Goal: Task Accomplishment & Management: Manage account settings

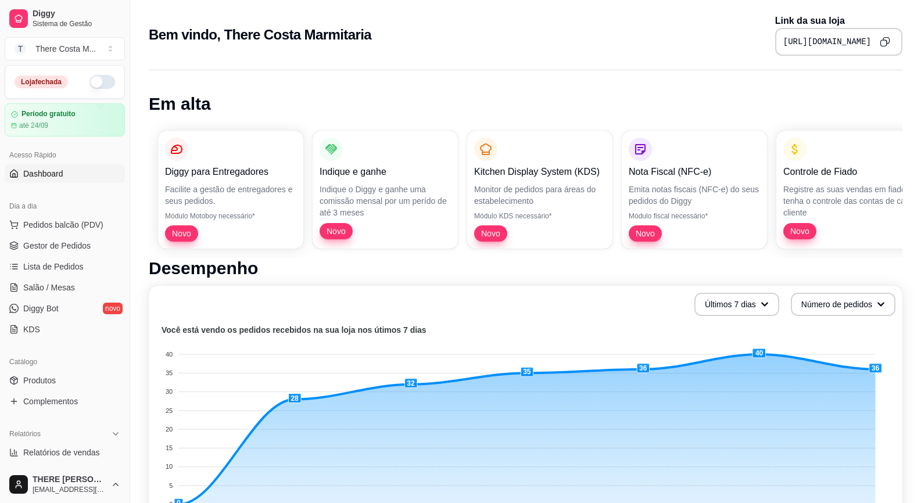
click at [89, 83] on button "button" at bounding box center [102, 82] width 26 height 14
click at [66, 381] on link "Produtos" at bounding box center [65, 380] width 120 height 19
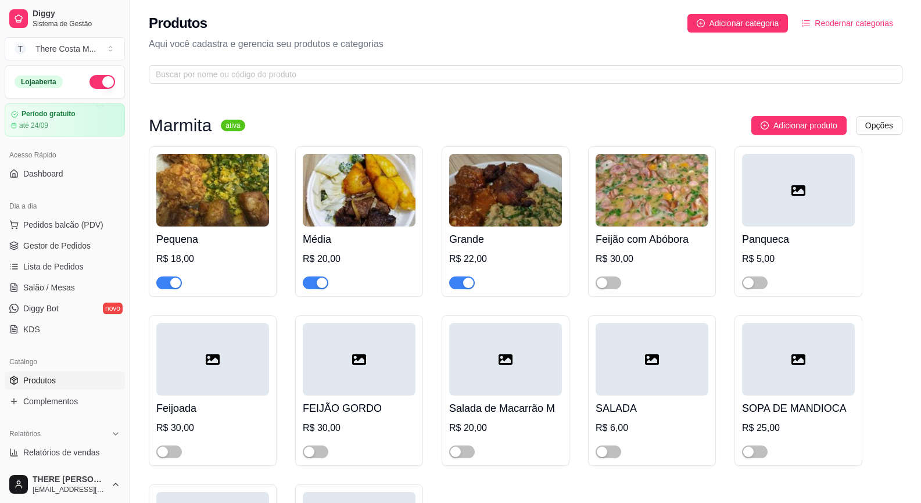
click at [166, 281] on span "button" at bounding box center [169, 283] width 26 height 13
click at [316, 282] on span "button" at bounding box center [316, 283] width 26 height 13
click at [467, 284] on div "button" at bounding box center [468, 283] width 10 height 10
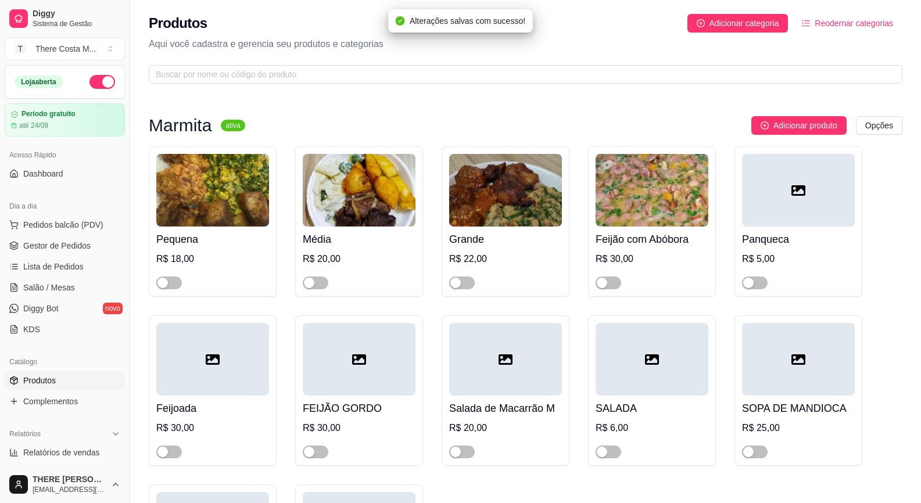
scroll to position [232, 0]
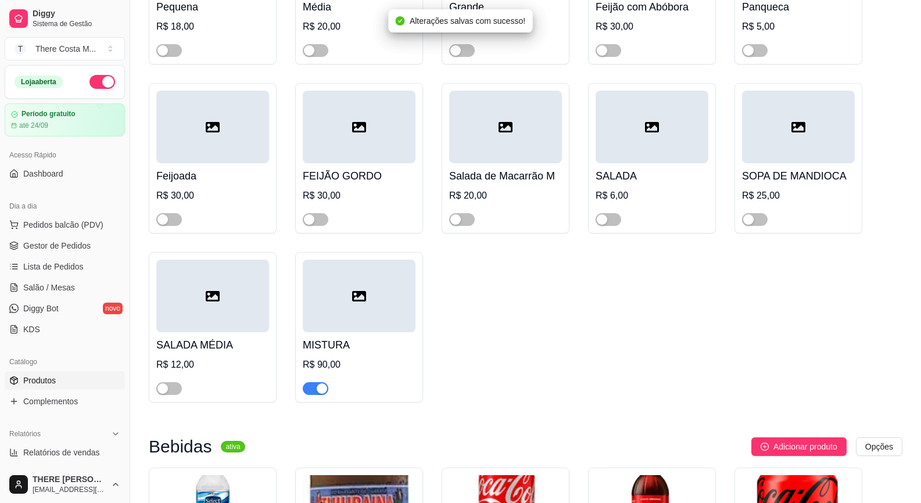
click at [314, 393] on span "button" at bounding box center [316, 388] width 26 height 13
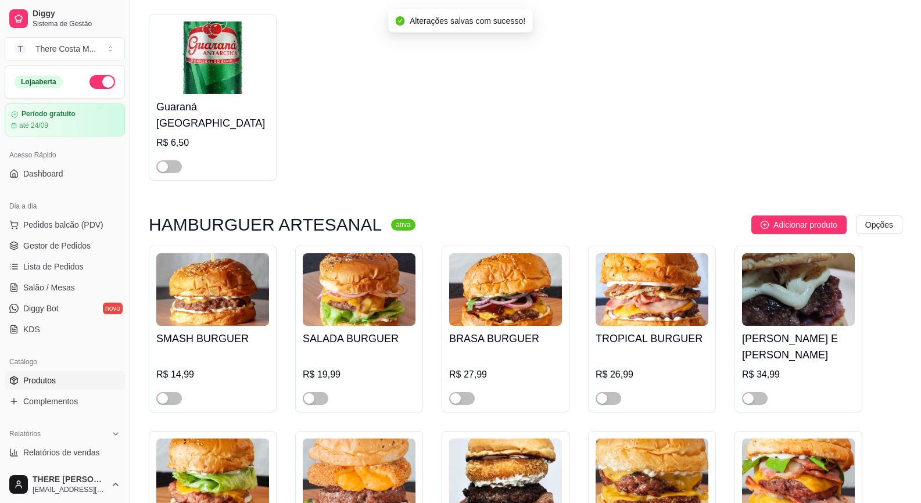
scroll to position [930, 0]
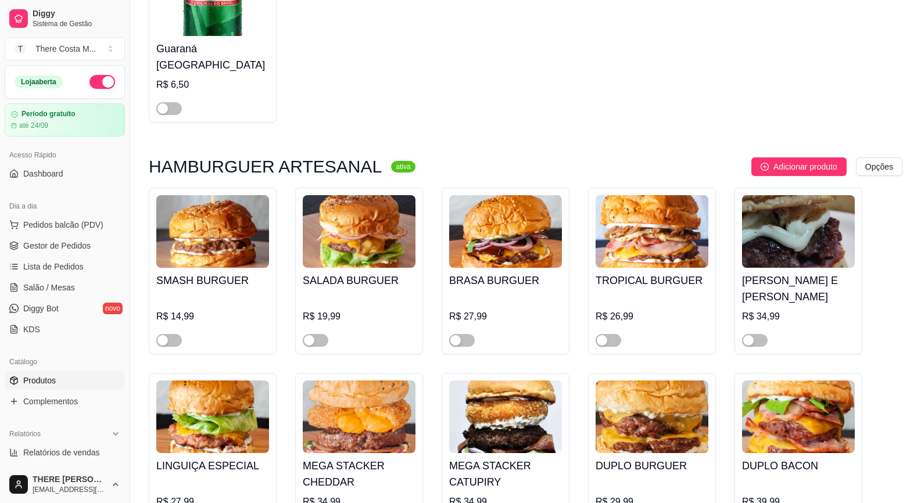
click at [192, 245] on img at bounding box center [212, 231] width 113 height 73
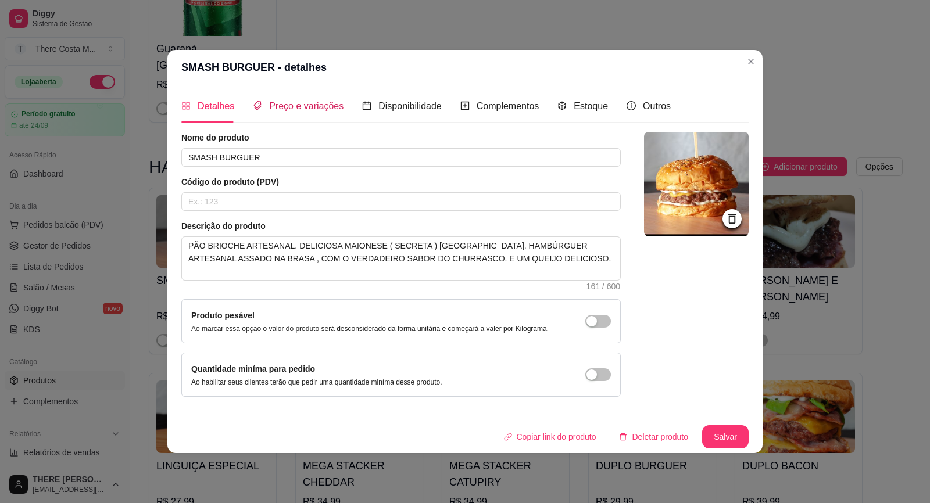
click at [300, 106] on span "Preço e variações" at bounding box center [306, 106] width 74 height 10
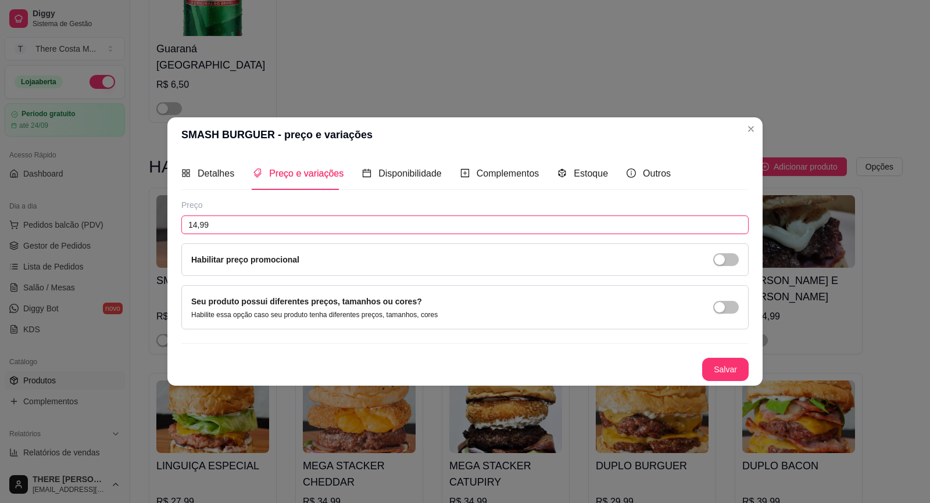
drag, startPoint x: 239, startPoint y: 220, endPoint x: 78, endPoint y: 230, distance: 161.8
click at [78, 229] on div "SMASH BURGUER - preço e variações Detalhes Preço e variações Disponibilidade Co…" at bounding box center [465, 251] width 930 height 503
type input "21,99"
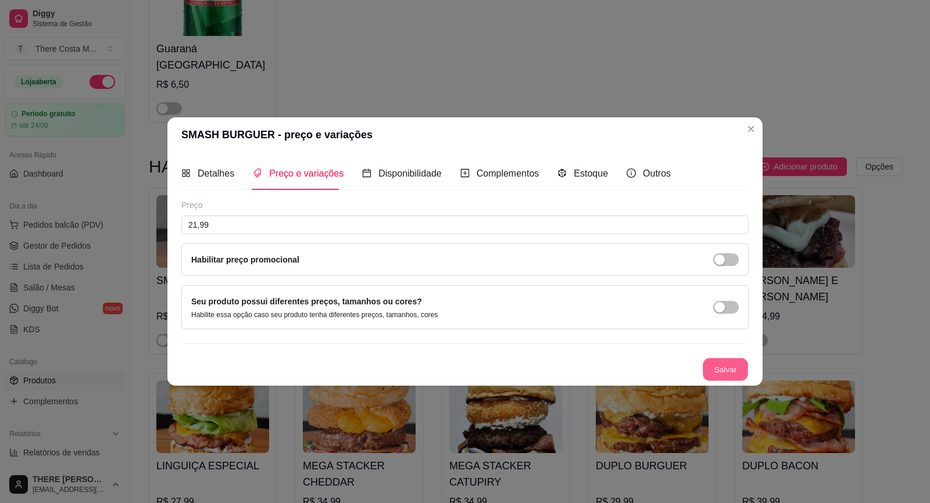
click at [712, 367] on button "Salvar" at bounding box center [724, 370] width 45 height 23
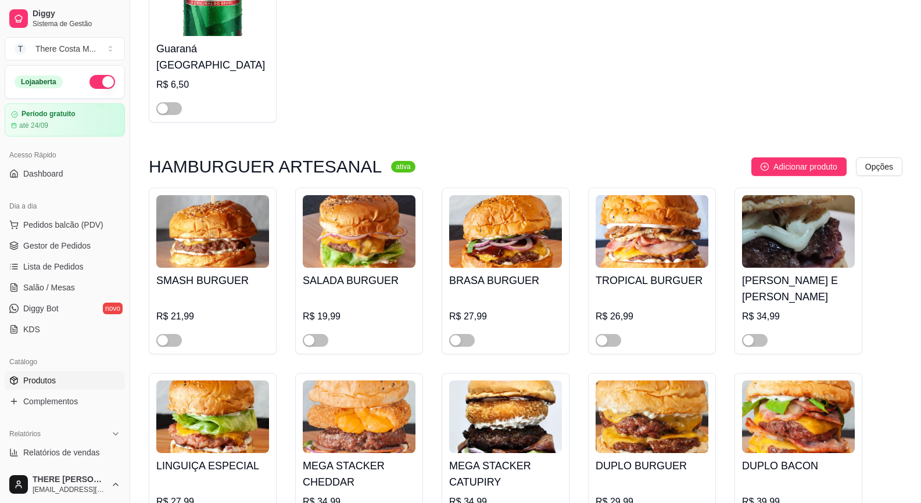
click at [350, 226] on img at bounding box center [359, 231] width 113 height 73
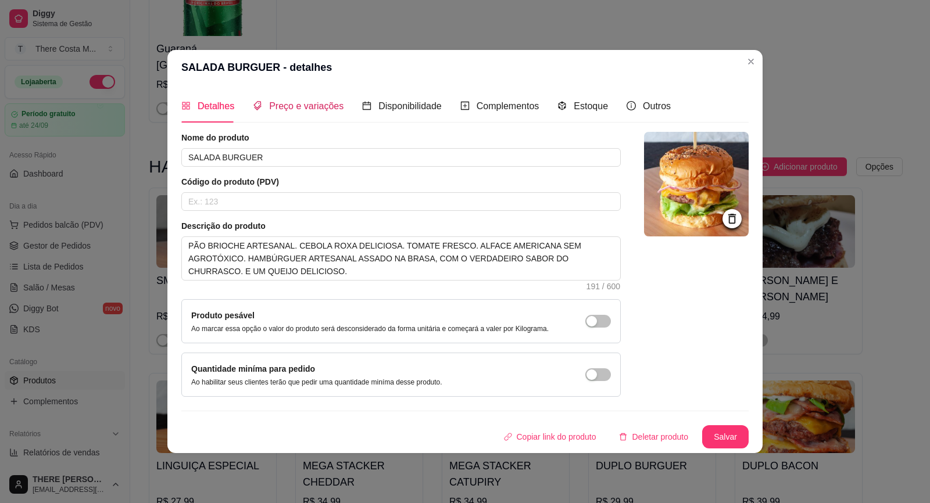
click at [320, 105] on span "Preço e variações" at bounding box center [306, 106] width 74 height 10
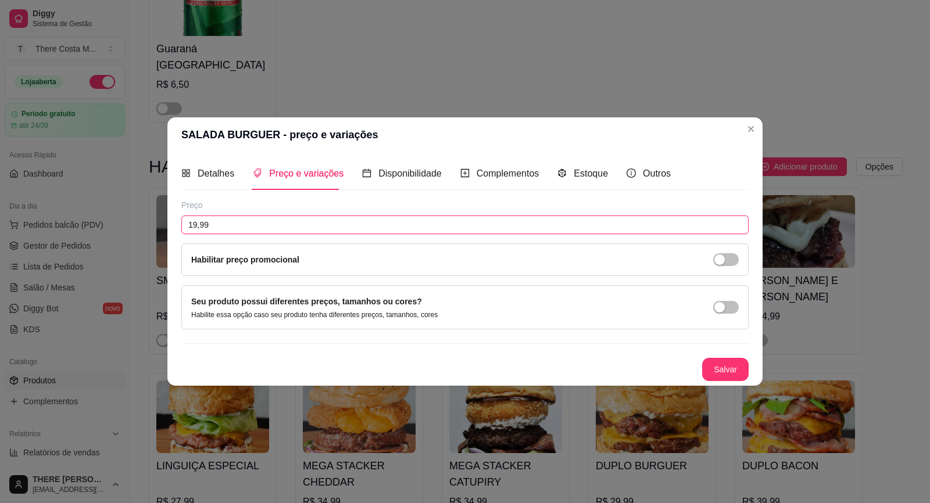
click at [282, 225] on input "19,99" at bounding box center [464, 225] width 567 height 19
type input "24,99"
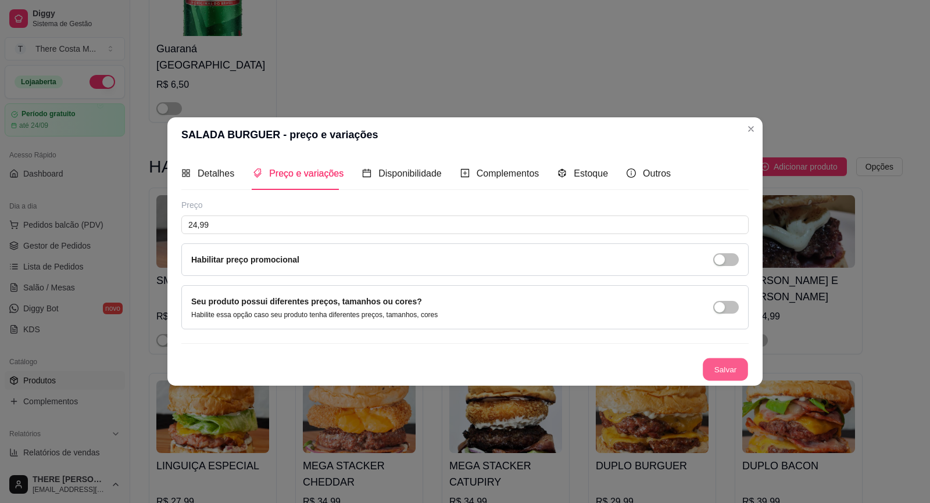
click at [726, 378] on button "Salvar" at bounding box center [724, 370] width 45 height 23
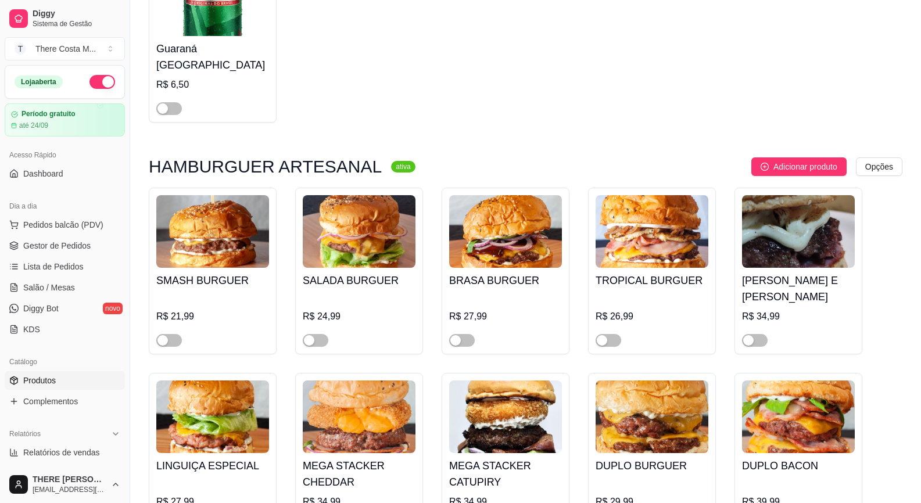
click at [176, 333] on div at bounding box center [169, 340] width 26 height 14
click at [172, 333] on div at bounding box center [169, 340] width 26 height 14
click at [177, 334] on span "button" at bounding box center [169, 340] width 26 height 13
click at [321, 334] on span "button" at bounding box center [316, 340] width 26 height 13
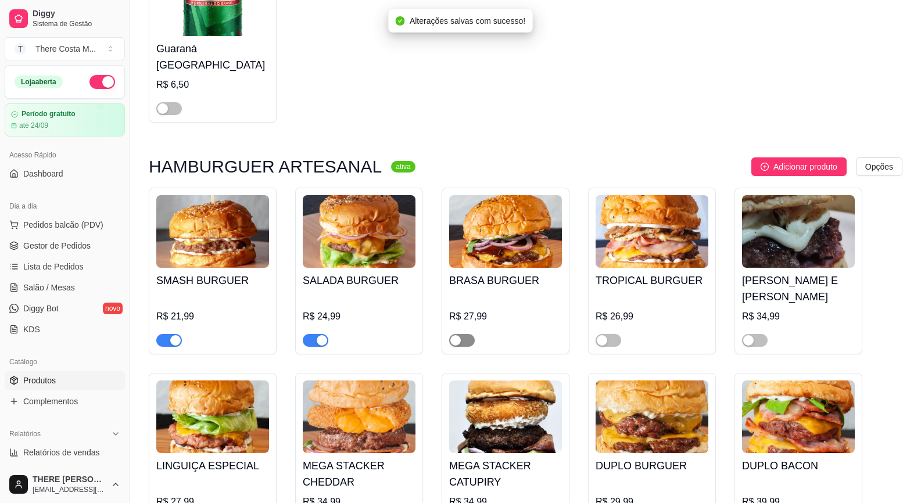
click at [467, 334] on span "button" at bounding box center [462, 340] width 26 height 13
click at [608, 334] on span "button" at bounding box center [609, 340] width 26 height 13
click at [751, 335] on div "button" at bounding box center [748, 340] width 10 height 10
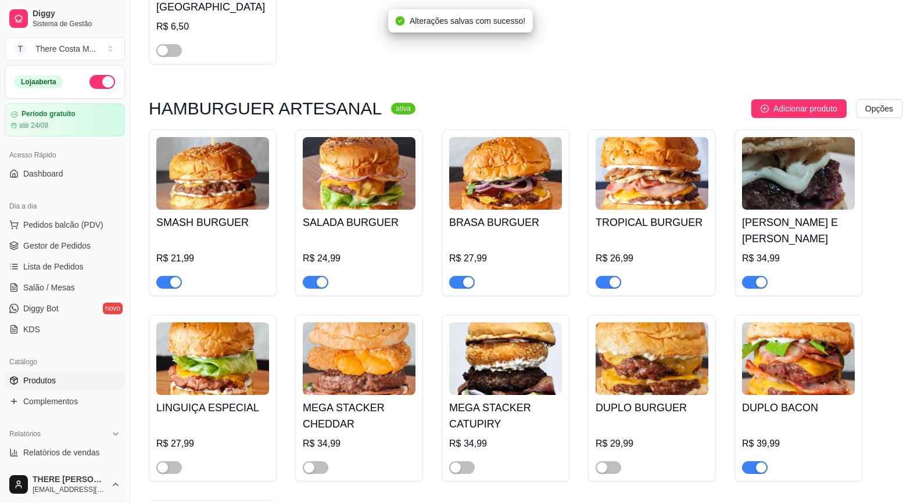
scroll to position [1046, 0]
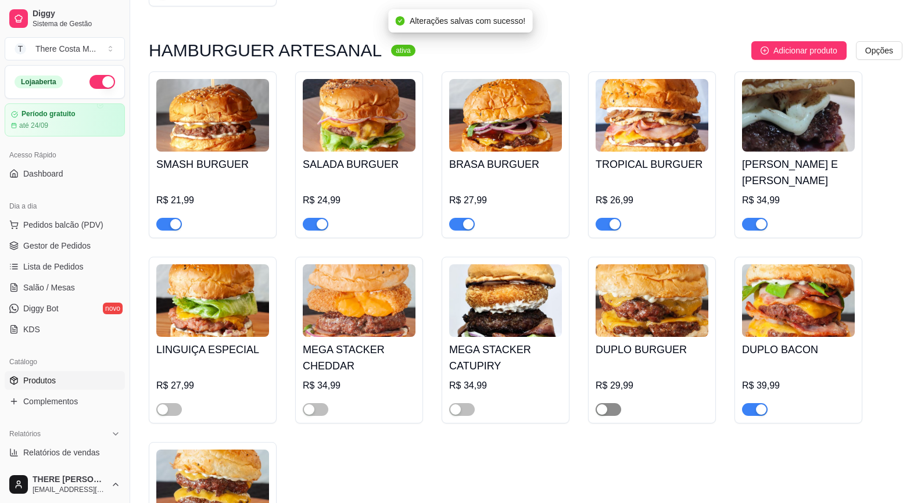
click at [616, 403] on span "button" at bounding box center [609, 409] width 26 height 13
click at [175, 403] on span "button" at bounding box center [169, 409] width 26 height 13
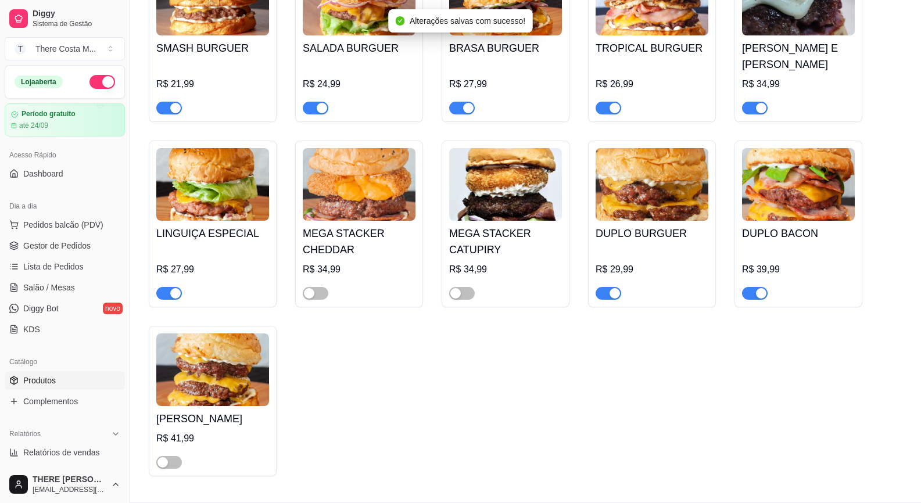
scroll to position [1166, 0]
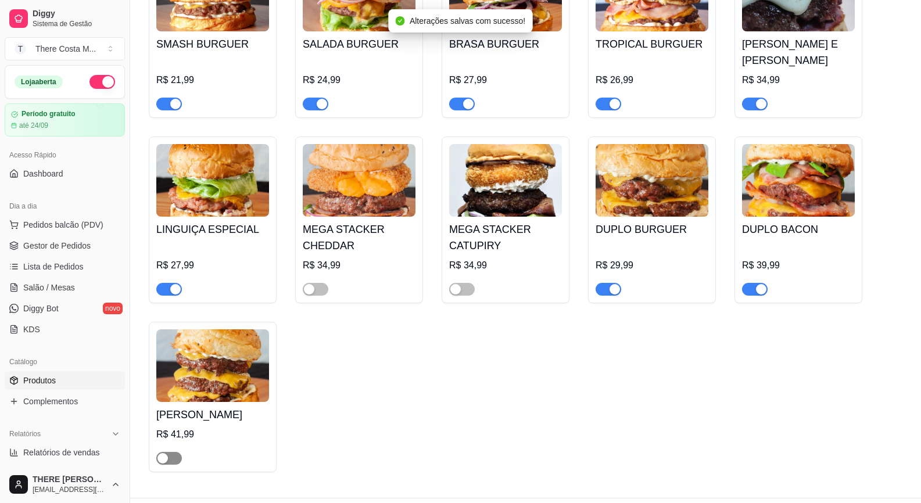
click at [180, 452] on span "button" at bounding box center [169, 458] width 26 height 13
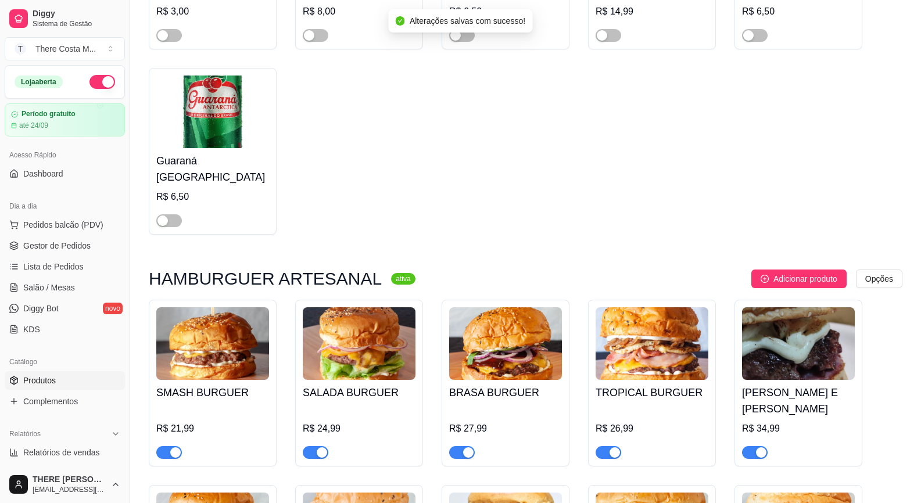
scroll to position [585, 0]
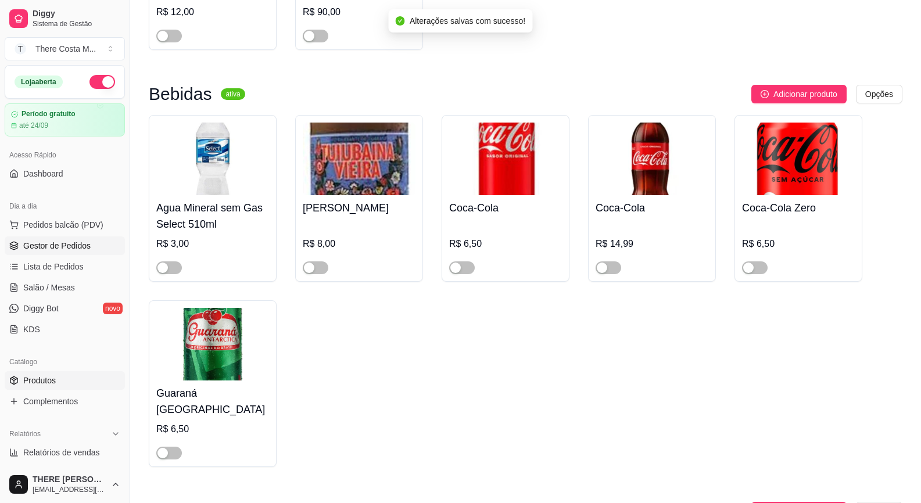
click at [81, 241] on span "Gestor de Pedidos" at bounding box center [56, 246] width 67 height 12
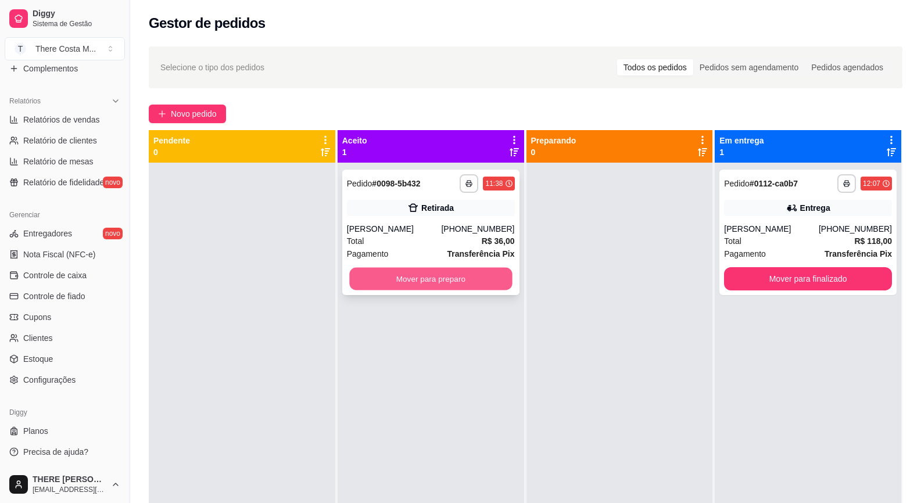
click at [443, 285] on button "Mover para preparo" at bounding box center [430, 279] width 163 height 23
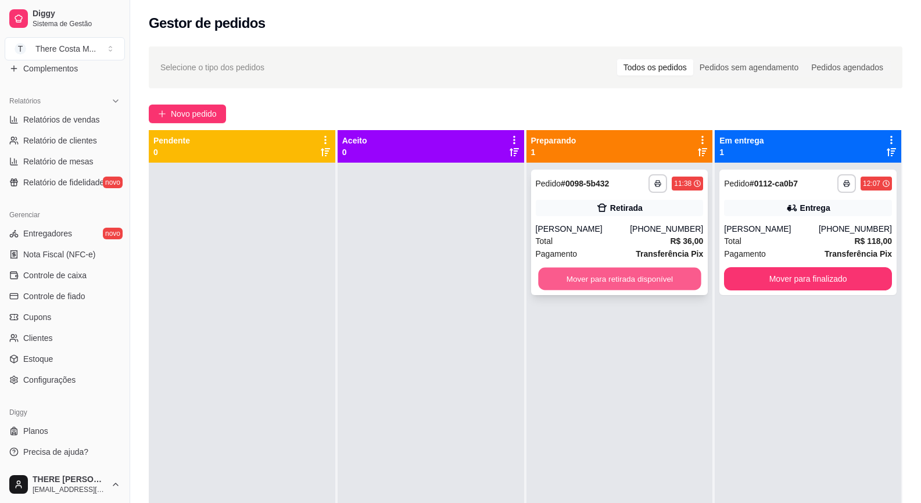
click at [610, 284] on button "Mover para retirada disponível" at bounding box center [619, 279] width 163 height 23
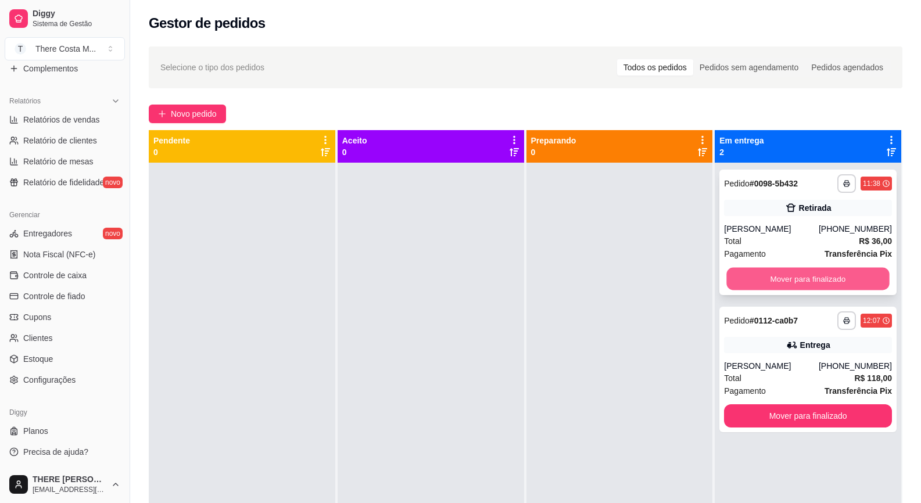
click at [774, 276] on button "Mover para finalizado" at bounding box center [808, 279] width 163 height 23
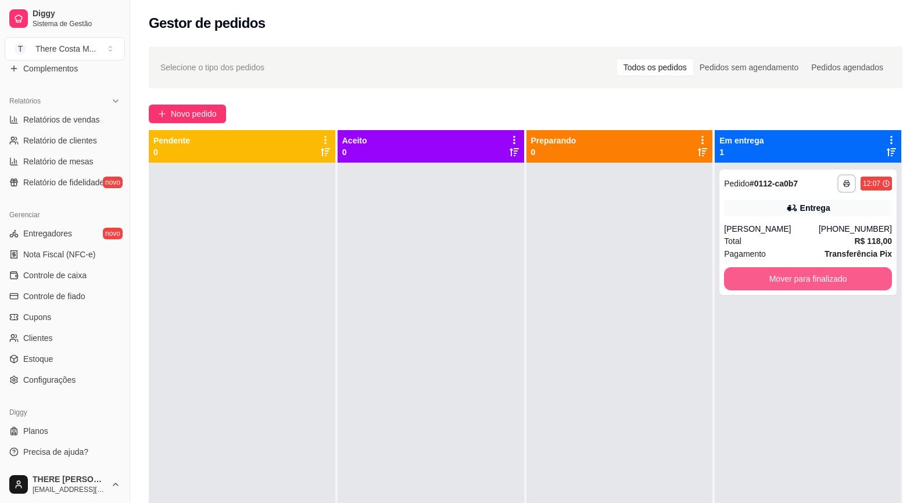
click at [775, 275] on button "Mover para finalizado" at bounding box center [808, 278] width 168 height 23
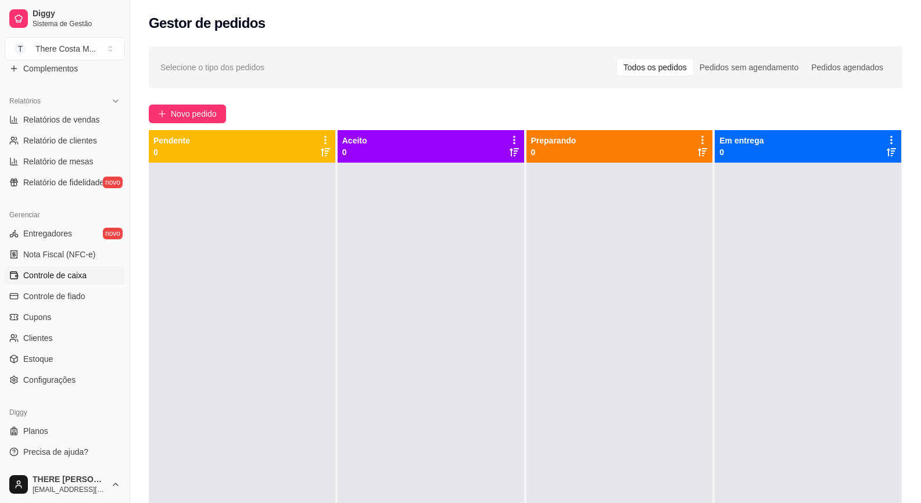
scroll to position [177, 0]
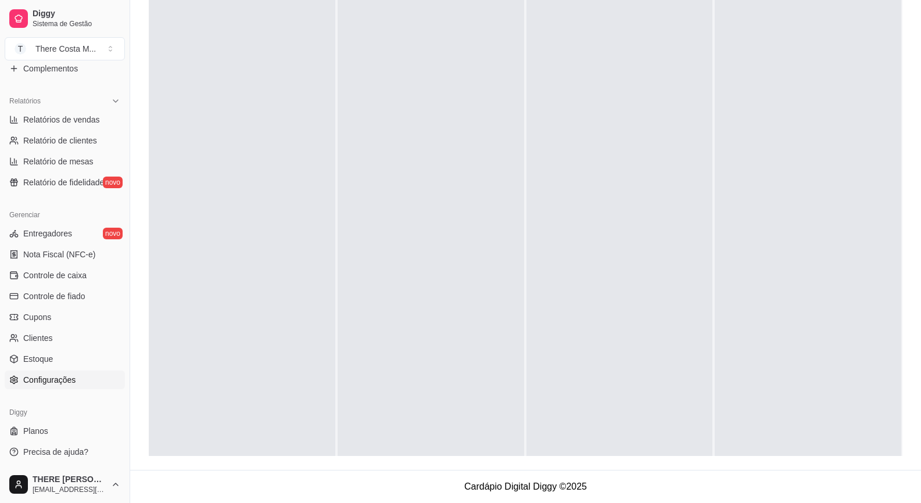
click at [70, 382] on span "Configurações" at bounding box center [49, 380] width 52 height 12
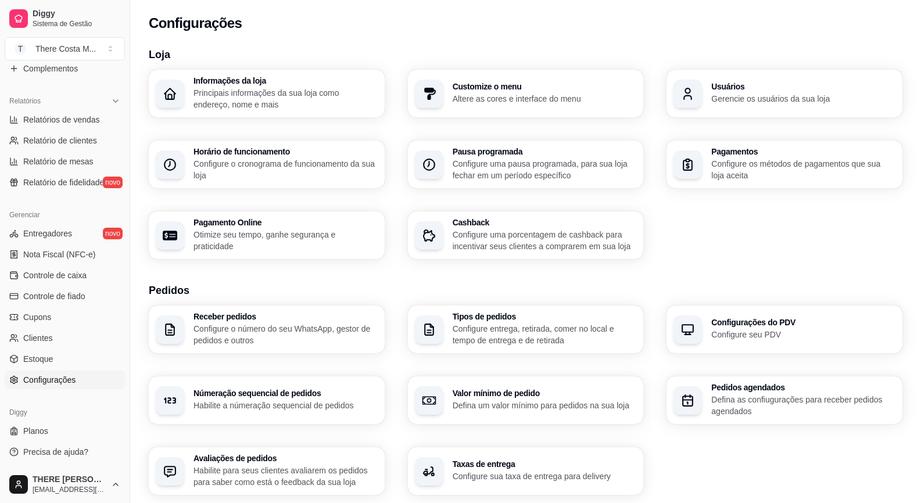
click at [297, 167] on p "Configure o cronograma de funcionamento da sua loja" at bounding box center [285, 169] width 184 height 23
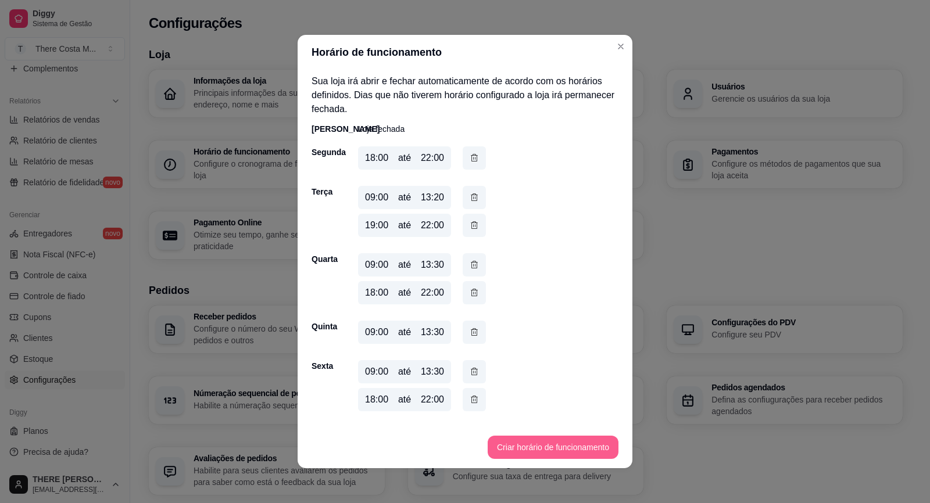
click at [524, 448] on button "Criar horário de funcionamento" at bounding box center [552, 447] width 131 height 23
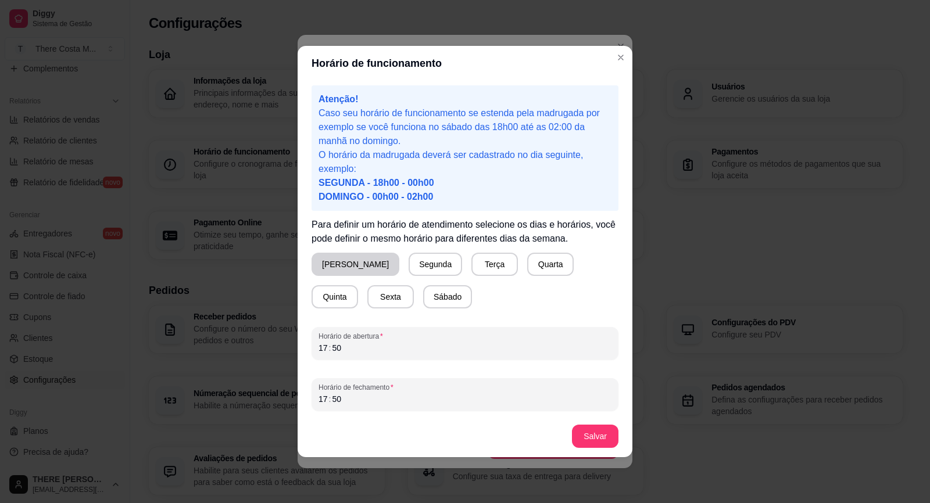
click at [338, 266] on button "[PERSON_NAME]" at bounding box center [355, 264] width 88 height 23
click at [326, 347] on div "17" at bounding box center [323, 348] width 12 height 12
click at [323, 393] on div "17" at bounding box center [323, 399] width 12 height 12
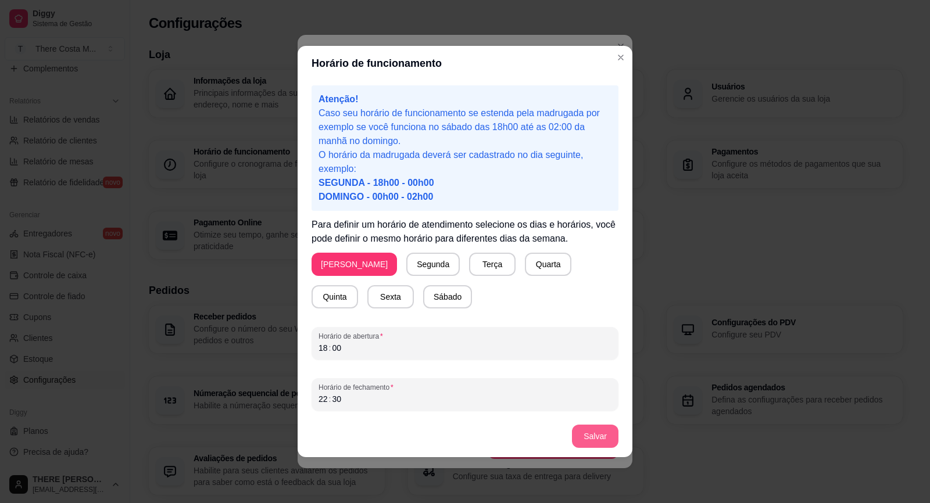
click at [598, 443] on button "Salvar" at bounding box center [595, 436] width 46 height 23
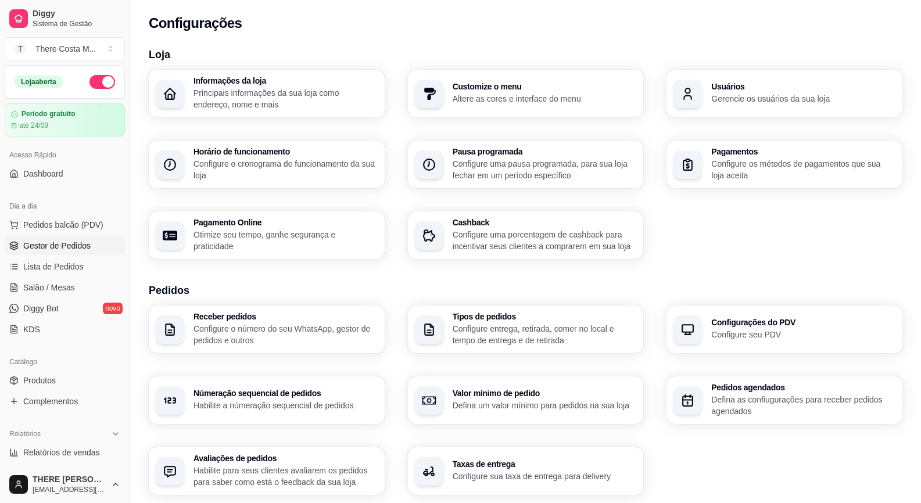
click at [78, 246] on span "Gestor de Pedidos" at bounding box center [56, 246] width 67 height 12
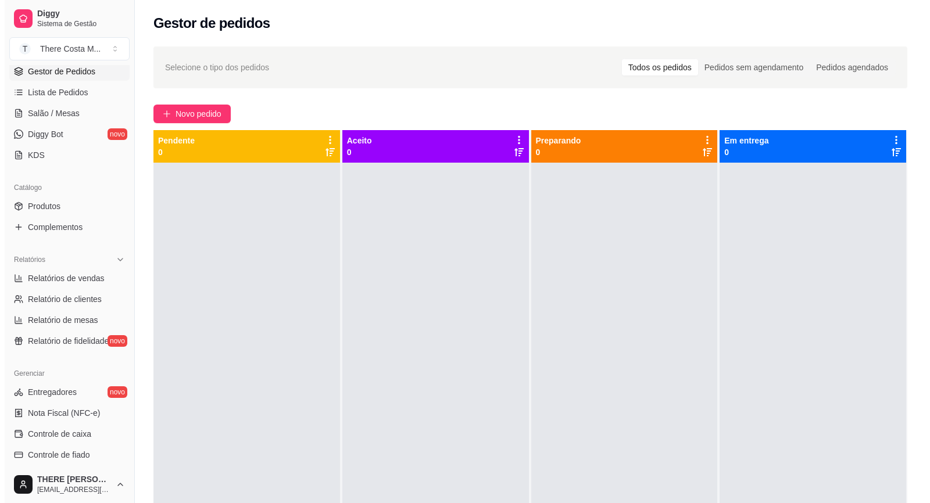
scroll to position [232, 0]
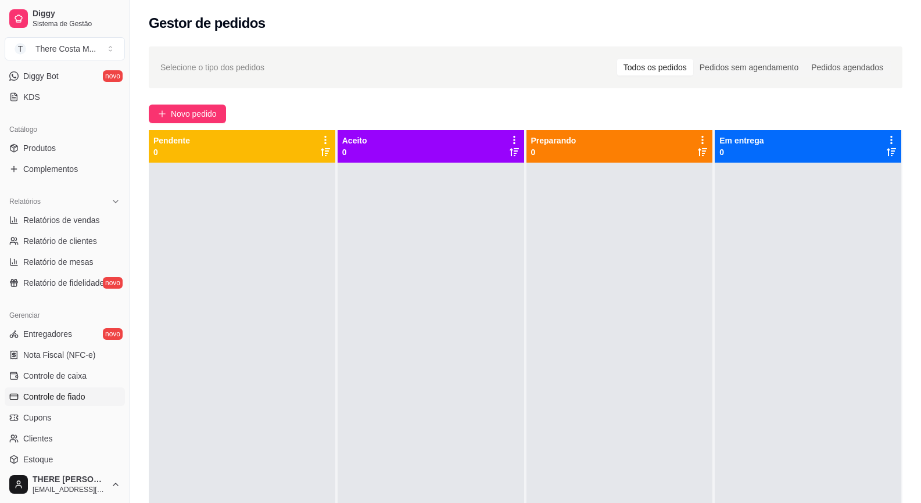
click at [76, 390] on link "Controle de fiado" at bounding box center [65, 397] width 120 height 19
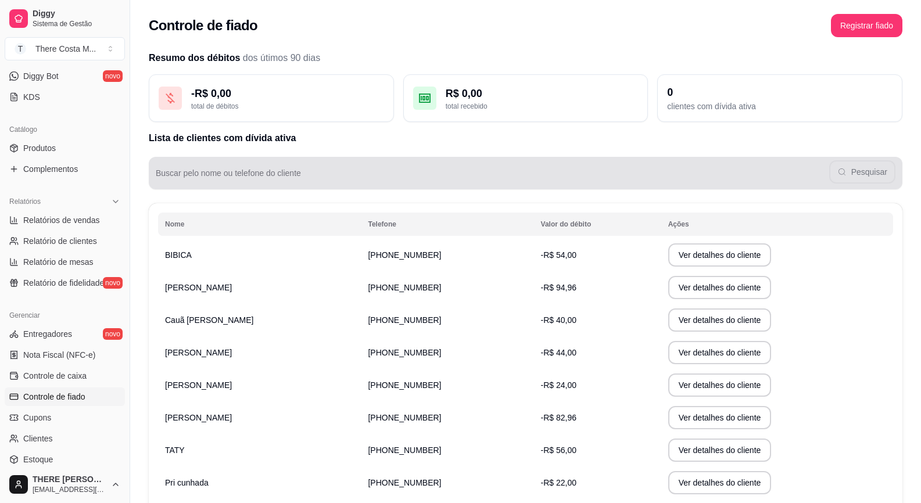
click at [229, 174] on input "Buscar pelo nome ou telefone do cliente" at bounding box center [492, 178] width 673 height 12
click at [851, 179] on button "Pesquisar" at bounding box center [862, 172] width 64 height 23
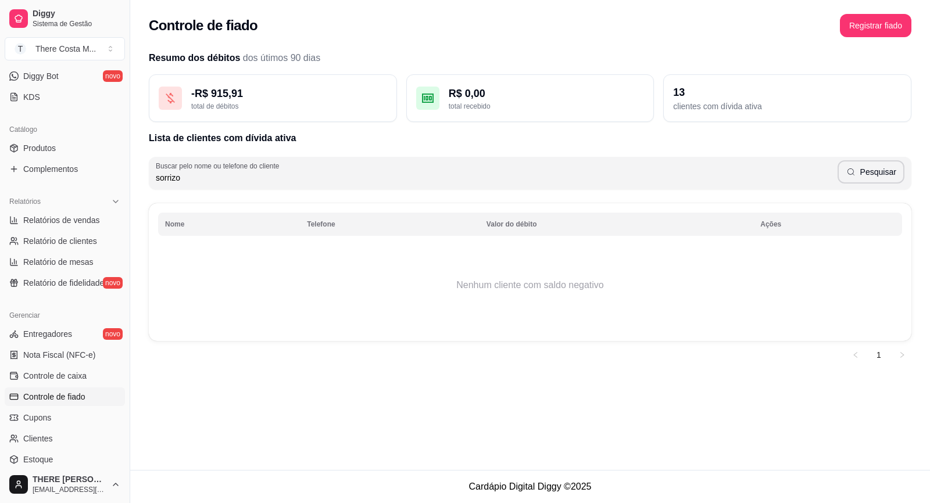
click at [206, 179] on input "sorrizo" at bounding box center [497, 178] width 682 height 12
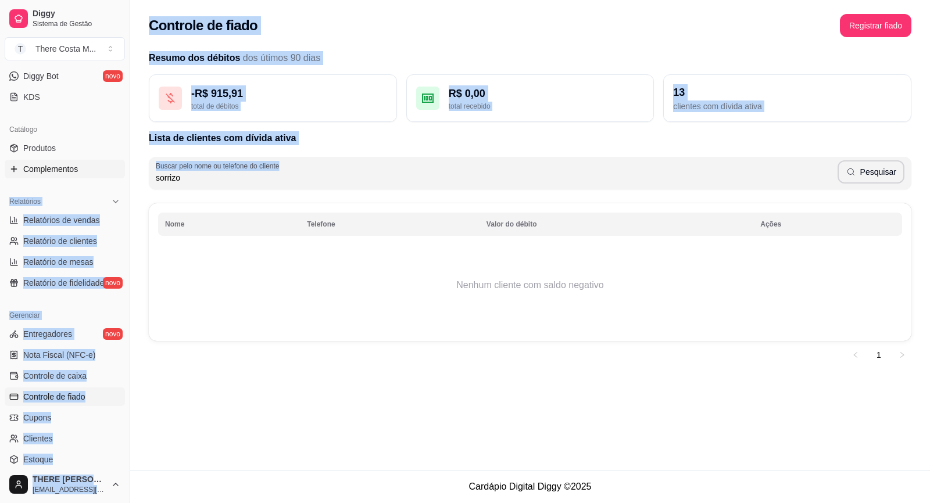
drag, startPoint x: 196, startPoint y: 188, endPoint x: 103, endPoint y: 174, distance: 94.0
click at [103, 174] on div "Diggy Sistema de Gestão T There Costa M ... Loja aberta Período gratuito até 24…" at bounding box center [465, 251] width 930 height 503
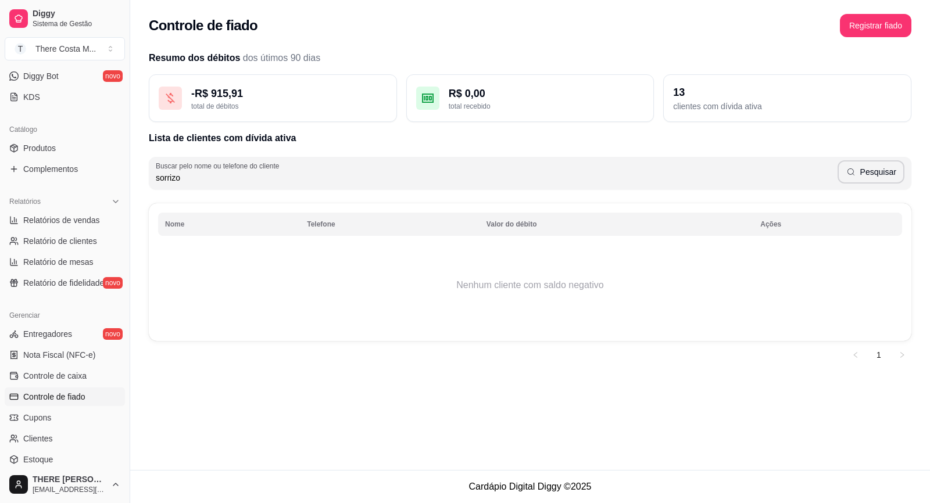
drag, startPoint x: 103, startPoint y: 174, endPoint x: 230, endPoint y: 178, distance: 126.7
click at [231, 178] on input "sorrizo" at bounding box center [497, 178] width 682 height 12
drag, startPoint x: 198, startPoint y: 178, endPoint x: 137, endPoint y: 171, distance: 61.9
click at [137, 171] on div "Resumo dos débitos dos útimos 90 dias - R$ 915,91 total de débitos R$ 0,00 tota…" at bounding box center [530, 211] width 800 height 334
type input "s"
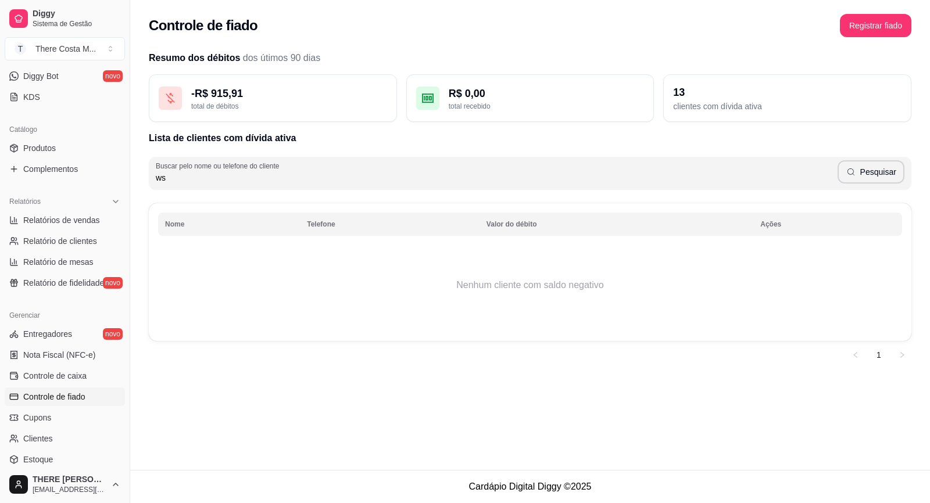
type input "ws"
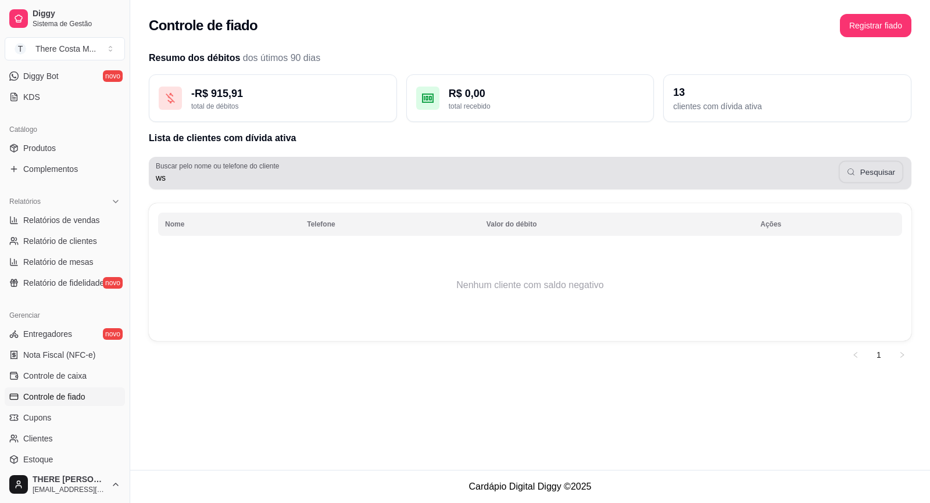
click at [856, 172] on icon "button" at bounding box center [851, 171] width 9 height 9
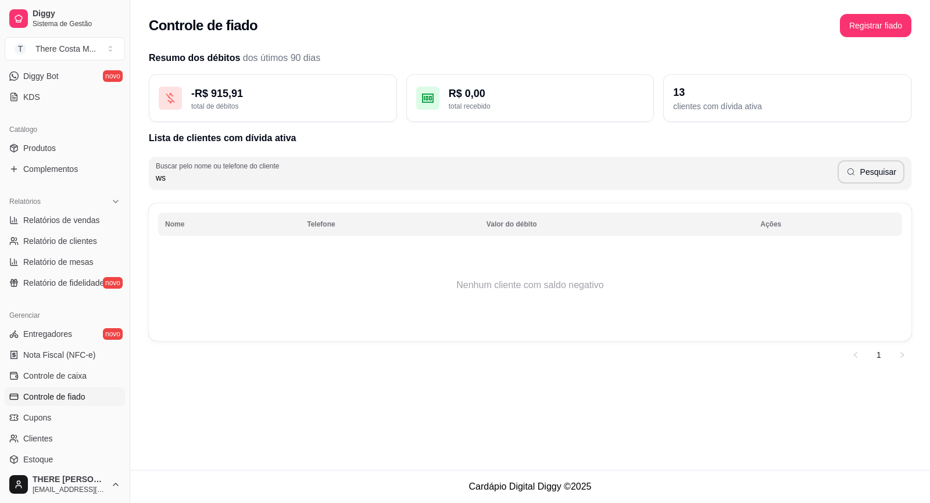
drag, startPoint x: 164, startPoint y: 182, endPoint x: 0, endPoint y: 180, distance: 163.9
click at [0, 180] on div "Diggy Sistema de Gestão T There Costa M ... Loja aberta Período gratuito até 24…" at bounding box center [465, 251] width 930 height 503
click at [82, 398] on span "Controle de fiado" at bounding box center [54, 397] width 62 height 12
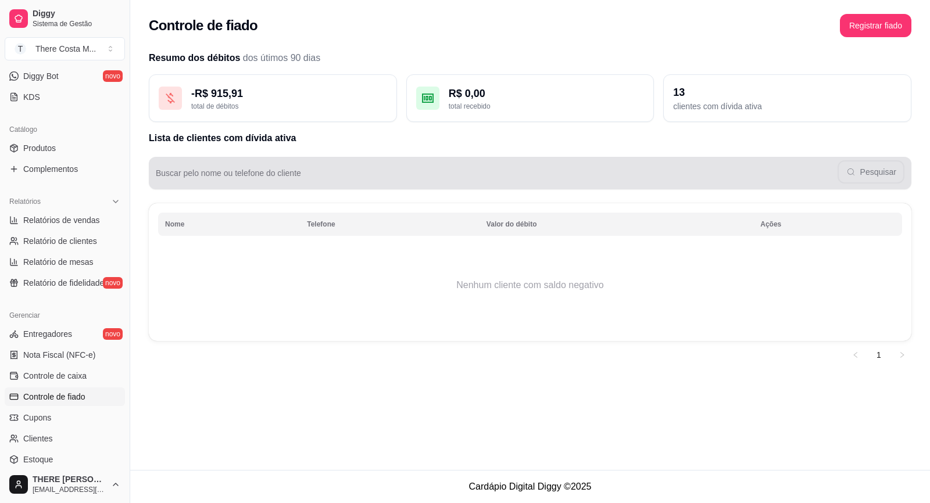
click at [869, 175] on div "Pesquisar" at bounding box center [530, 173] width 748 height 23
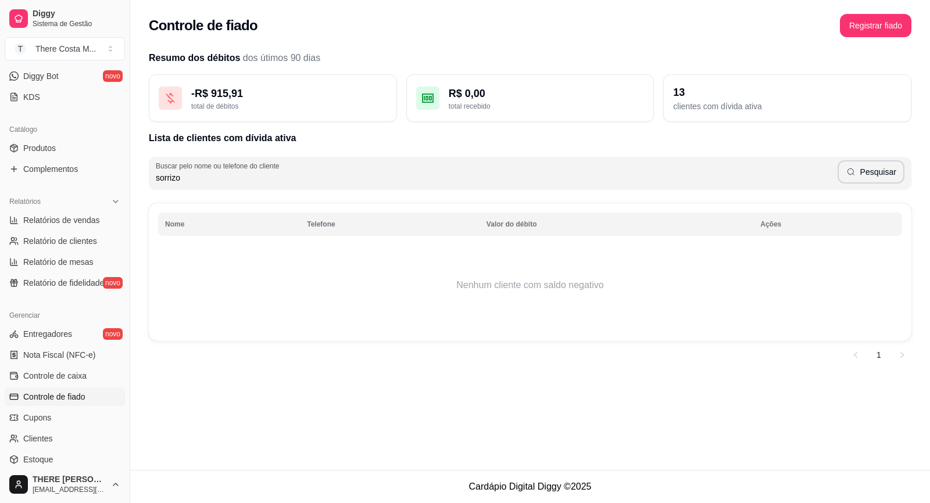
type input "sorrizo"
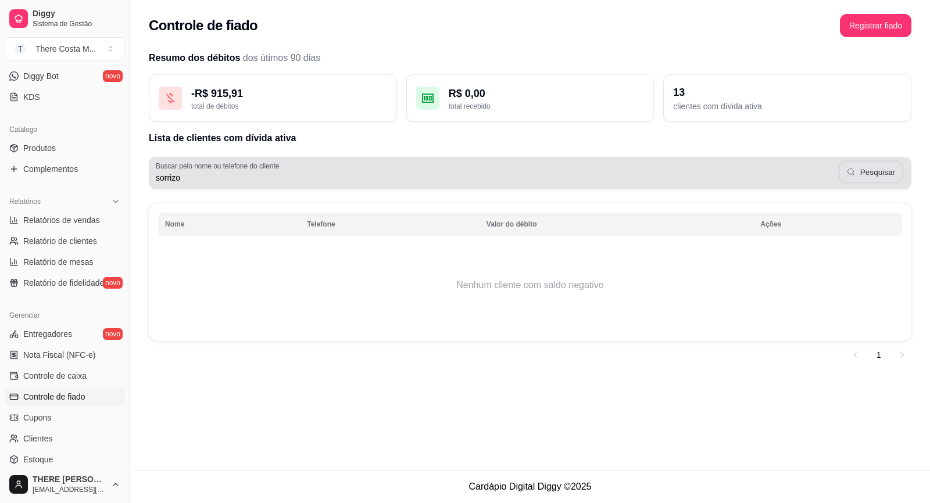
click at [859, 175] on button "Pesquisar" at bounding box center [870, 172] width 64 height 23
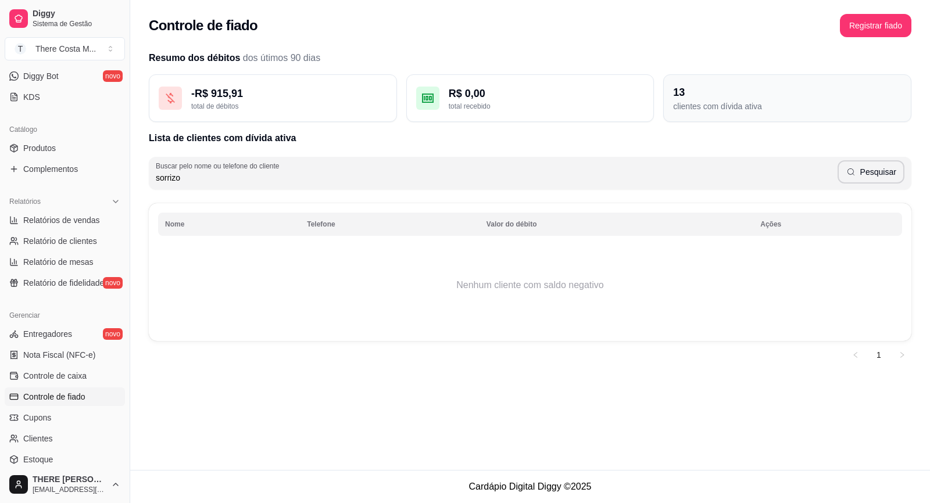
click at [693, 96] on div "13" at bounding box center [787, 92] width 228 height 16
click at [61, 239] on span "Relatório de clientes" at bounding box center [60, 241] width 74 height 12
select select "30"
select select "HIGHEST_TOTAL_SPENT_WITH_ORDERS"
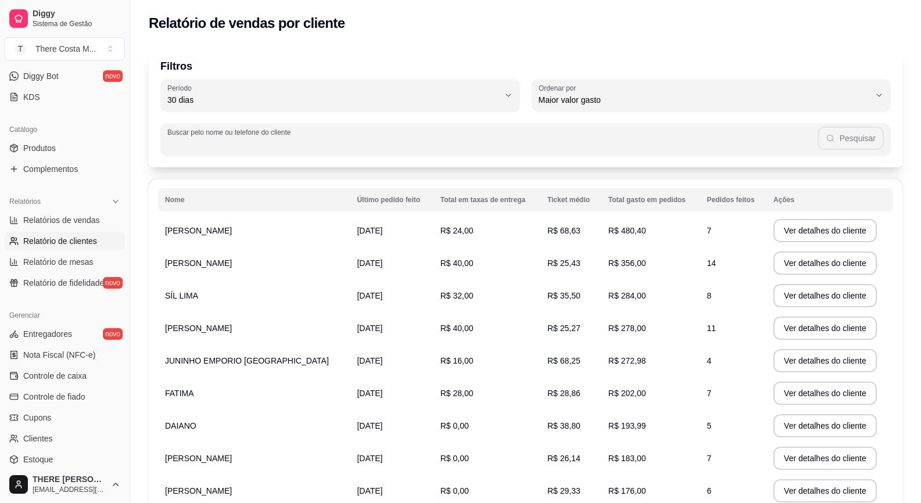
click at [231, 146] on input "Buscar pelo nome ou telefone do cliente" at bounding box center [492, 144] width 650 height 12
type input "sorrizo"
click at [859, 132] on button "Pesquisar" at bounding box center [851, 138] width 66 height 23
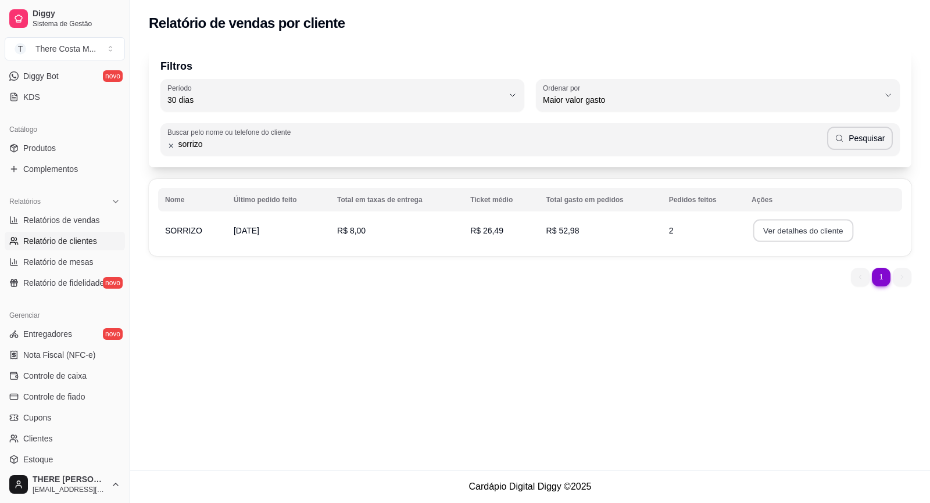
click at [771, 227] on button "Ver detalhes do cliente" at bounding box center [803, 231] width 100 height 23
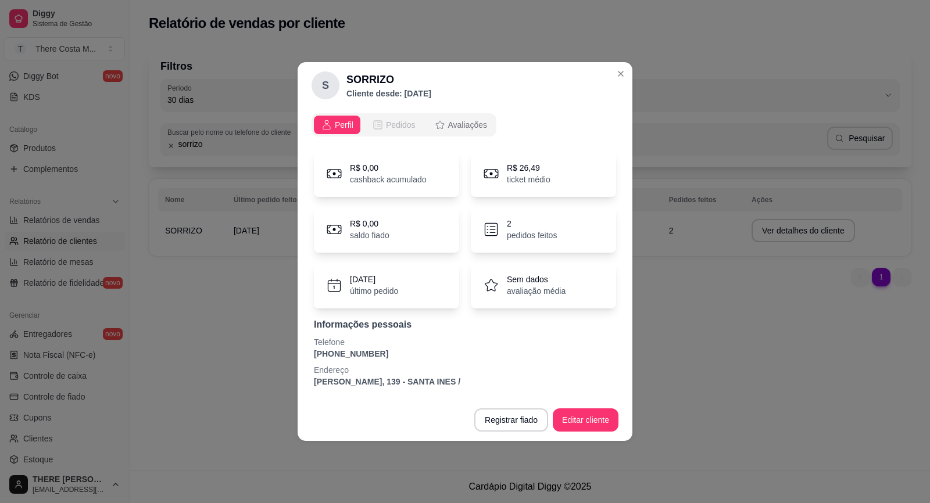
click at [389, 123] on span "Pedidos" at bounding box center [401, 125] width 30 height 12
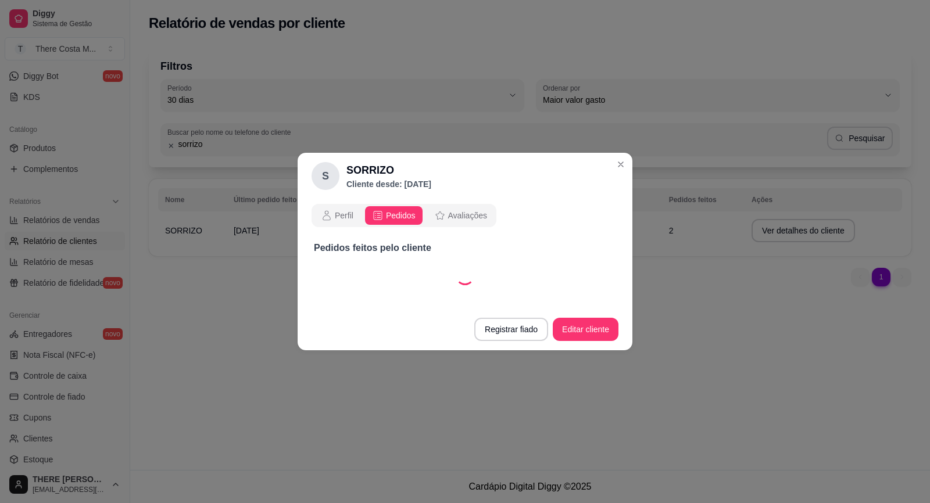
select select "30"
select select "ALL"
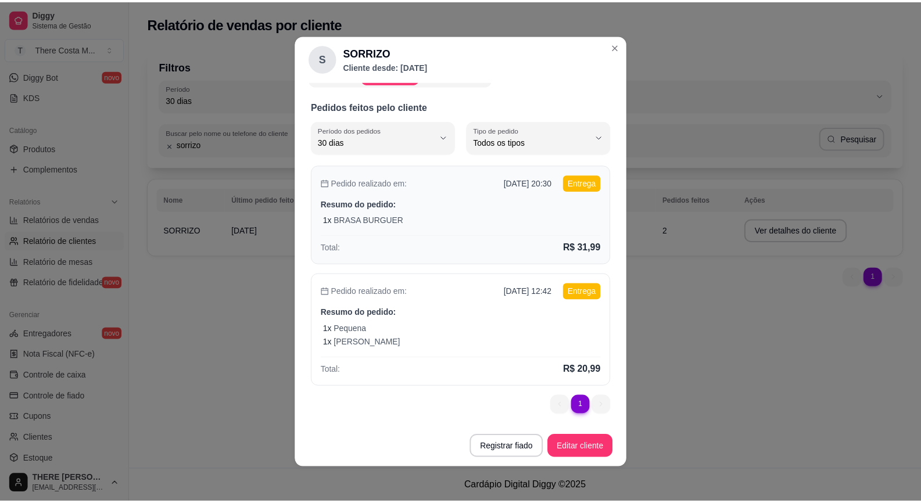
scroll to position [2, 0]
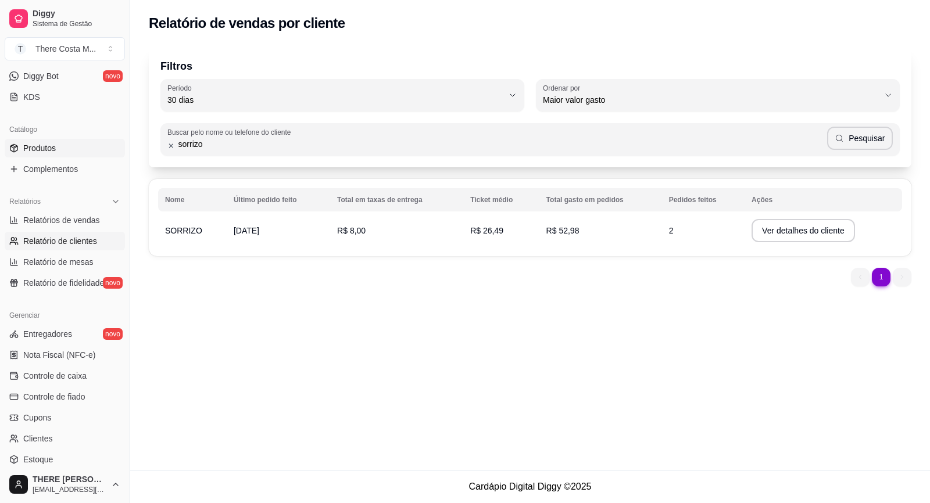
click at [50, 149] on span "Produtos" at bounding box center [39, 148] width 33 height 12
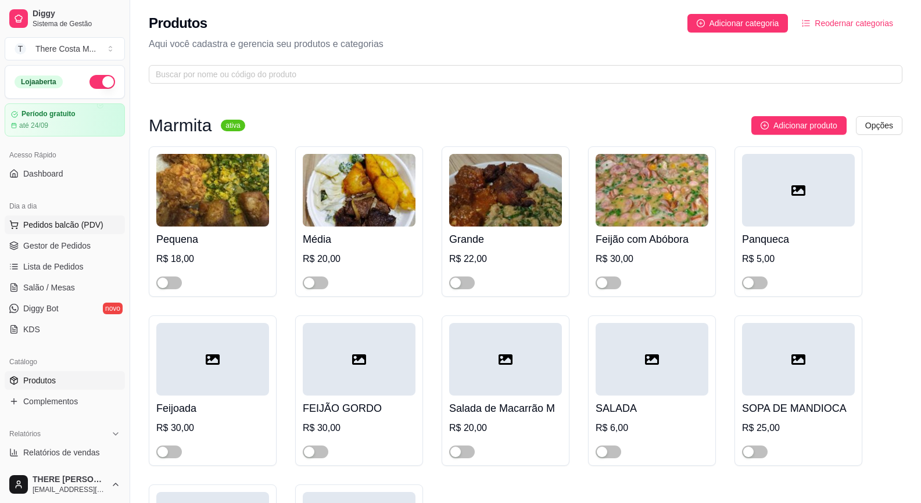
click at [30, 228] on span "Pedidos balcão (PDV)" at bounding box center [63, 225] width 80 height 12
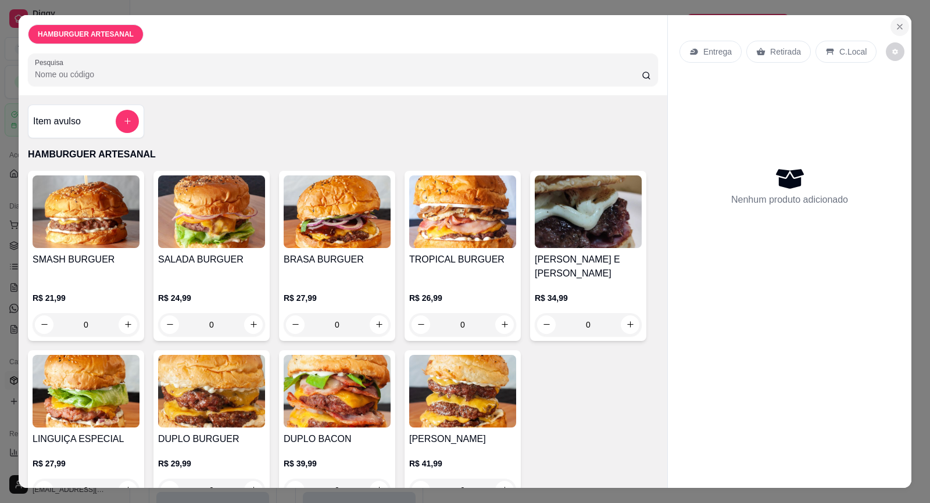
click at [898, 26] on icon "Close" at bounding box center [899, 26] width 9 height 9
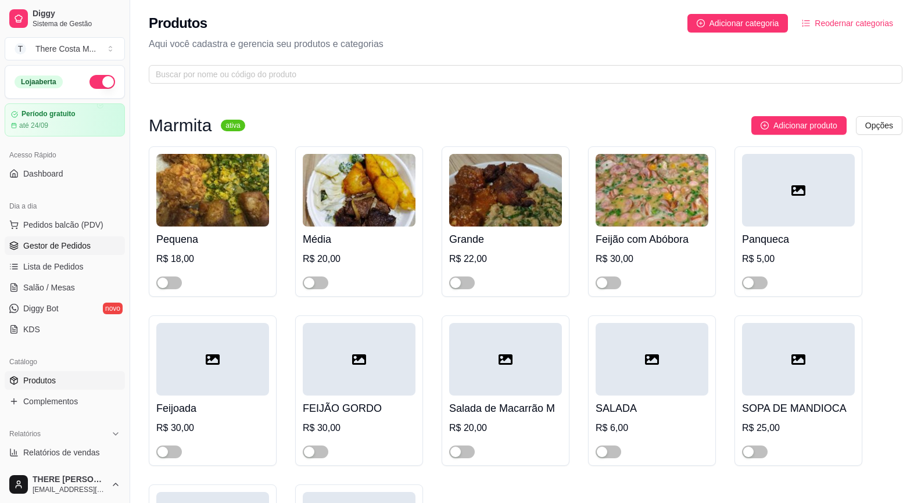
click at [48, 247] on span "Gestor de Pedidos" at bounding box center [56, 246] width 67 height 12
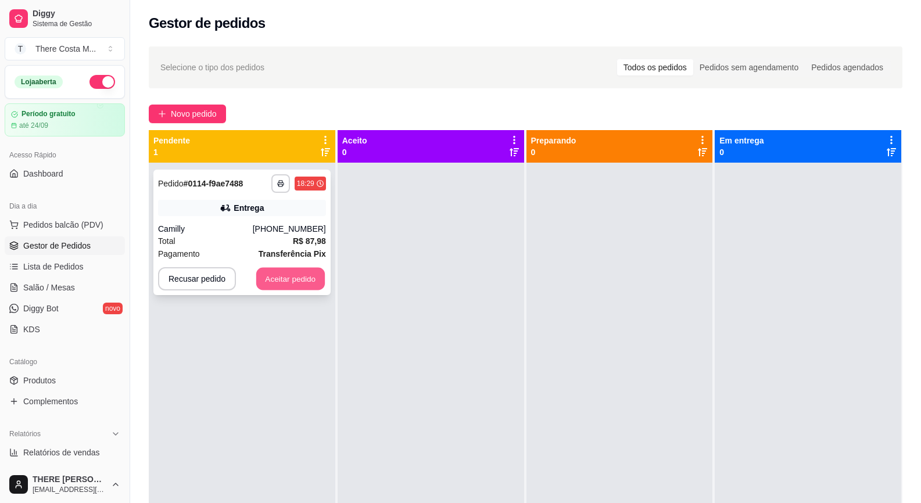
click at [265, 283] on button "Aceitar pedido" at bounding box center [290, 279] width 69 height 23
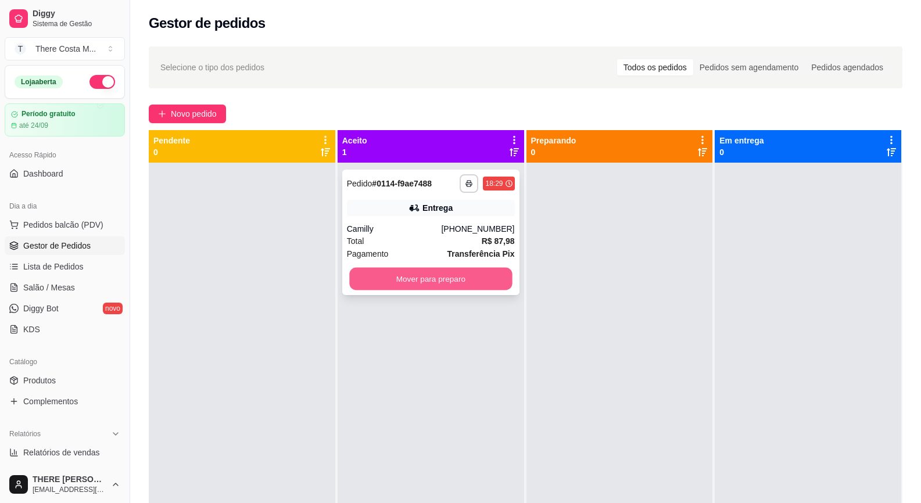
click at [430, 276] on button "Mover para preparo" at bounding box center [430, 279] width 163 height 23
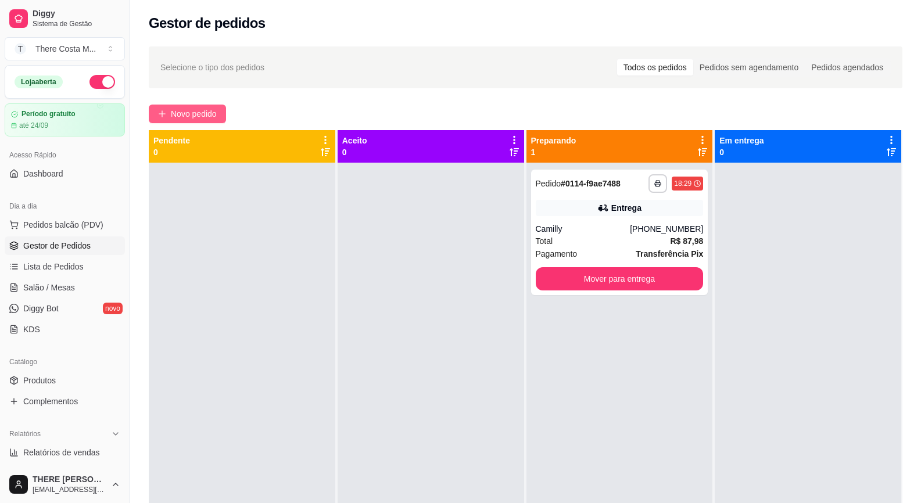
click at [177, 112] on span "Novo pedido" at bounding box center [194, 113] width 46 height 13
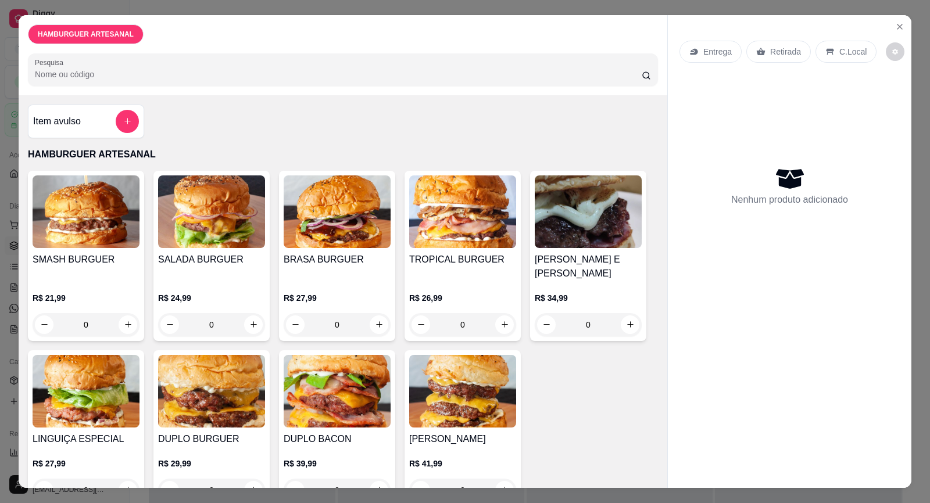
click at [95, 234] on img at bounding box center [86, 211] width 107 height 73
click at [379, 316] on button "increase-product-quantity" at bounding box center [379, 325] width 19 height 19
type input "1"
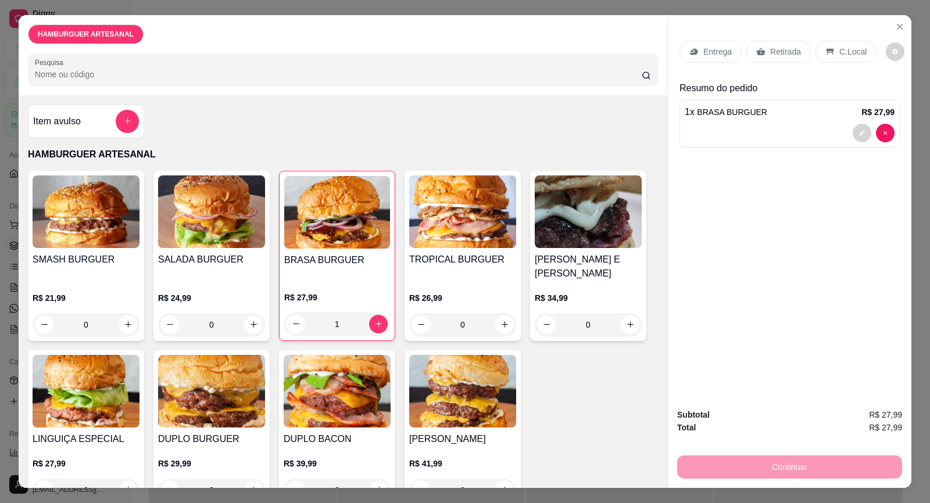
scroll to position [15, 0]
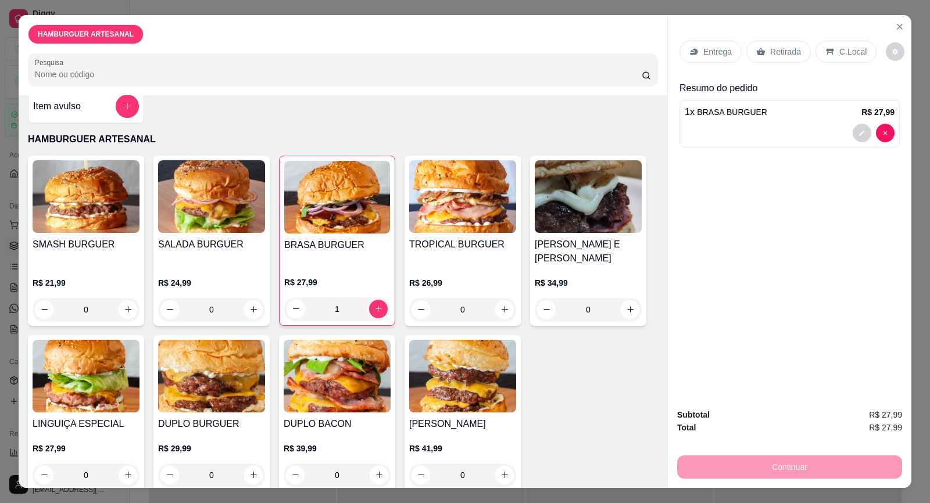
click at [339, 248] on h4 "BRASA BURGUER" at bounding box center [337, 245] width 106 height 14
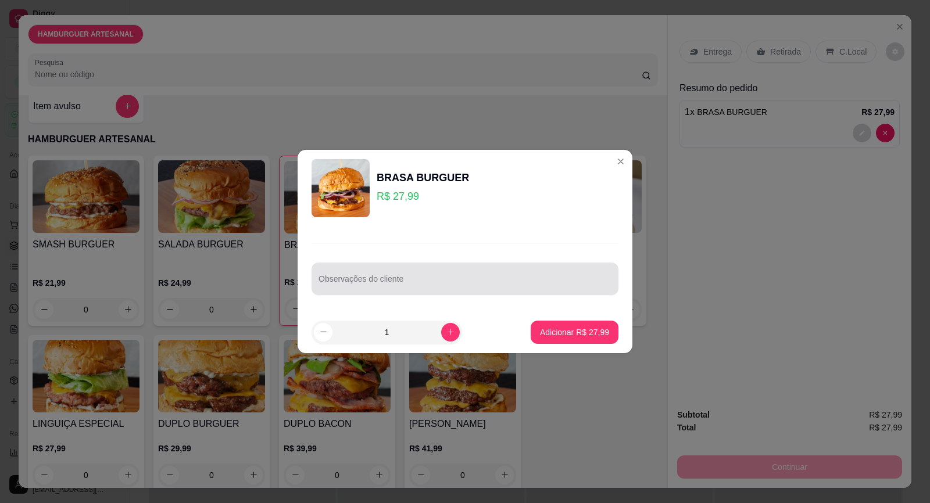
click at [361, 281] on input "Observações do cliente" at bounding box center [464, 284] width 293 height 12
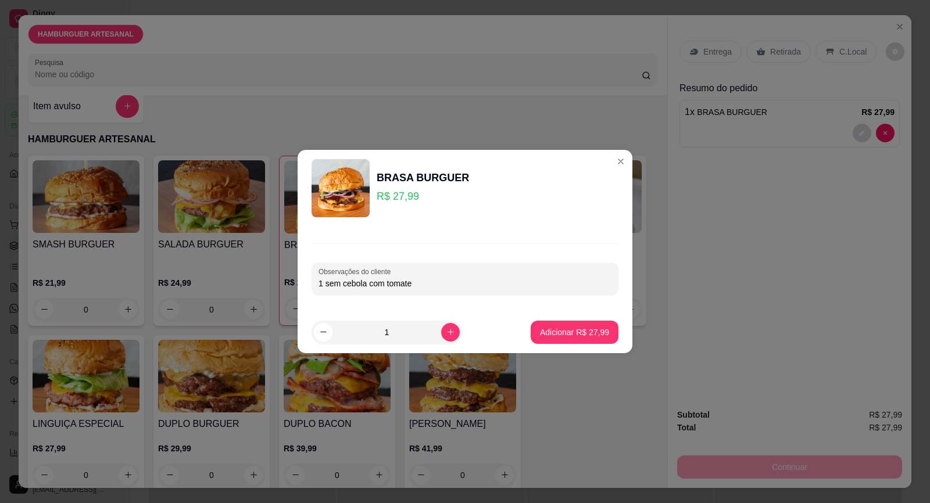
click at [367, 285] on input "1 sem cebola com tomate" at bounding box center [464, 284] width 293 height 12
type input "1 sem cebola/ com tomate"
click at [446, 329] on icon "increase-product-quantity" at bounding box center [450, 332] width 9 height 9
type input "2"
click at [583, 342] on button "Adicionar R$ 55,98" at bounding box center [574, 332] width 88 height 23
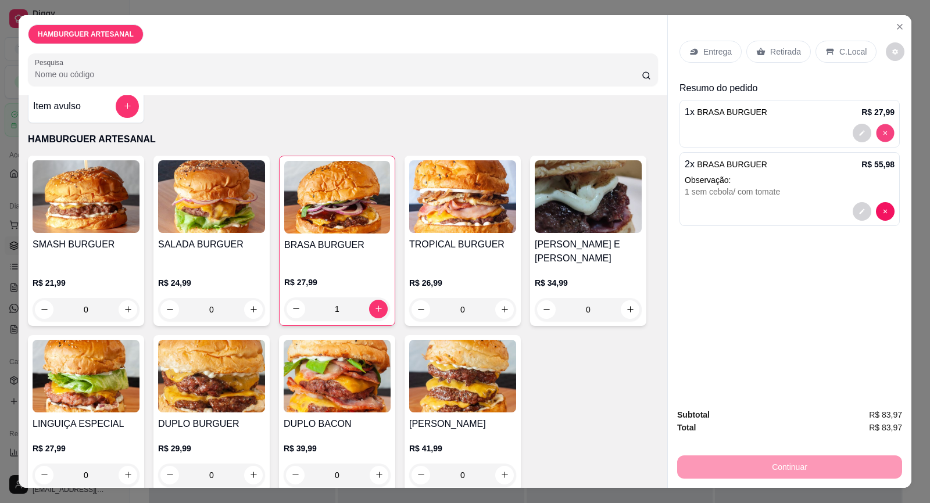
type input "0"
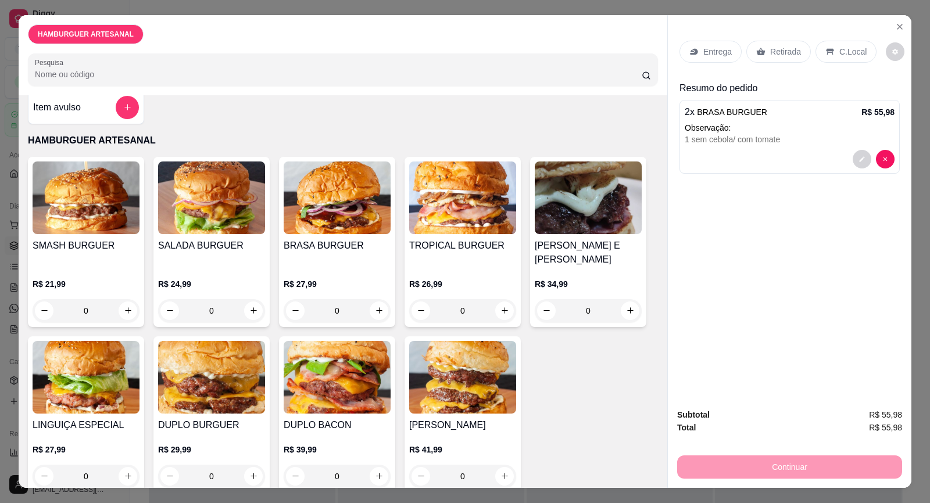
click at [703, 51] on p "Entrega" at bounding box center [717, 52] width 28 height 12
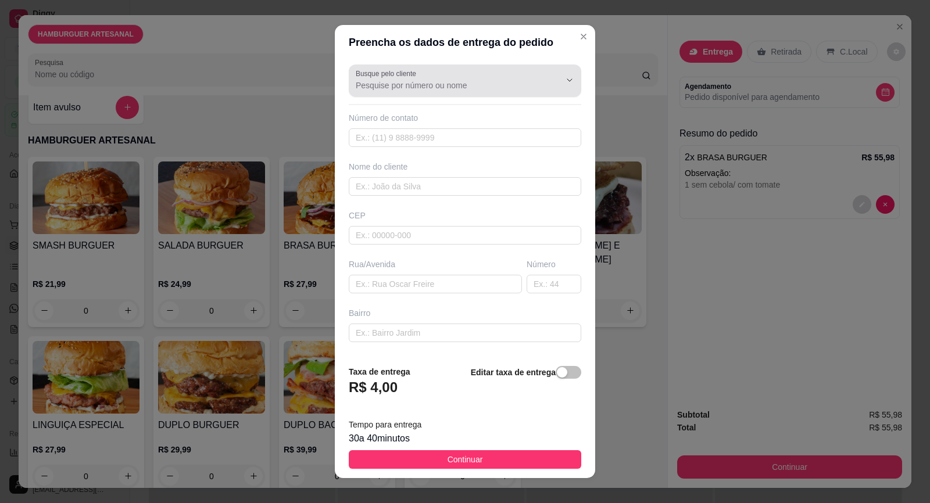
click at [397, 91] on input "Busque pelo cliente" at bounding box center [449, 86] width 186 height 12
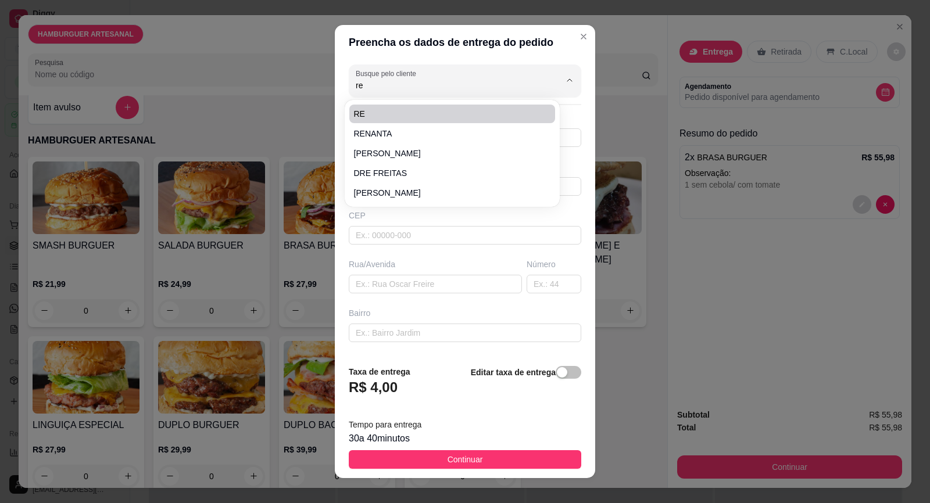
click at [402, 120] on li "RE" at bounding box center [452, 114] width 206 height 19
type input "RE"
type input "15997738900"
type input "RE"
type input "18440000"
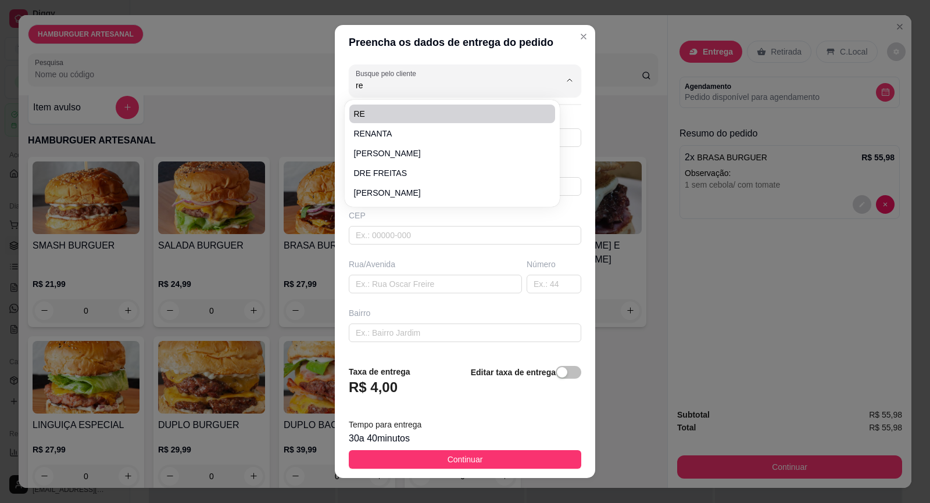
type input "Rua [PERSON_NAME]"
type input "76"
type input "VILA BANDEIRANTES"
type input "Itaberá"
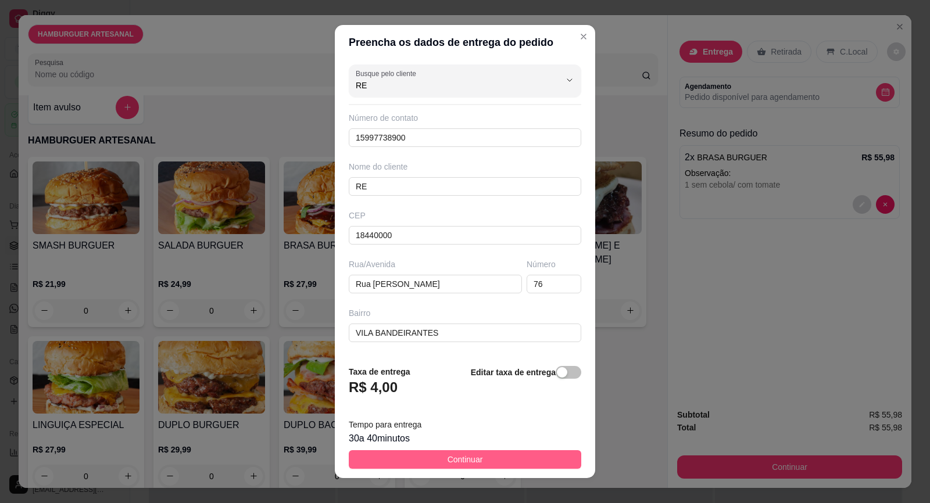
type input "RE"
click at [458, 456] on span "Continuar" at bounding box center [464, 459] width 35 height 13
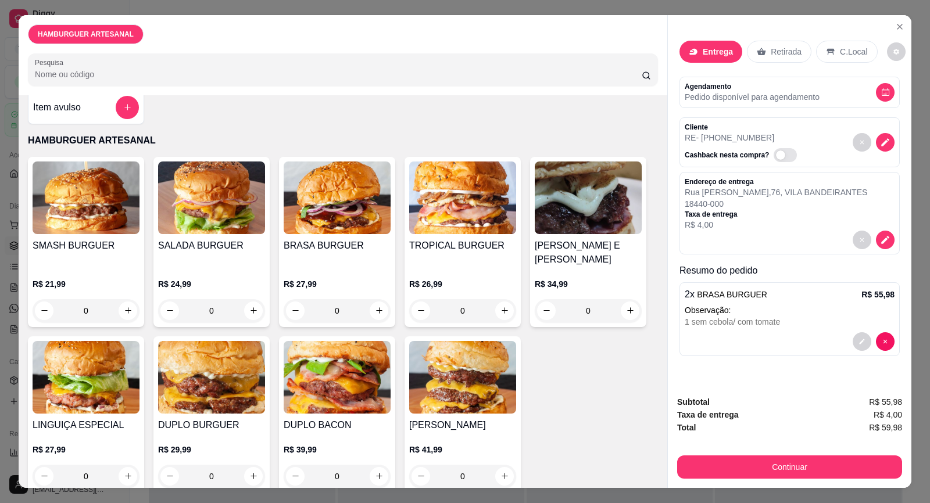
click at [780, 44] on div "Retirada" at bounding box center [779, 52] width 64 height 22
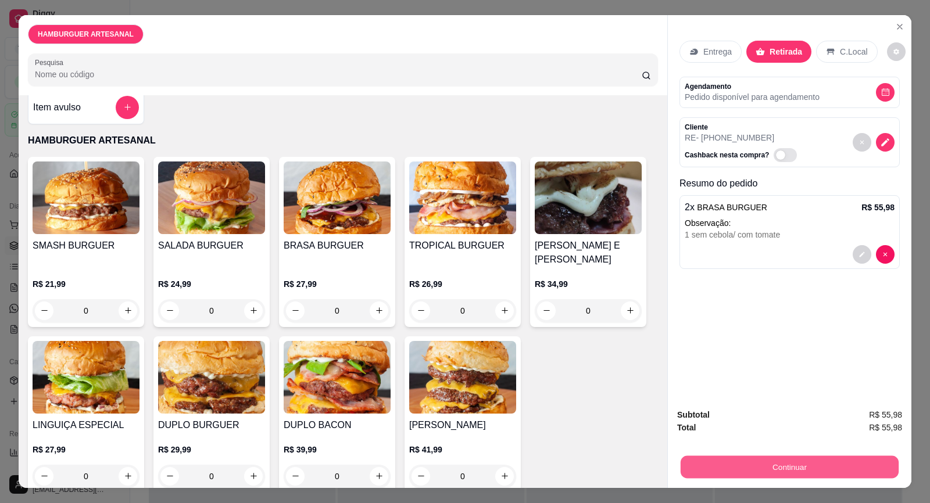
click at [817, 472] on button "Continuar" at bounding box center [789, 467] width 218 height 23
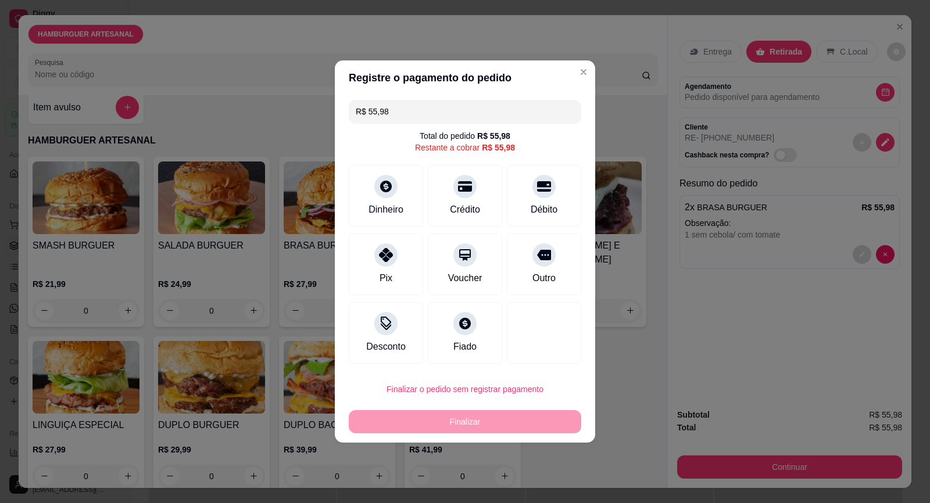
drag, startPoint x: 383, startPoint y: 266, endPoint x: 397, endPoint y: 274, distance: 16.1
click at [384, 266] on div "Pix" at bounding box center [386, 265] width 74 height 62
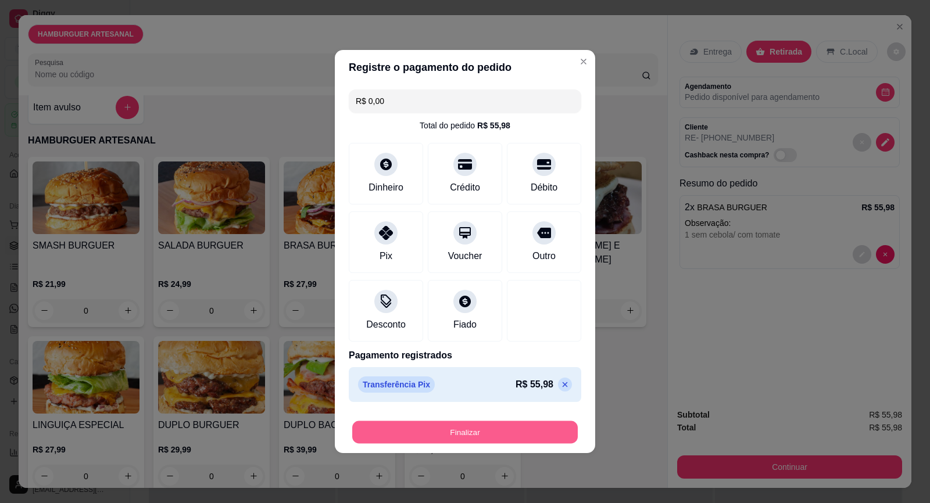
click at [486, 438] on button "Finalizar" at bounding box center [464, 432] width 225 height 23
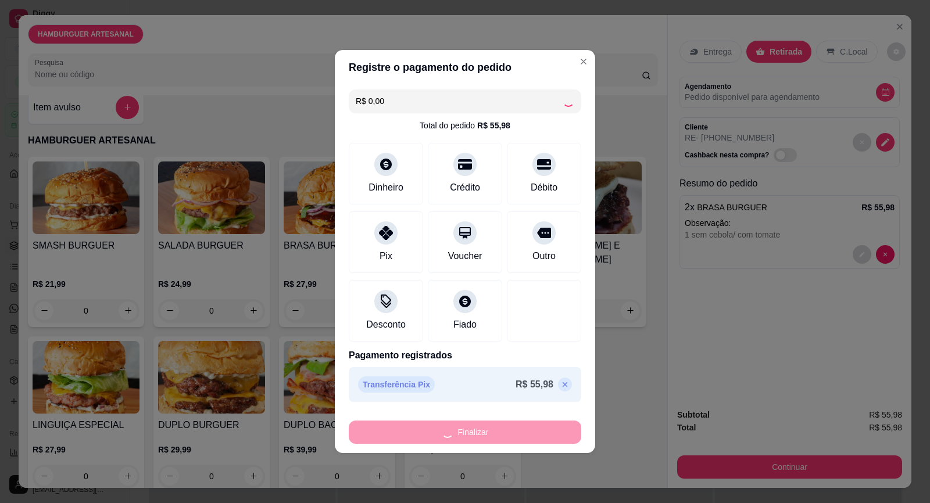
type input "-R$ 55,98"
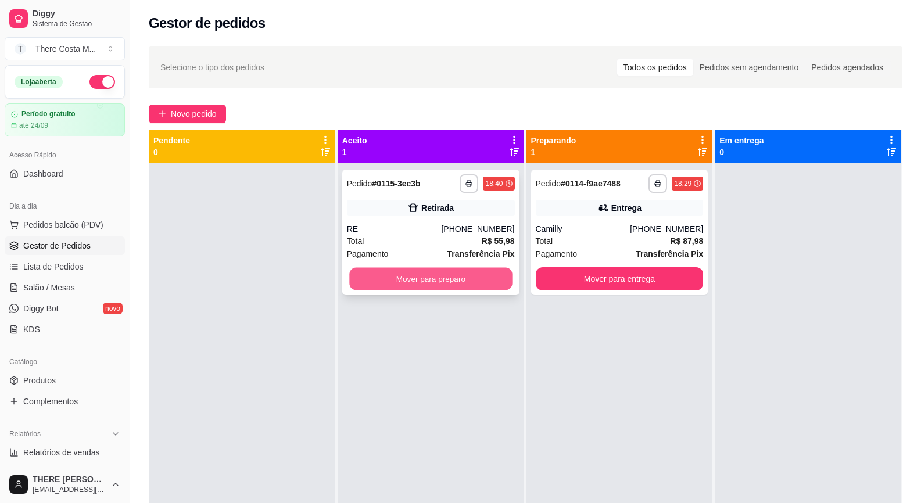
click at [445, 275] on button "Mover para preparo" at bounding box center [430, 279] width 163 height 23
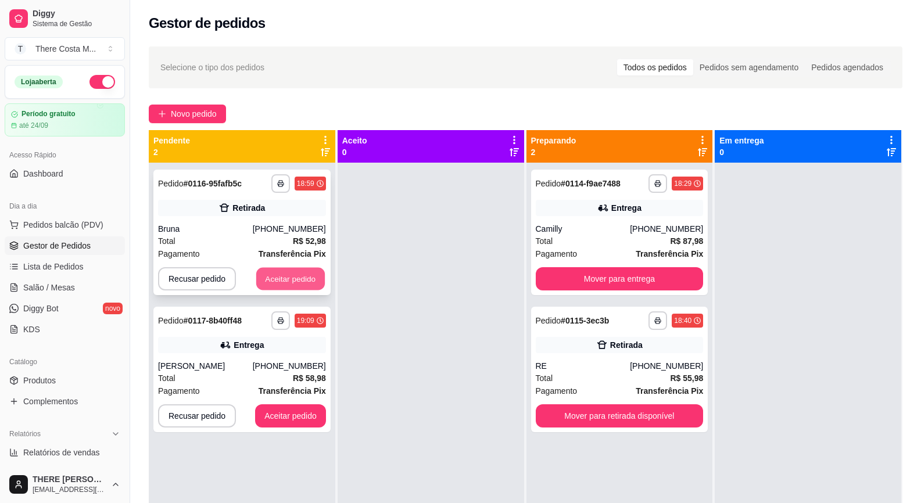
click at [281, 273] on button "Aceitar pedido" at bounding box center [290, 279] width 69 height 23
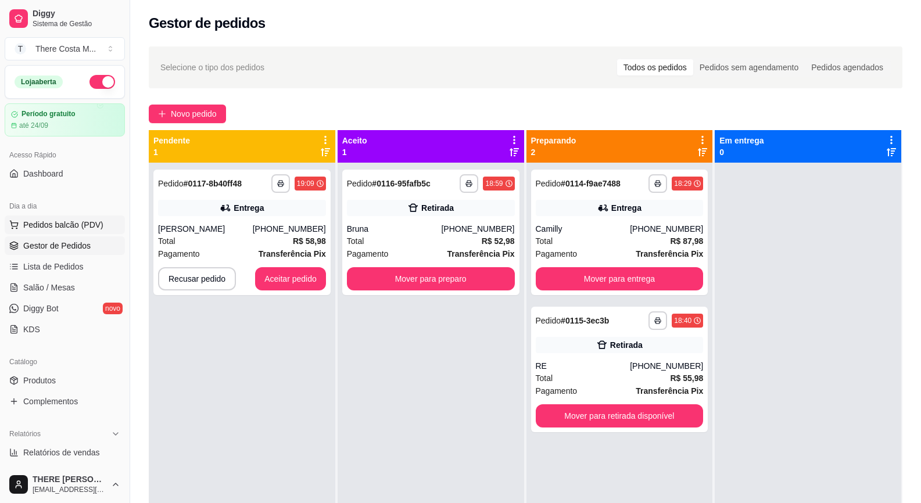
click at [56, 230] on span "Pedidos balcão (PDV)" at bounding box center [63, 225] width 80 height 12
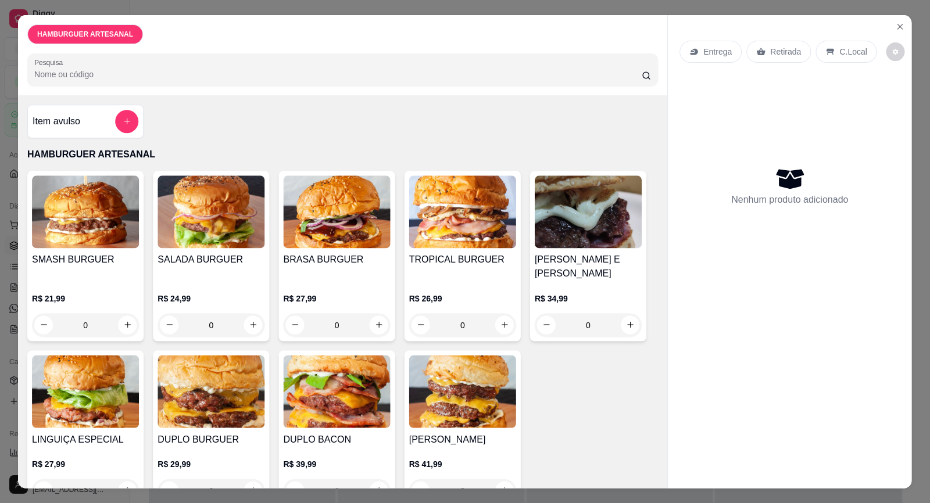
click at [169, 103] on div "Item avulso HAMBURGUER ARTESANAL SMASH BURGUER R$ 21,99 0 SALADA BURGUER R$ 24,…" at bounding box center [342, 291] width 649 height 393
click at [58, 230] on img at bounding box center [86, 211] width 107 height 73
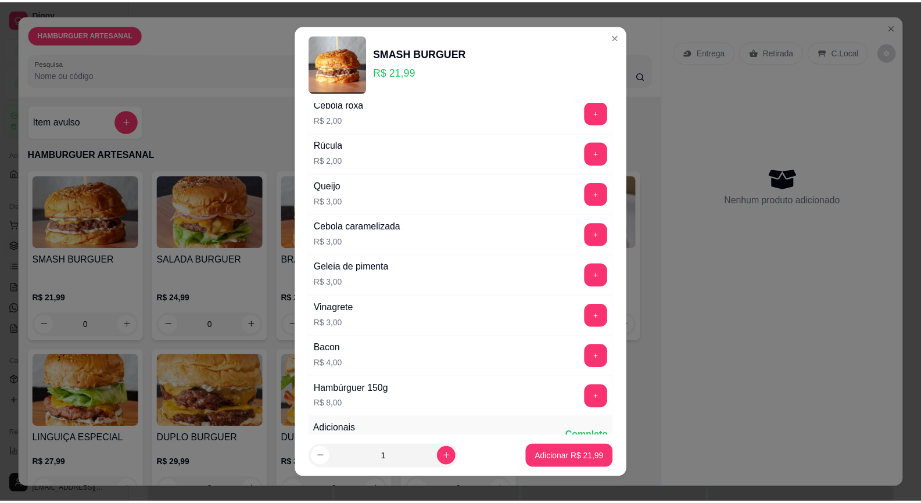
scroll to position [291, 0]
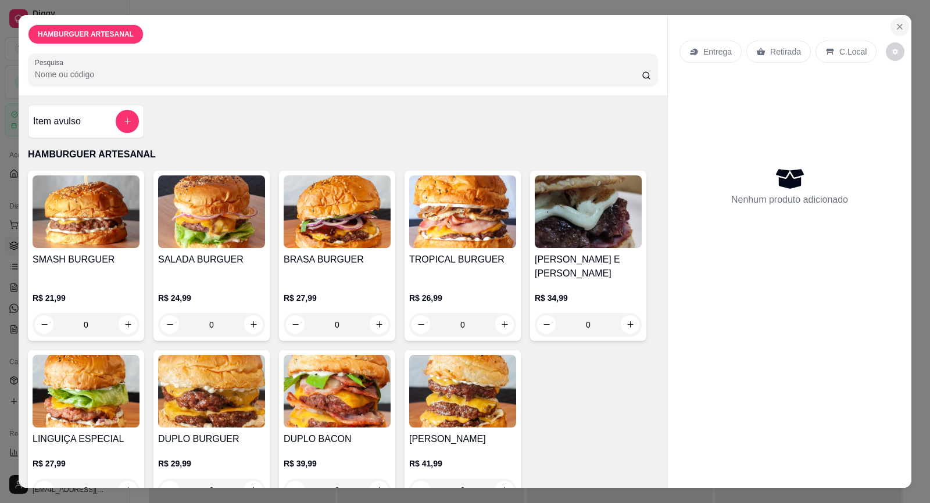
click at [895, 27] on icon "Close" at bounding box center [899, 26] width 9 height 9
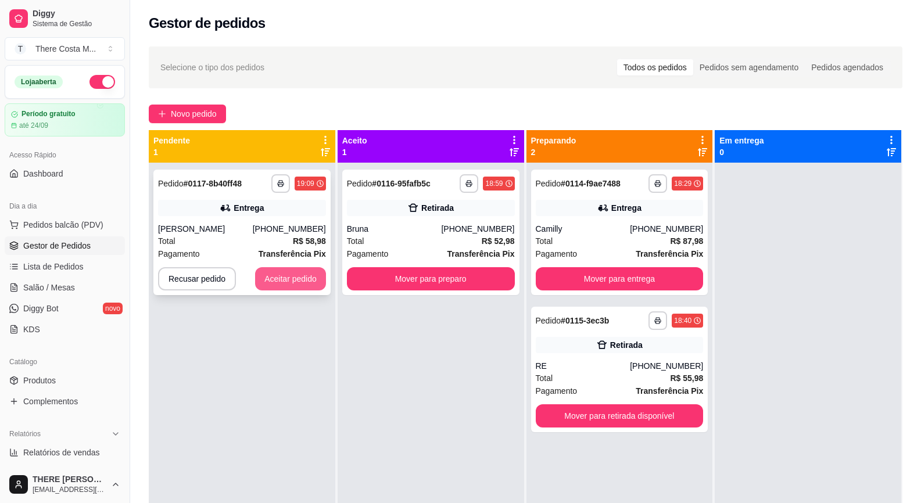
click at [271, 281] on button "Aceitar pedido" at bounding box center [290, 278] width 71 height 23
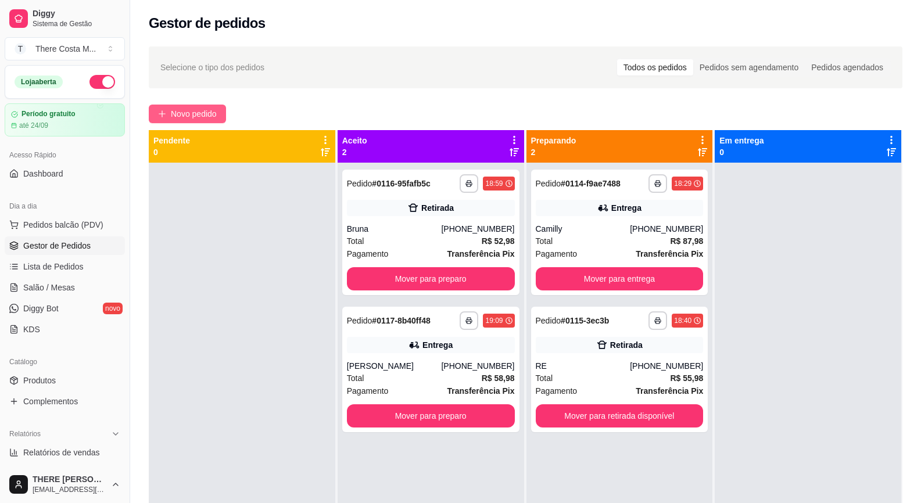
click at [211, 113] on span "Novo pedido" at bounding box center [194, 113] width 46 height 13
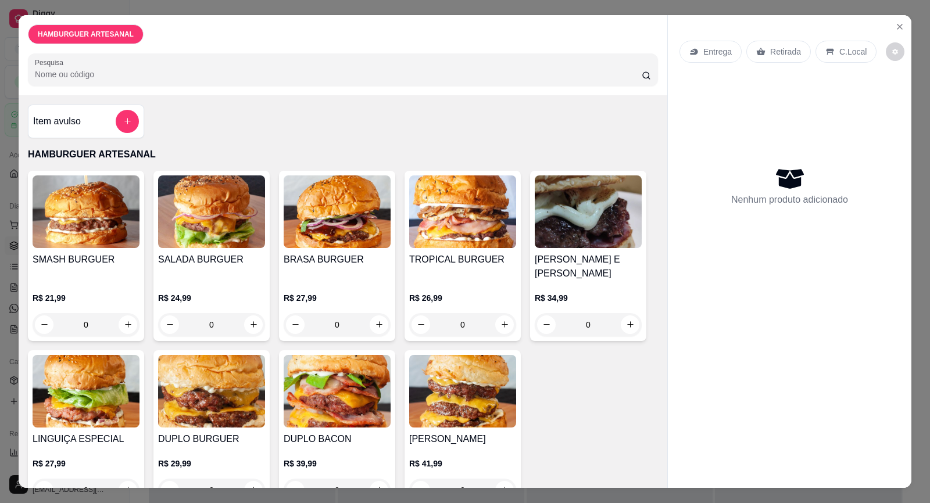
click at [191, 239] on img at bounding box center [211, 211] width 107 height 73
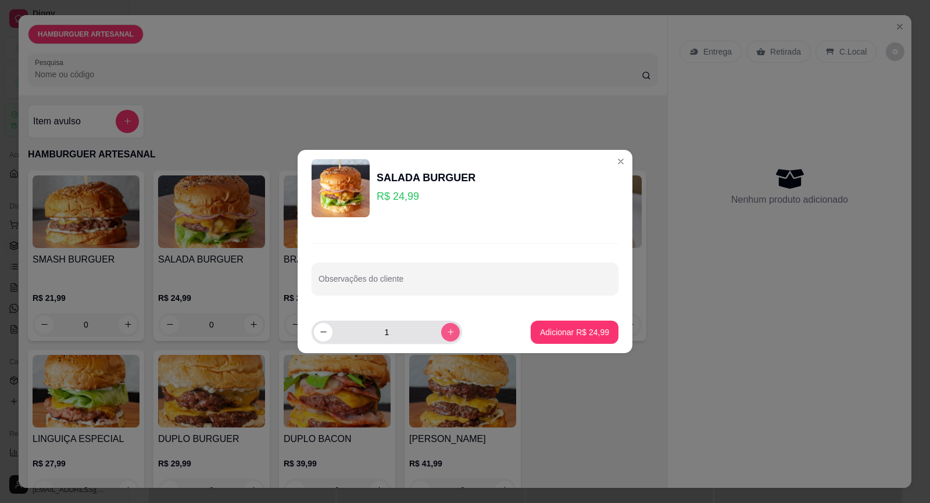
click at [441, 334] on button "increase-product-quantity" at bounding box center [450, 332] width 19 height 19
type input "2"
click at [541, 329] on p "Adicionar R$ 49,98" at bounding box center [574, 332] width 67 height 11
type input "2"
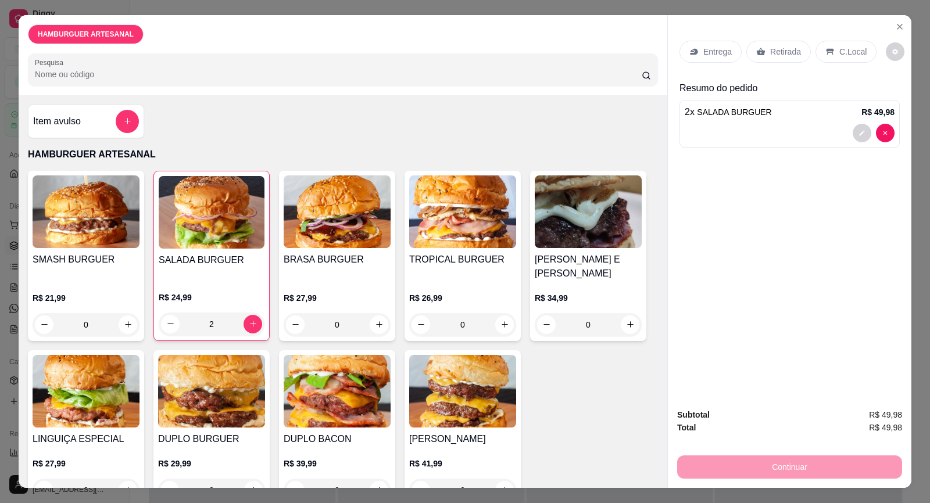
click at [761, 52] on div "Retirada" at bounding box center [778, 52] width 64 height 22
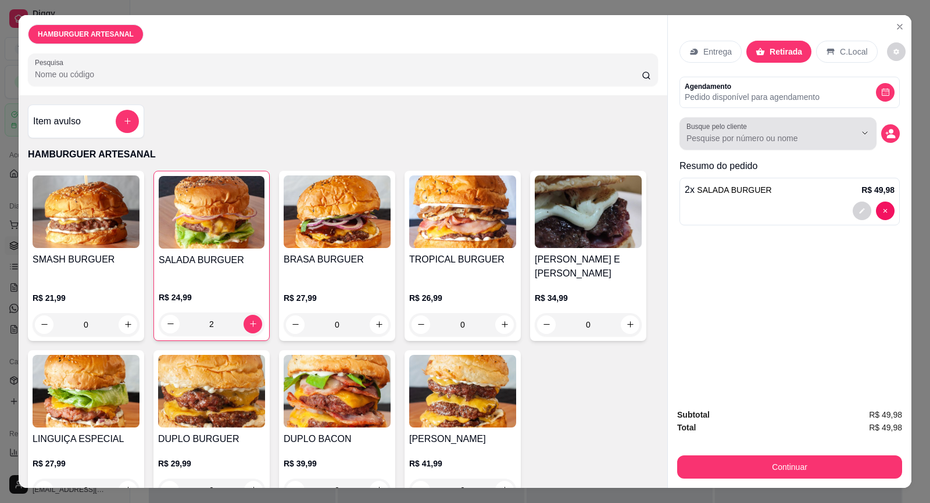
click at [710, 134] on input "Busque pelo cliente" at bounding box center [761, 138] width 150 height 12
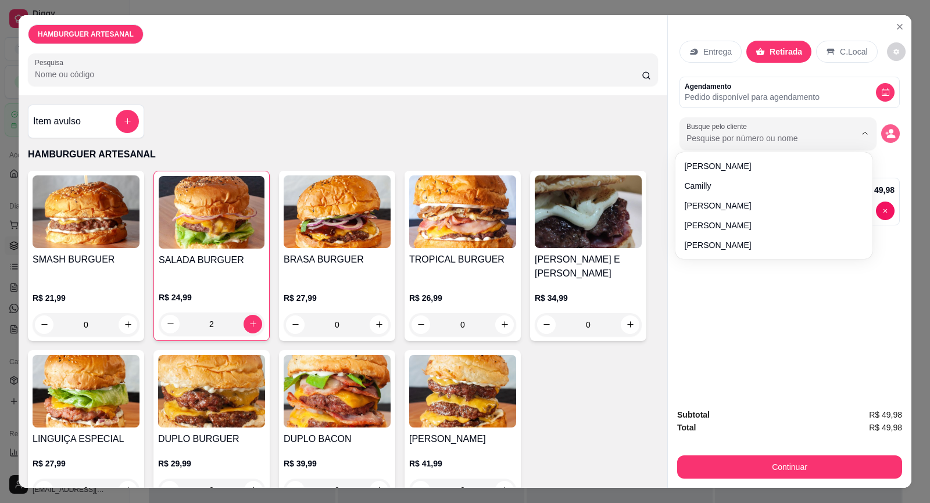
click at [888, 130] on circle "decrease-product-quantity" at bounding box center [890, 131] width 5 height 5
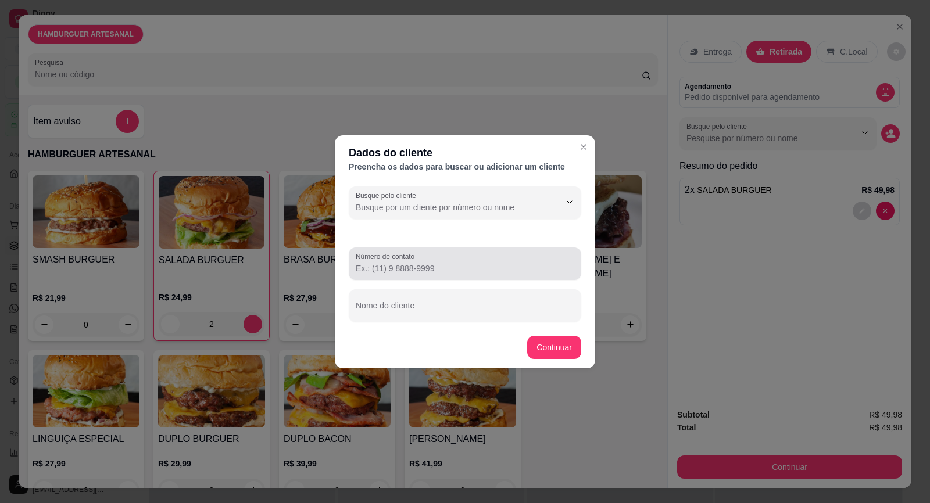
click at [383, 260] on label "Número de contato" at bounding box center [387, 257] width 63 height 10
click at [383, 263] on input "Número de contato" at bounding box center [465, 269] width 218 height 12
paste input "[PHONE_NUMBER]"
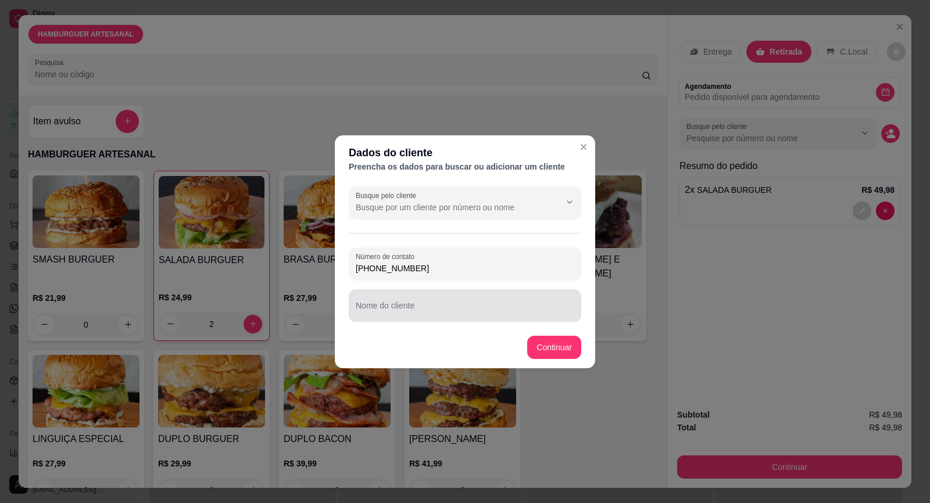
type input "[PHONE_NUMBER]"
click at [406, 309] on input "Nome do cliente" at bounding box center [465, 310] width 218 height 12
type input "VINICIUS"
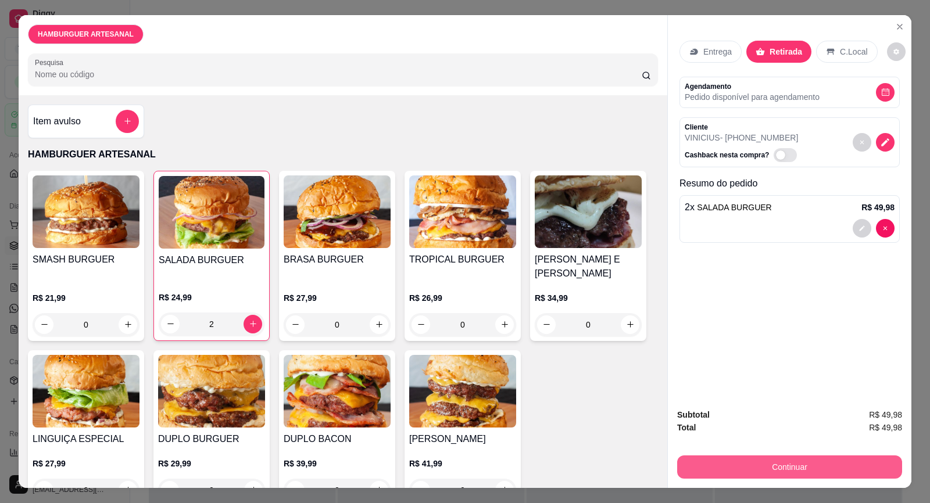
click at [720, 456] on button "Continuar" at bounding box center [789, 467] width 225 height 23
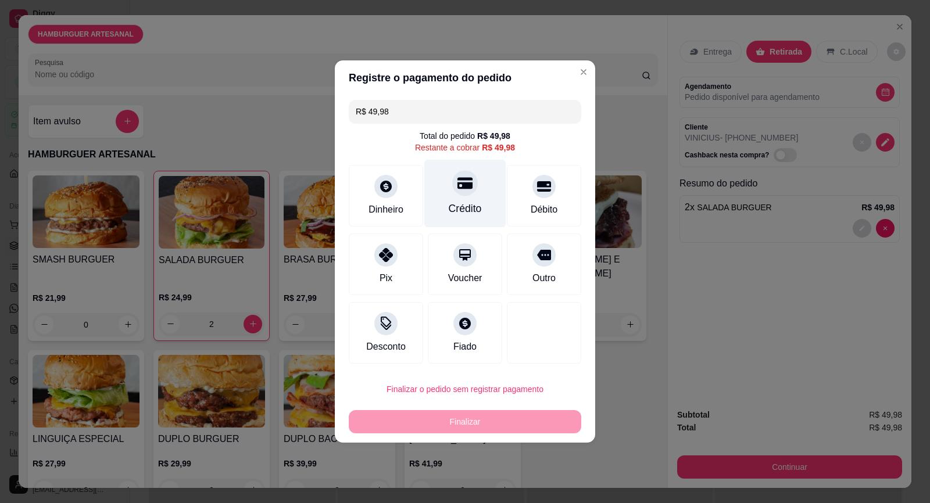
click at [470, 195] on div "Crédito" at bounding box center [465, 194] width 82 height 68
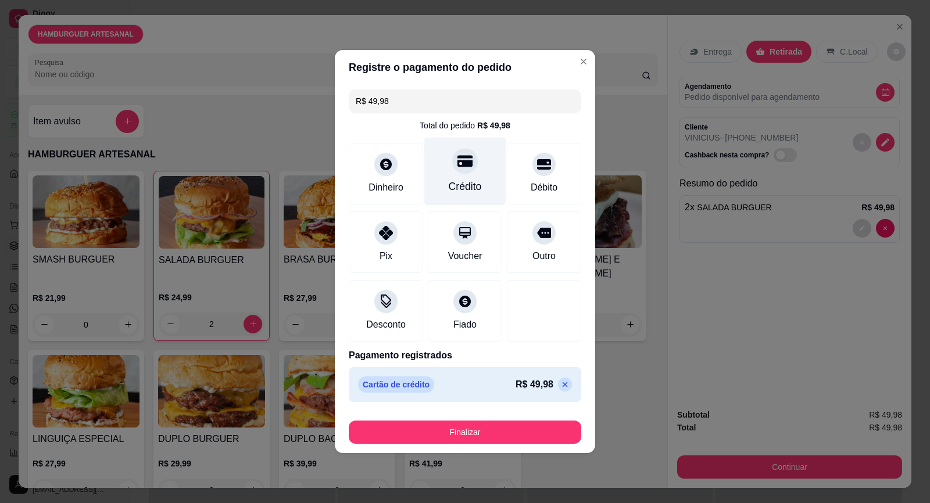
type input "R$ 0,00"
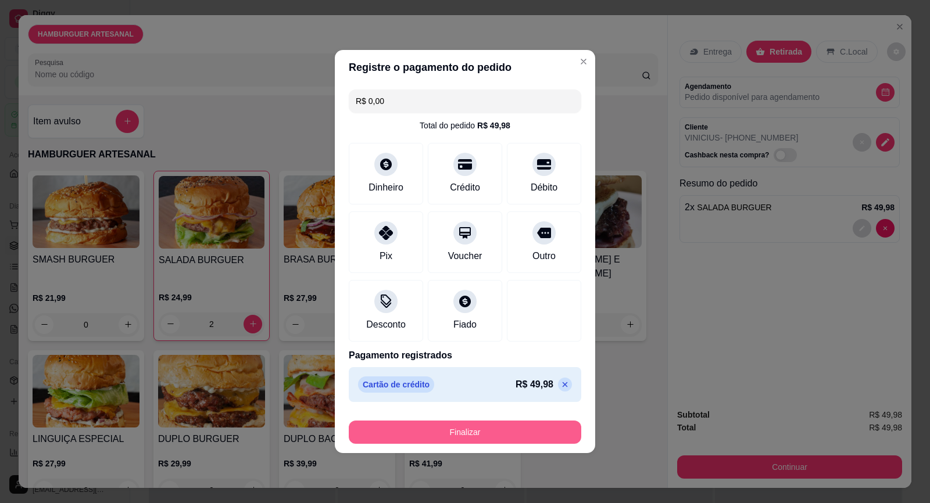
click at [485, 428] on button "Finalizar" at bounding box center [465, 432] width 232 height 23
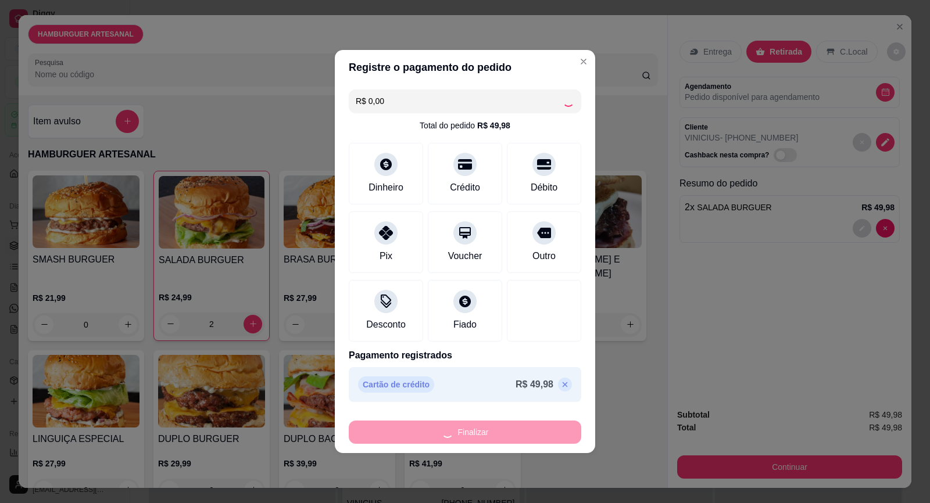
type input "0"
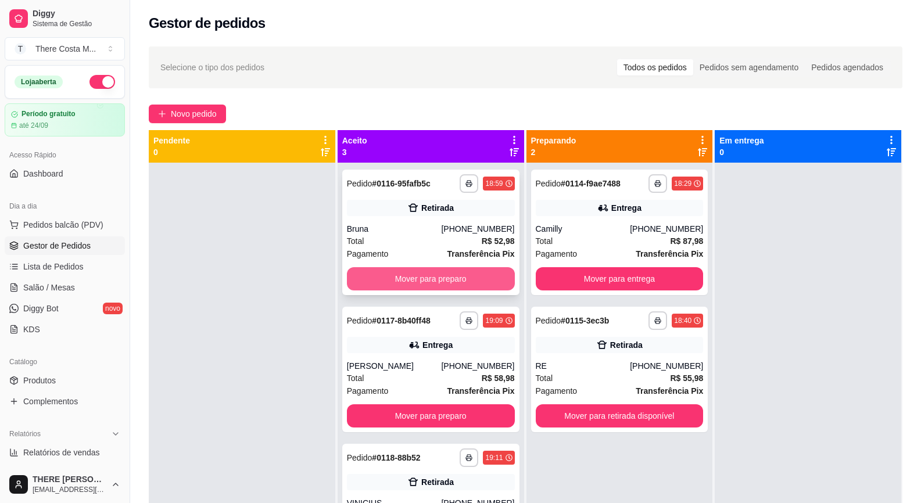
click at [462, 285] on button "Mover para preparo" at bounding box center [431, 278] width 168 height 23
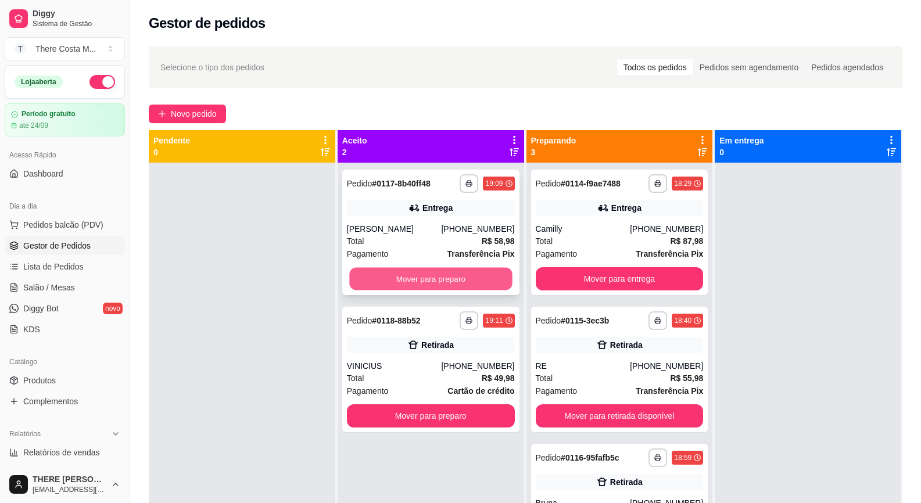
click at [417, 279] on button "Mover para preparo" at bounding box center [430, 279] width 163 height 23
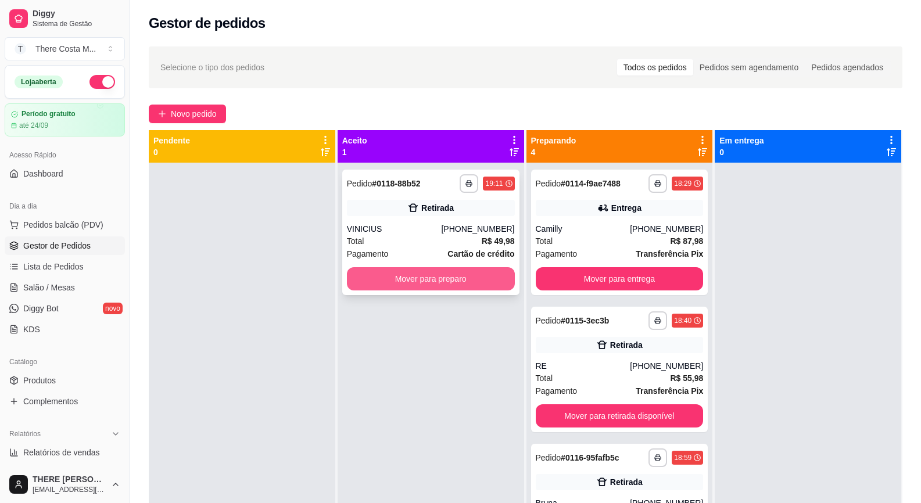
click at [448, 281] on button "Mover para preparo" at bounding box center [431, 278] width 168 height 23
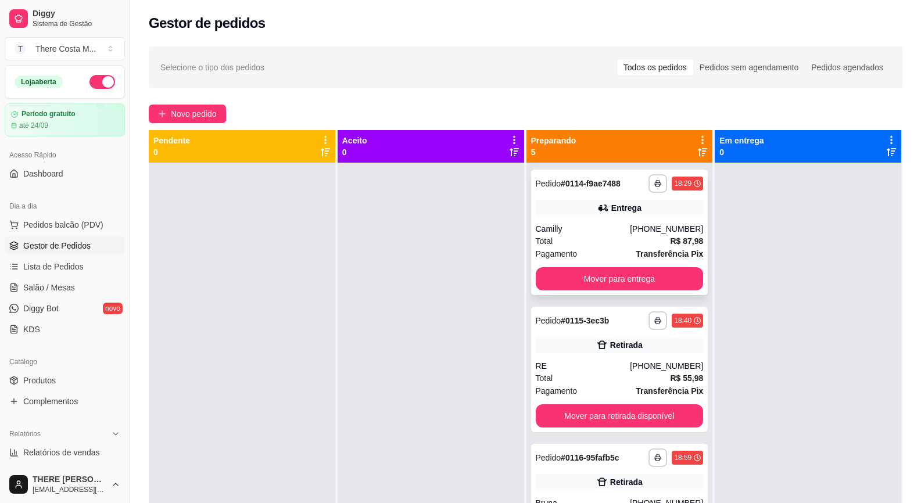
click at [615, 238] on div "Total R$ 87,98" at bounding box center [620, 241] width 168 height 13
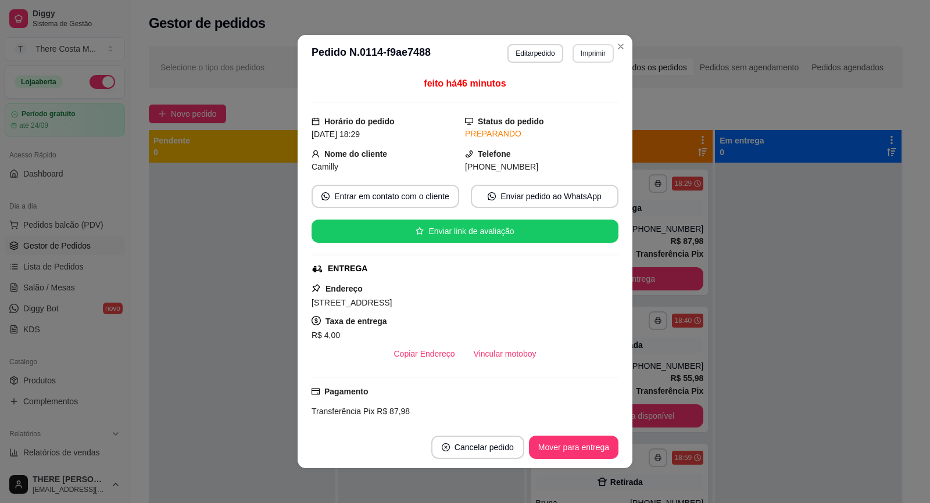
click at [593, 51] on button "Imprimir" at bounding box center [592, 53] width 41 height 19
click at [569, 92] on button "IMPRESSORA" at bounding box center [568, 94] width 84 height 19
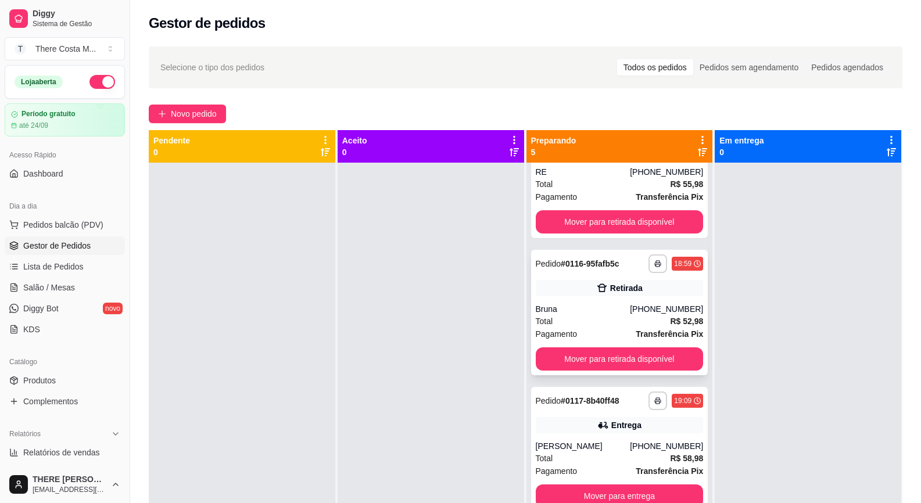
scroll to position [33, 0]
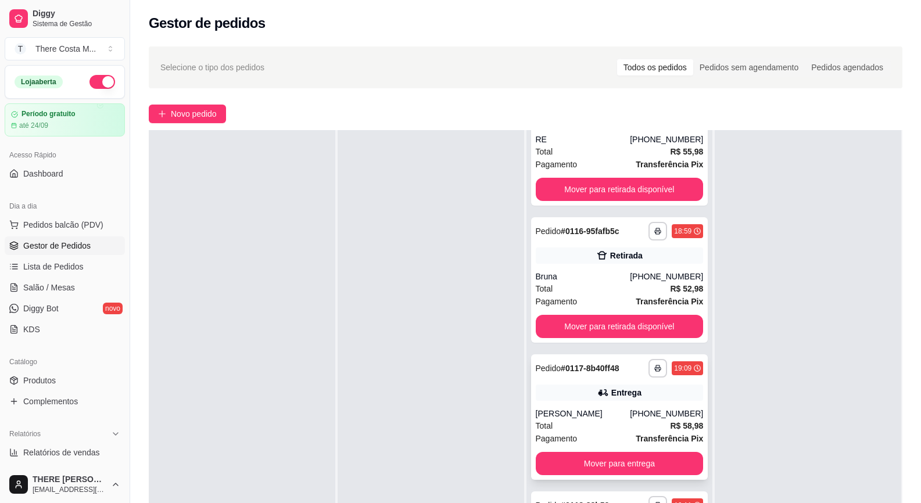
click at [561, 387] on div "Entrega" at bounding box center [620, 393] width 168 height 16
click at [643, 462] on button "Mover para entrega" at bounding box center [619, 464] width 163 height 23
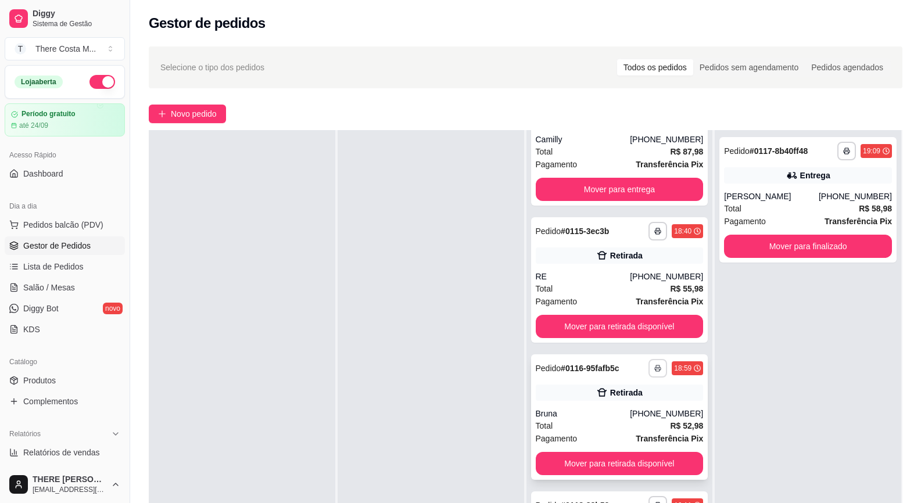
click at [654, 368] on icon "button" at bounding box center [657, 368] width 7 height 7
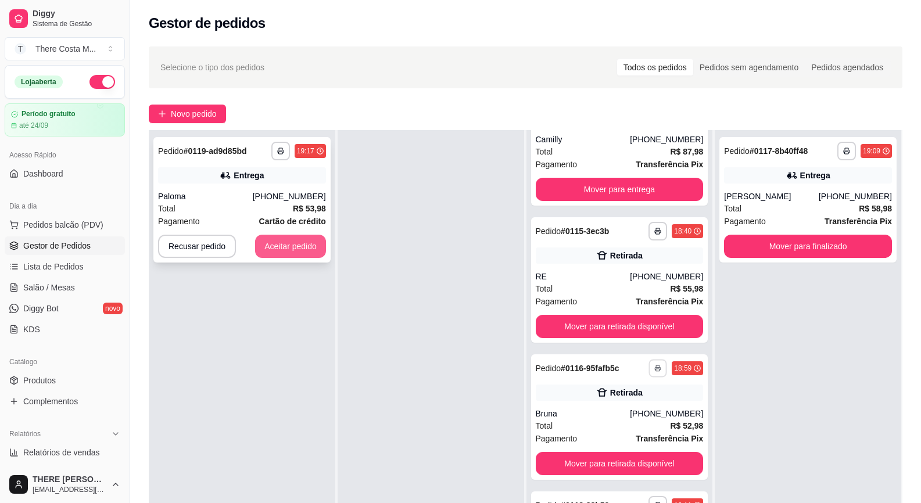
click at [300, 244] on button "Aceitar pedido" at bounding box center [290, 246] width 71 height 23
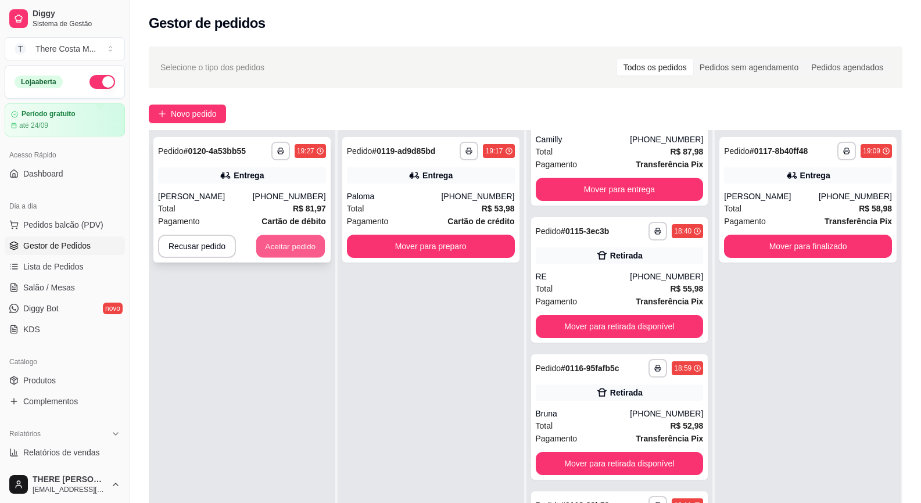
click at [287, 243] on button "Aceitar pedido" at bounding box center [290, 246] width 69 height 23
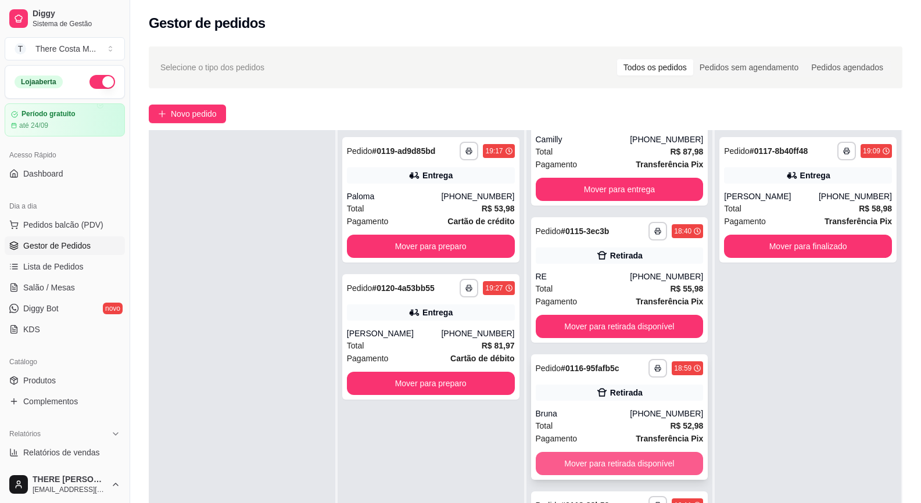
click at [618, 459] on button "Mover para retirada disponível" at bounding box center [620, 463] width 168 height 23
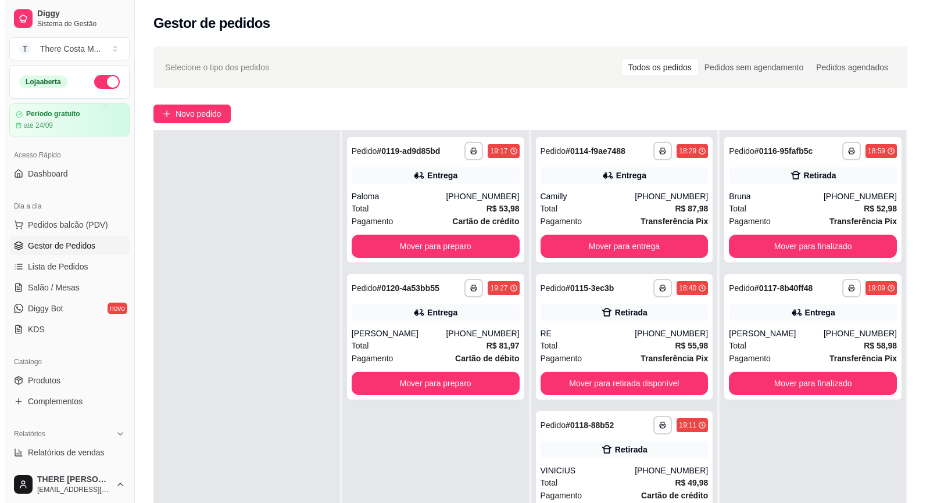
scroll to position [0, 0]
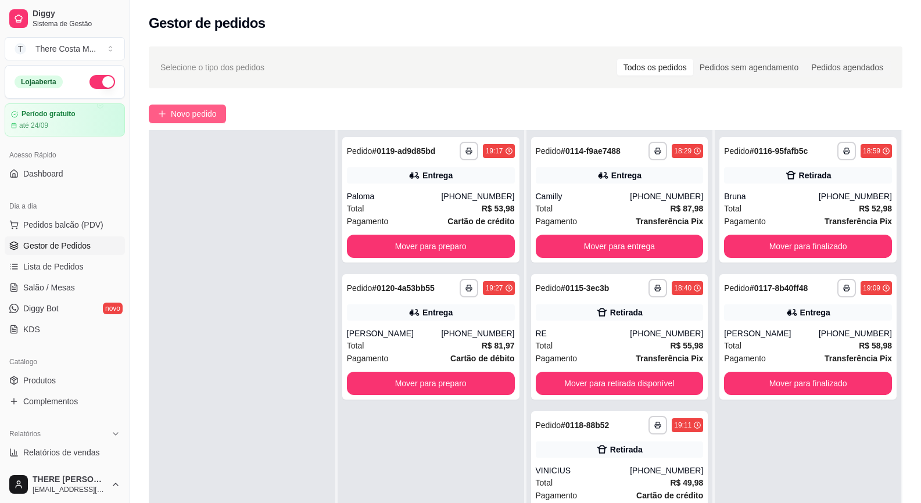
click at [174, 110] on span "Novo pedido" at bounding box center [194, 113] width 46 height 13
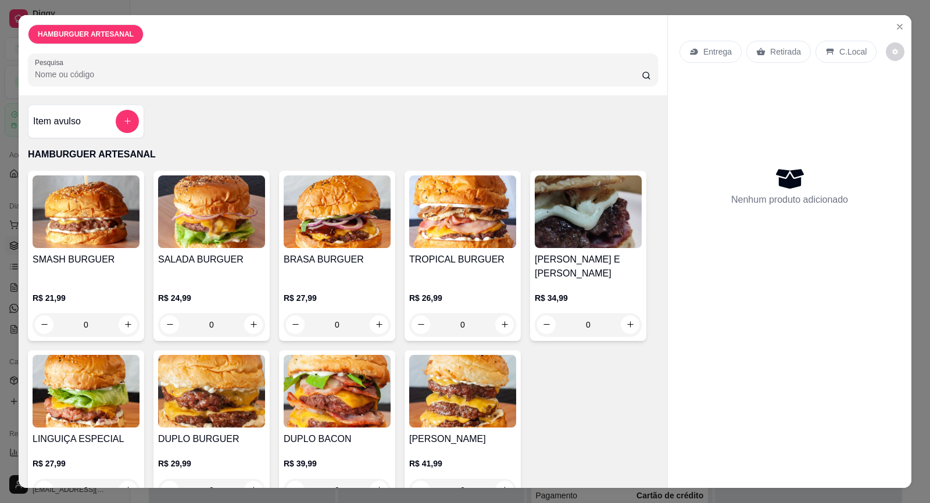
click at [336, 241] on img at bounding box center [337, 211] width 107 height 73
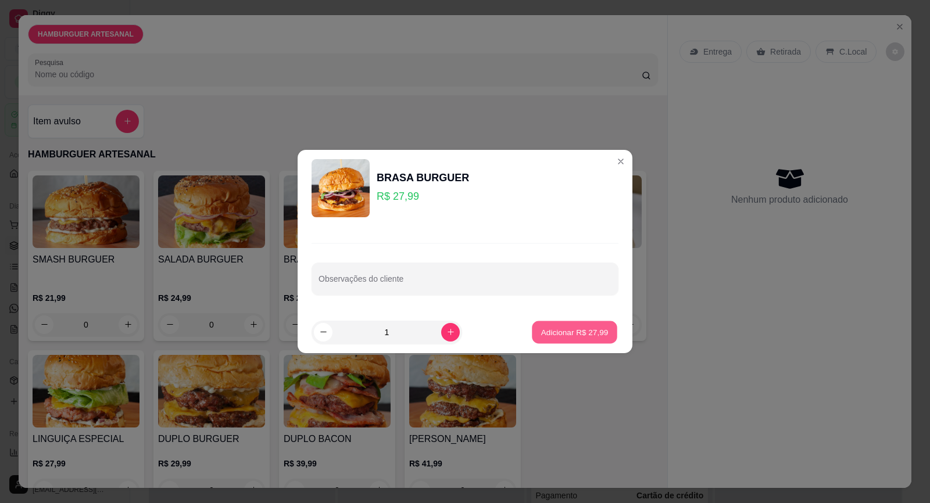
click at [546, 327] on p "Adicionar R$ 27,99" at bounding box center [574, 332] width 67 height 11
type input "1"
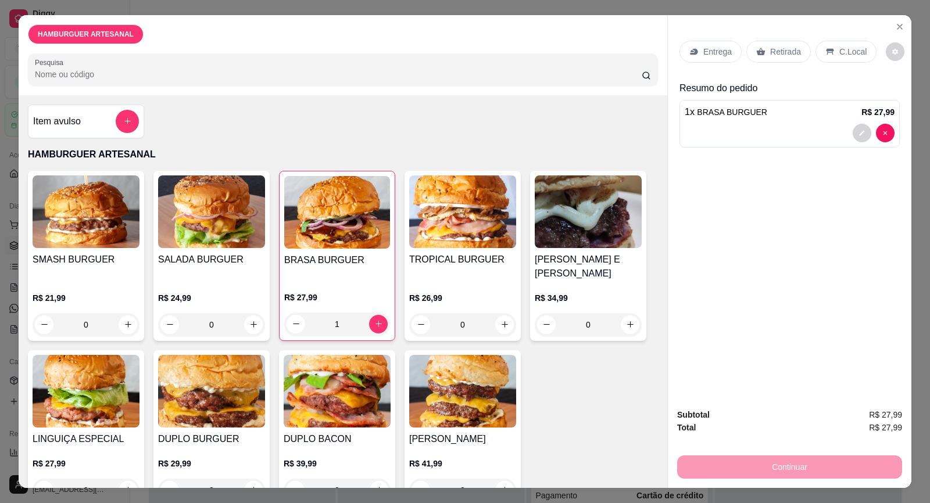
click at [180, 241] on img at bounding box center [211, 211] width 107 height 73
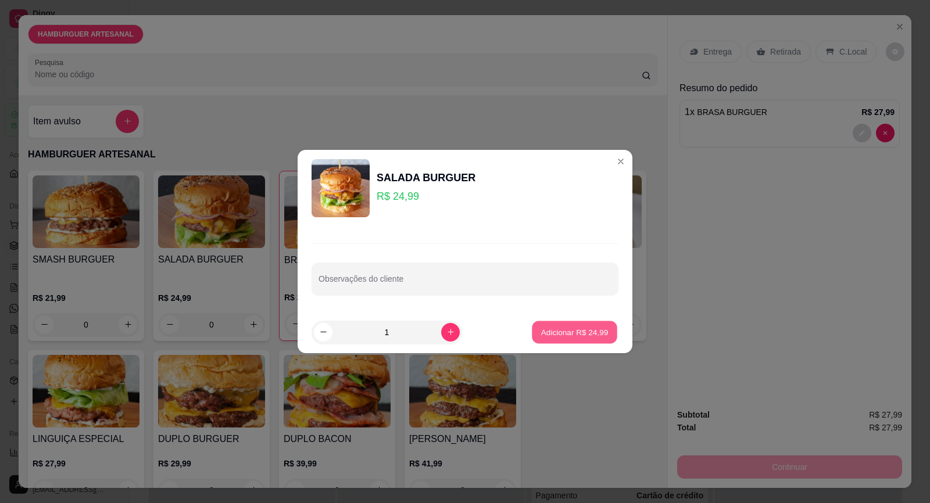
click at [566, 331] on p "Adicionar R$ 24,99" at bounding box center [574, 332] width 67 height 11
type input "1"
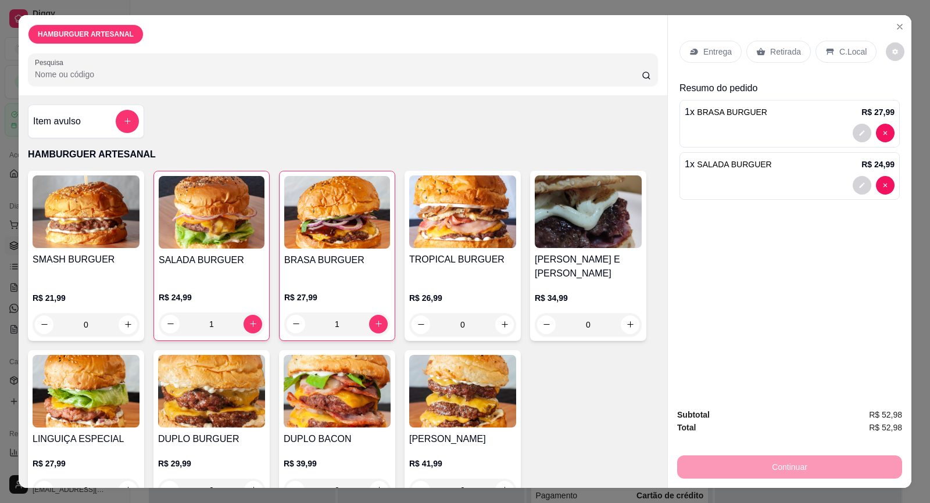
click at [722, 49] on p "Entrega" at bounding box center [717, 52] width 28 height 12
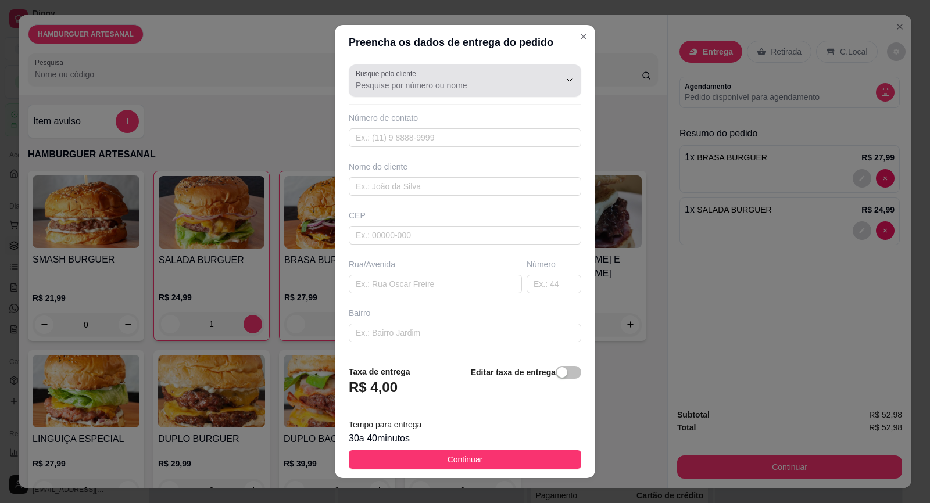
click at [400, 78] on div at bounding box center [465, 80] width 218 height 23
type input "15996724270"
drag, startPoint x: 420, startPoint y: 86, endPoint x: 307, endPoint y: 71, distance: 113.1
click at [307, 71] on div "Preencha os dados de entrega do pedido Busque pelo cliente 15996724270 Número d…" at bounding box center [465, 251] width 930 height 503
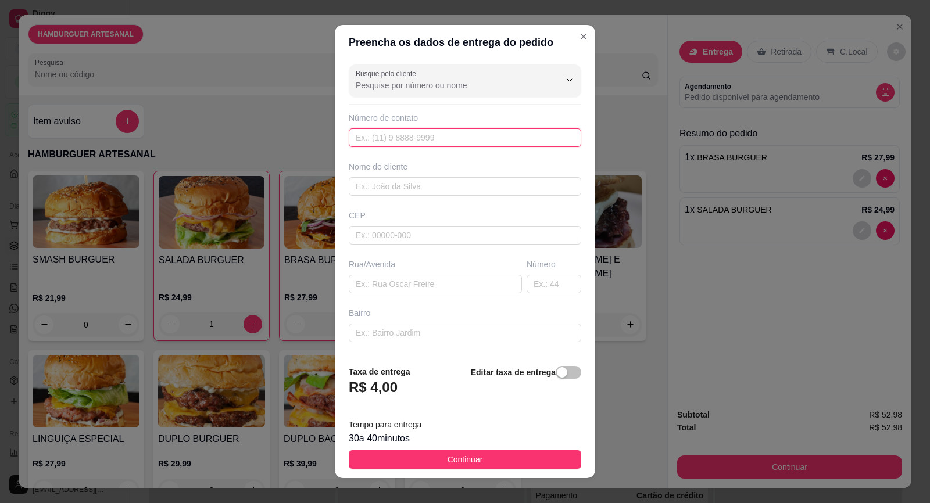
click at [387, 135] on input "text" at bounding box center [465, 137] width 232 height 19
paste input "[PHONE_NUMBER]"
type input "[PHONE_NUMBER]"
click at [398, 192] on input "text" at bounding box center [465, 186] width 232 height 19
type input "[PERSON_NAME]"
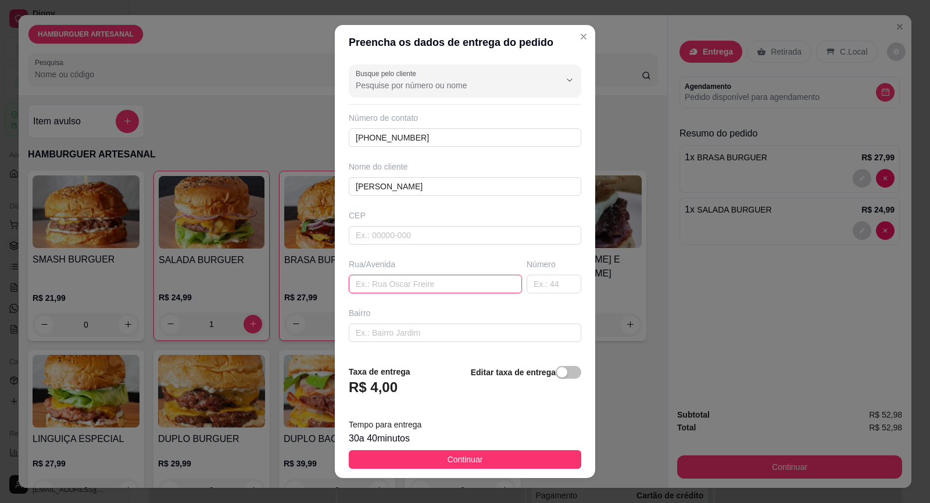
click at [429, 282] on input "text" at bounding box center [435, 284] width 173 height 19
type input "FRANSCISCO [PERSON_NAME]"
click at [526, 283] on input "text" at bounding box center [553, 284] width 55 height 19
type input "10"
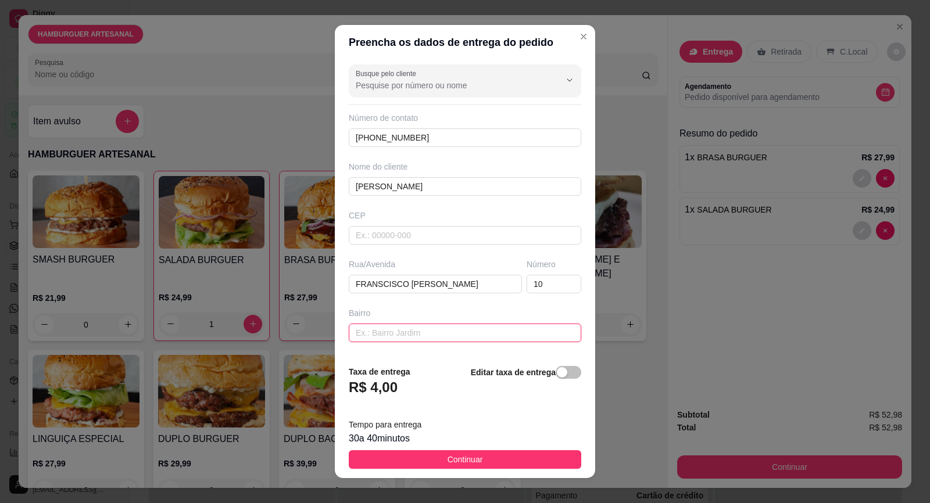
click at [417, 331] on input "text" at bounding box center [465, 333] width 232 height 19
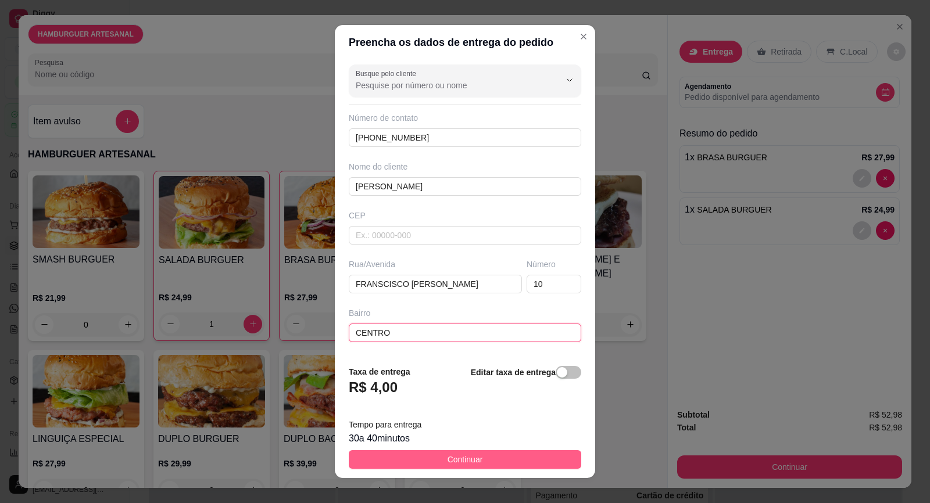
type input "CENTRO"
click at [447, 466] on button "Continuar" at bounding box center [465, 459] width 232 height 19
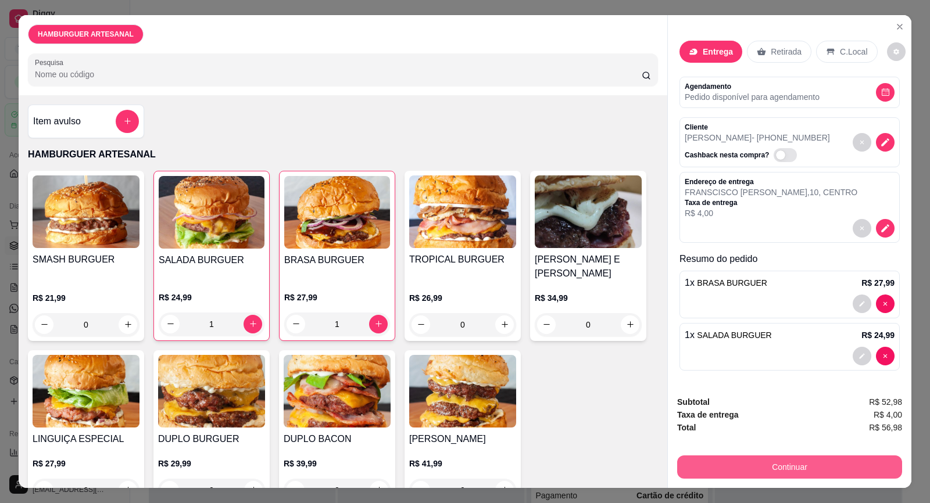
click at [704, 461] on button "Continuar" at bounding box center [789, 467] width 225 height 23
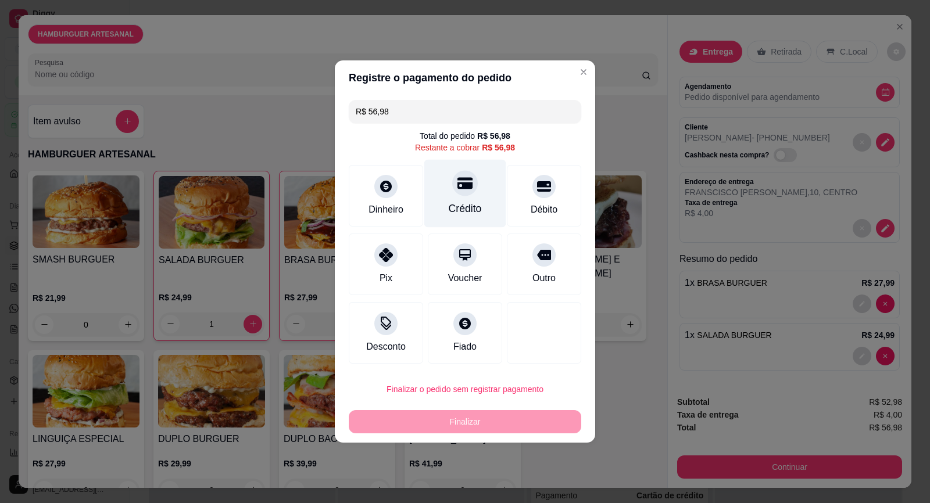
click at [457, 188] on icon at bounding box center [464, 184] width 15 height 12
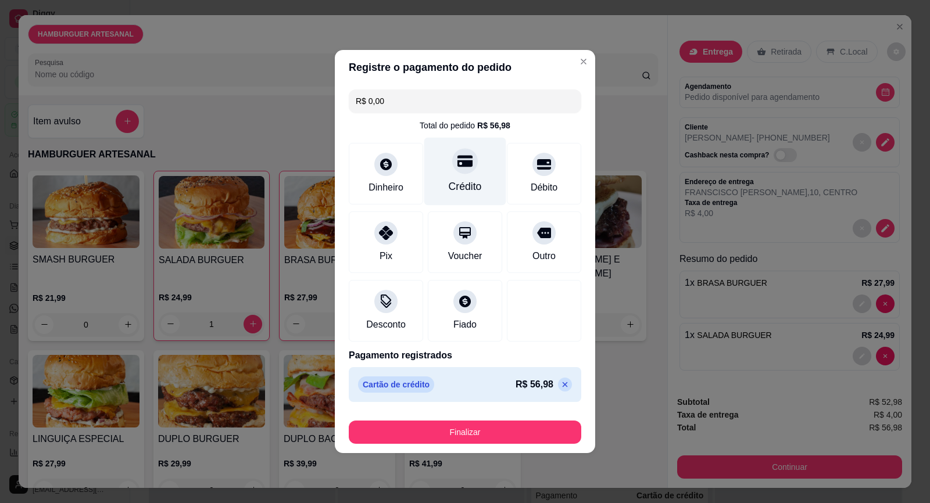
type input "R$ 0,00"
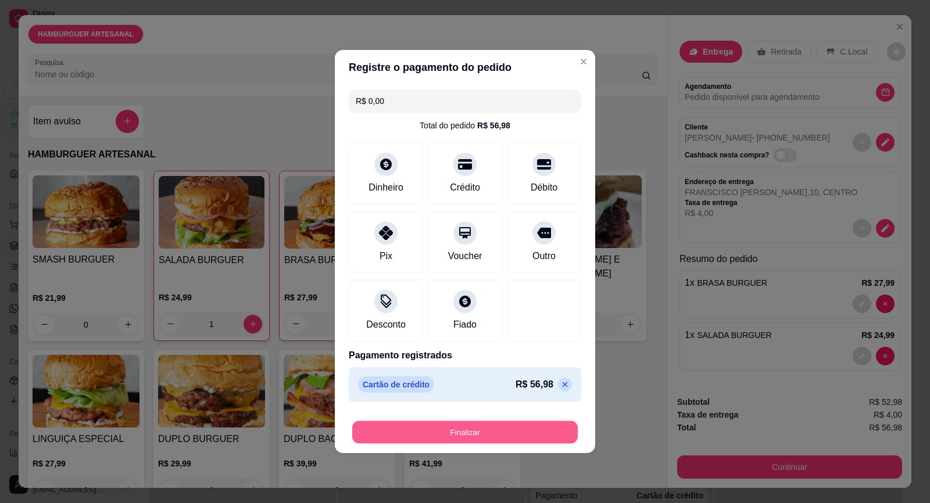
click at [449, 435] on button "Finalizar" at bounding box center [464, 432] width 225 height 23
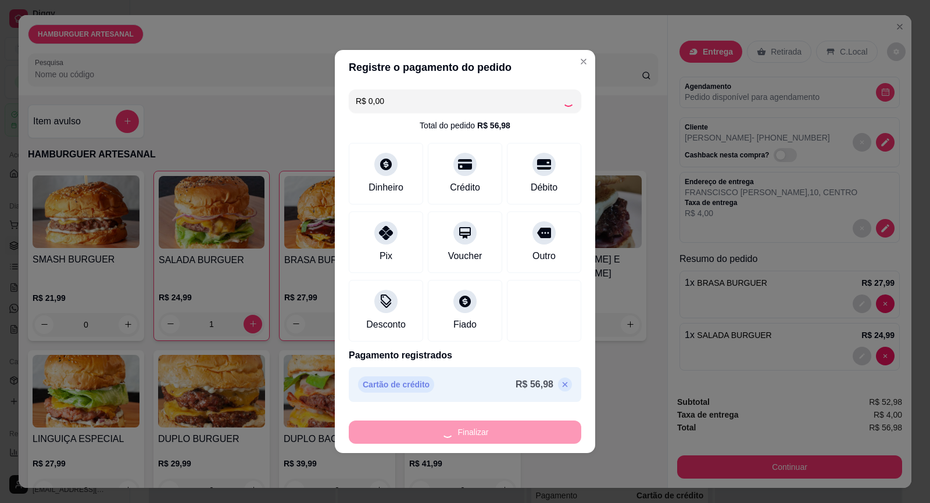
type input "0"
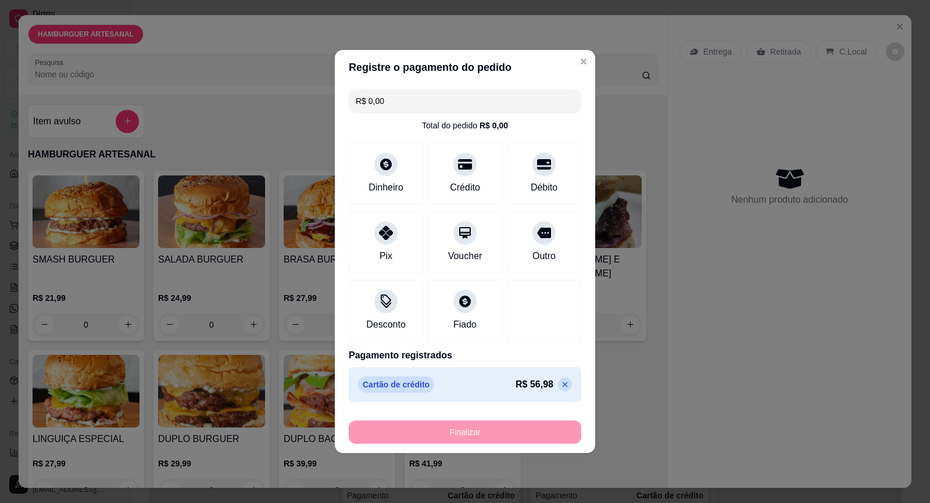
type input "-R$ 56,98"
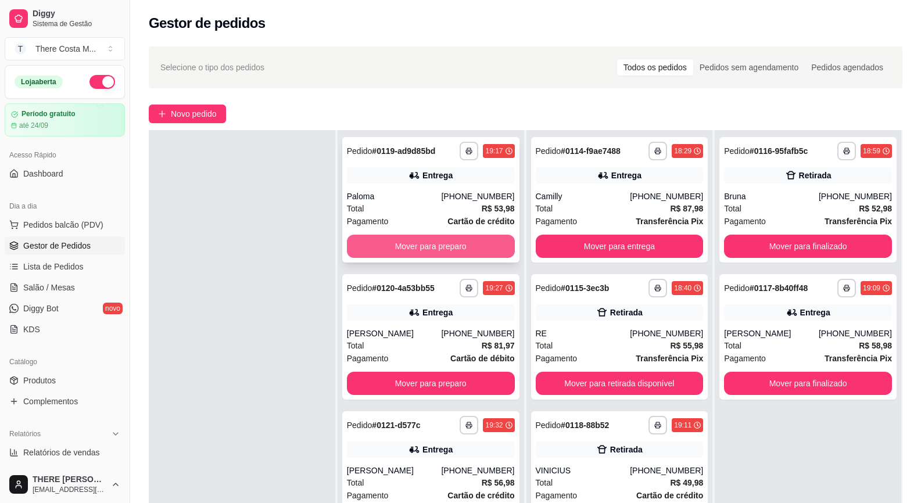
click at [416, 246] on button "Mover para preparo" at bounding box center [431, 246] width 168 height 23
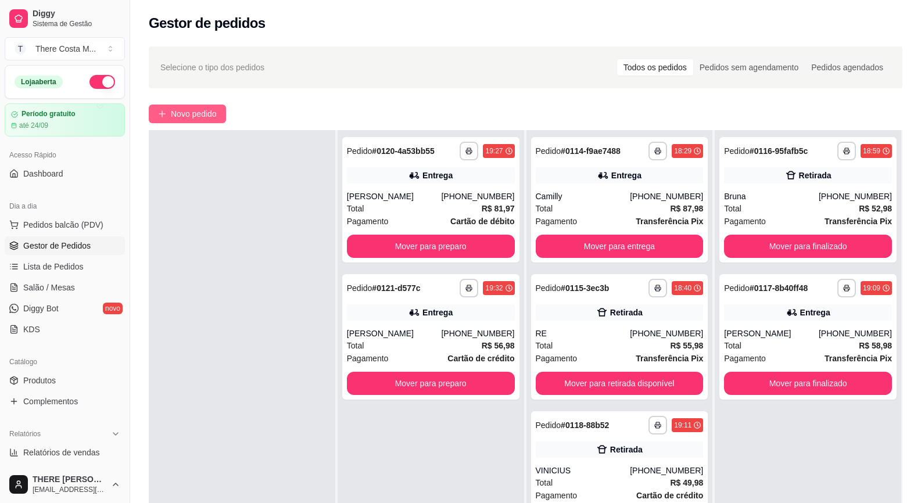
click at [199, 113] on span "Novo pedido" at bounding box center [194, 113] width 46 height 13
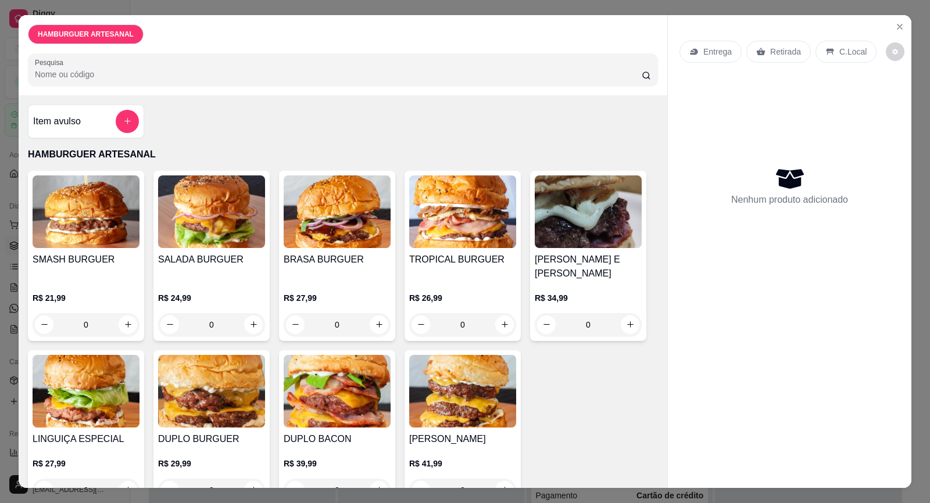
click at [726, 49] on div "Entrega" at bounding box center [710, 52] width 62 height 22
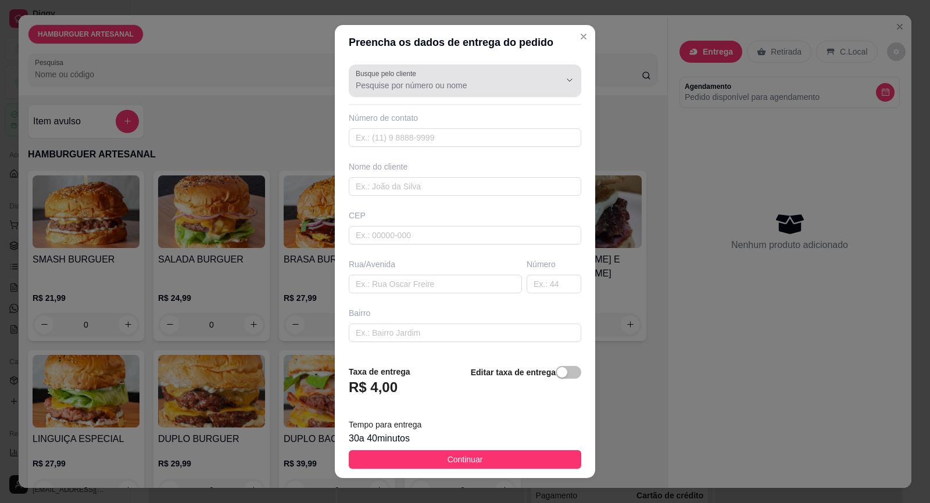
click at [387, 77] on label "Busque pelo cliente" at bounding box center [388, 74] width 64 height 10
click at [387, 80] on input "Busque pelo cliente" at bounding box center [449, 86] width 186 height 12
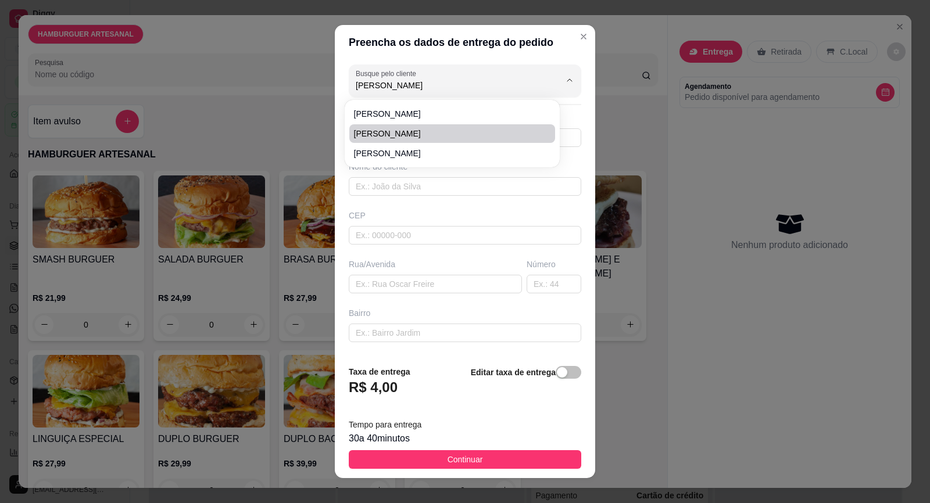
click at [421, 130] on span "[PERSON_NAME]" at bounding box center [446, 134] width 185 height 12
type input "[PERSON_NAME]"
type input "15997909522"
type input "[PERSON_NAME]"
type input "18440000"
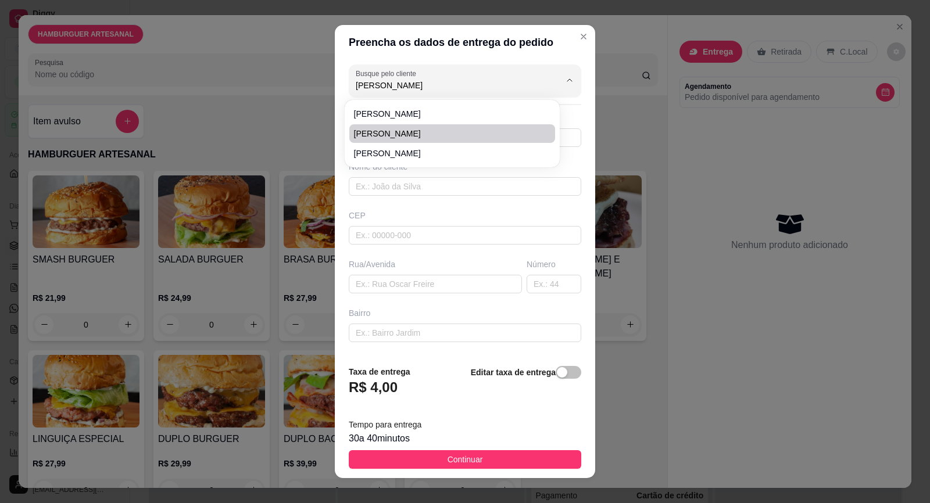
type input "Rua [PERSON_NAME]"
type input "149"
type input "JD SANTA INES 5"
type input "Itaberá"
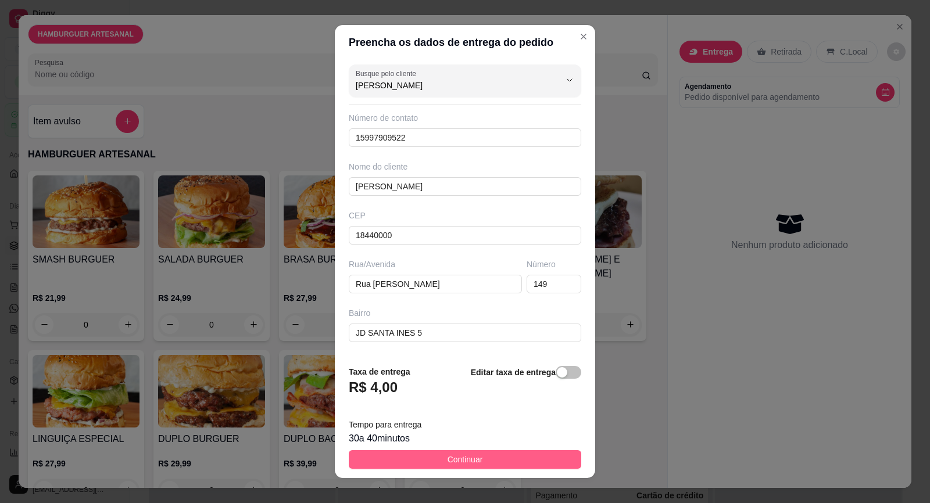
type input "[PERSON_NAME]"
click at [457, 460] on span "Continuar" at bounding box center [464, 459] width 35 height 13
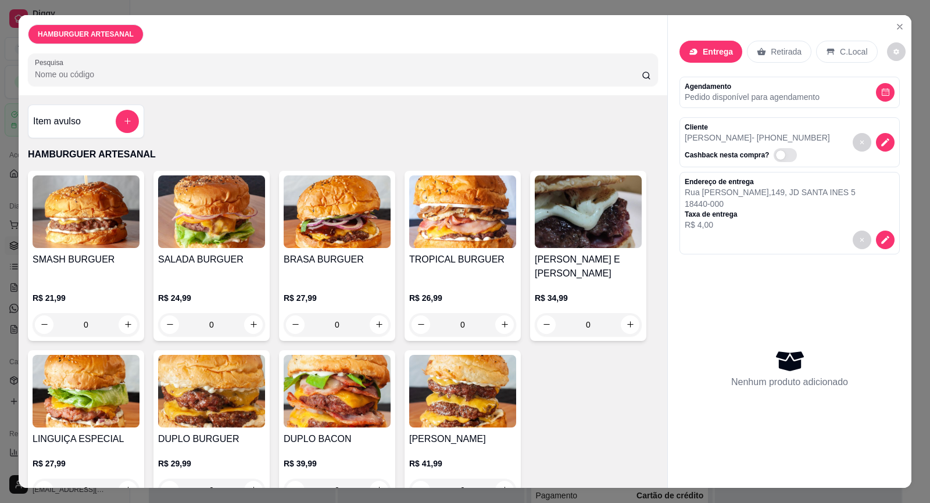
click at [346, 243] on img at bounding box center [337, 211] width 107 height 73
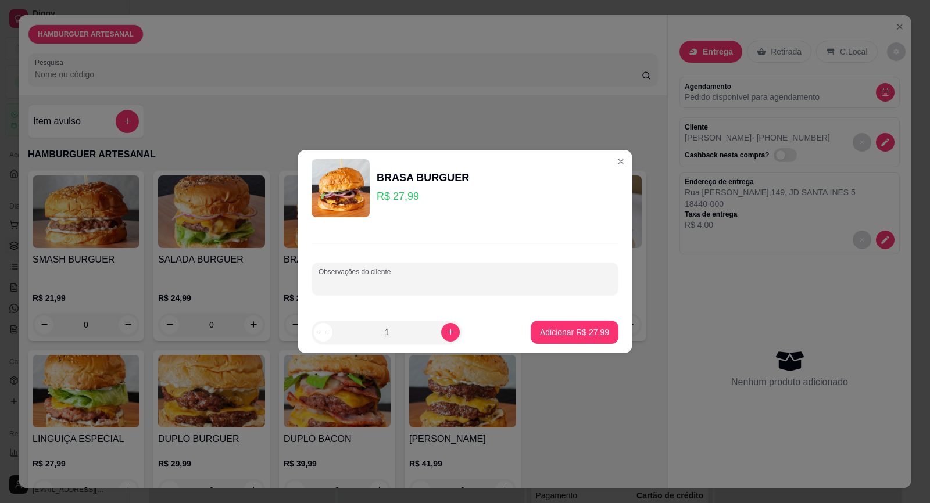
click at [384, 282] on input "Observações do cliente" at bounding box center [464, 284] width 293 height 12
type input "A"
type input "RUCULA E QUEIJO"
click at [585, 328] on p "Adicionar R$ 27,99" at bounding box center [574, 332] width 67 height 11
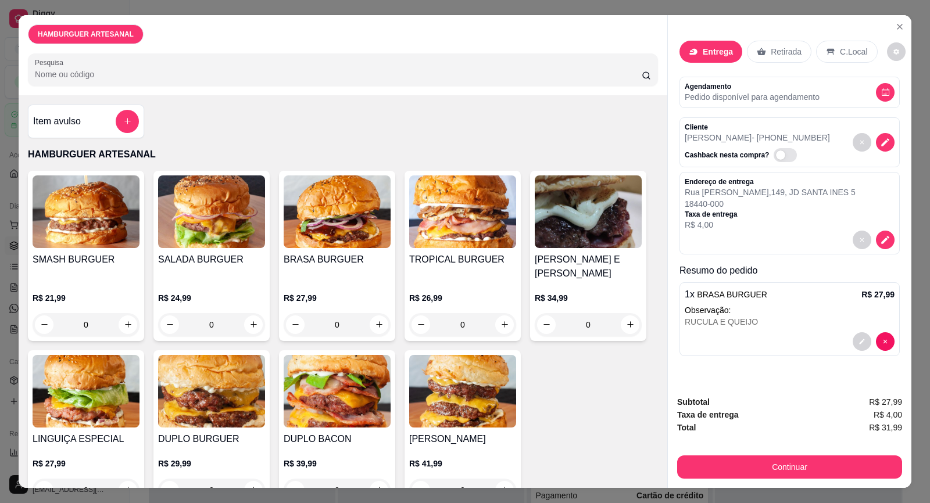
scroll to position [14, 0]
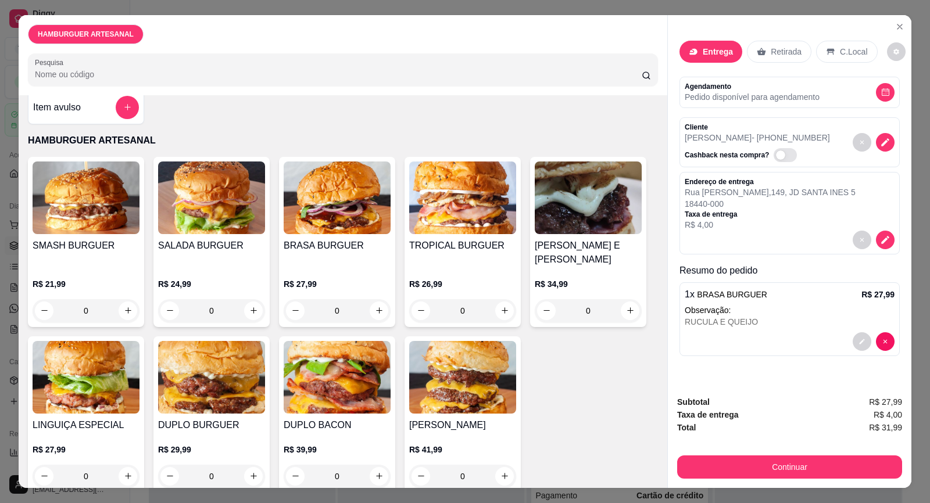
click at [204, 385] on img at bounding box center [211, 377] width 107 height 73
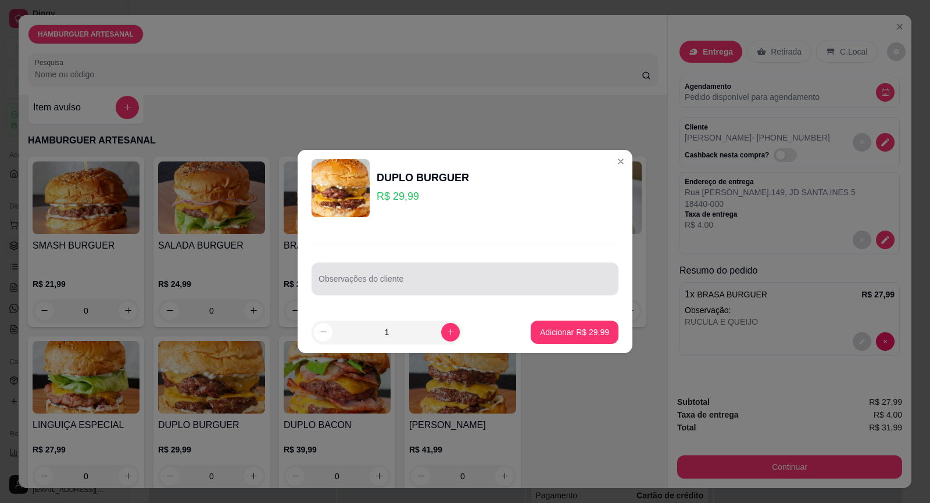
click at [329, 281] on input "Observações do cliente" at bounding box center [464, 284] width 293 height 12
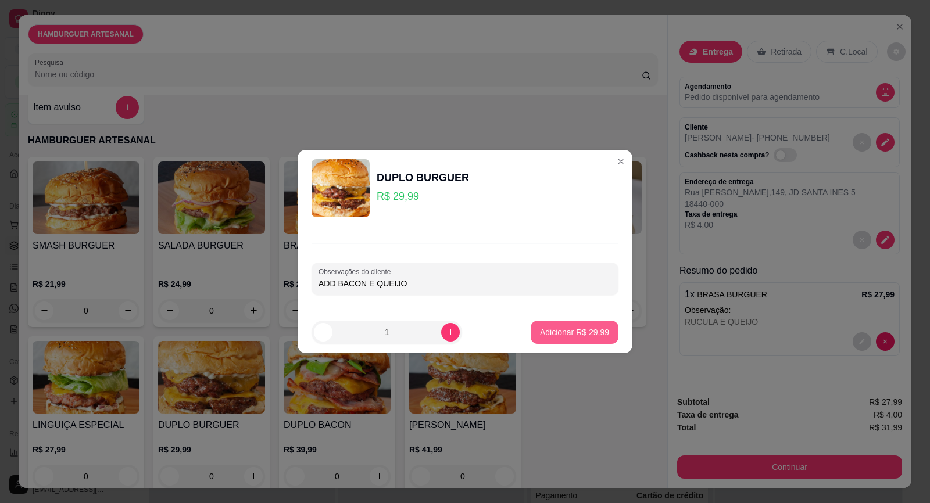
type input "ADD BACON E QUEIJO"
click at [584, 329] on p "Adicionar R$ 29,99" at bounding box center [574, 333] width 69 height 12
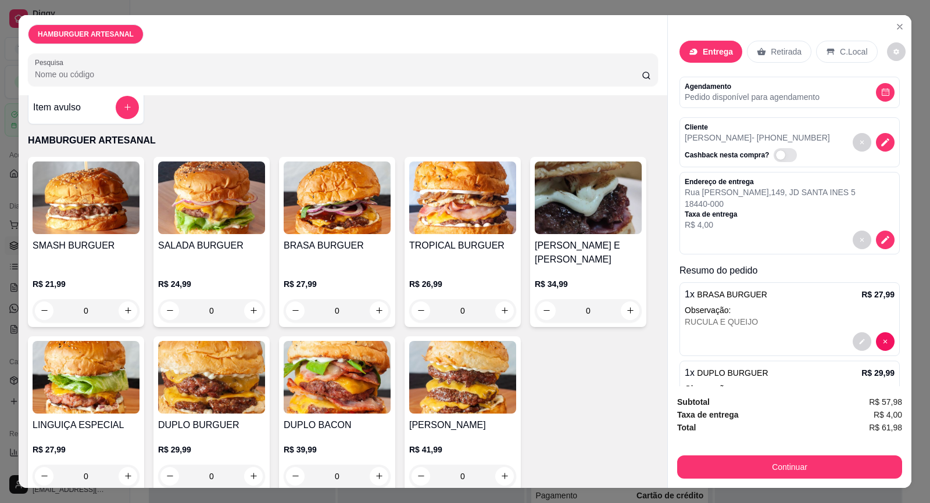
click at [102, 250] on h4 "SMASH BURGUER" at bounding box center [86, 246] width 107 height 14
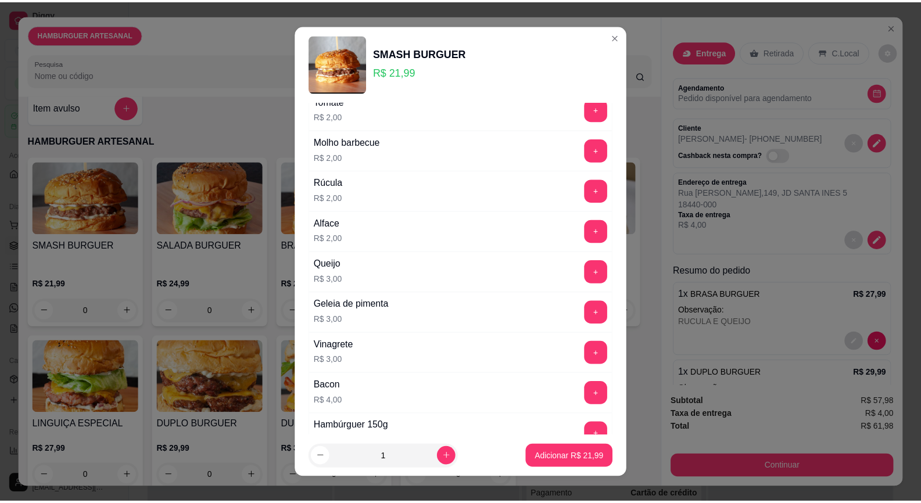
scroll to position [639, 0]
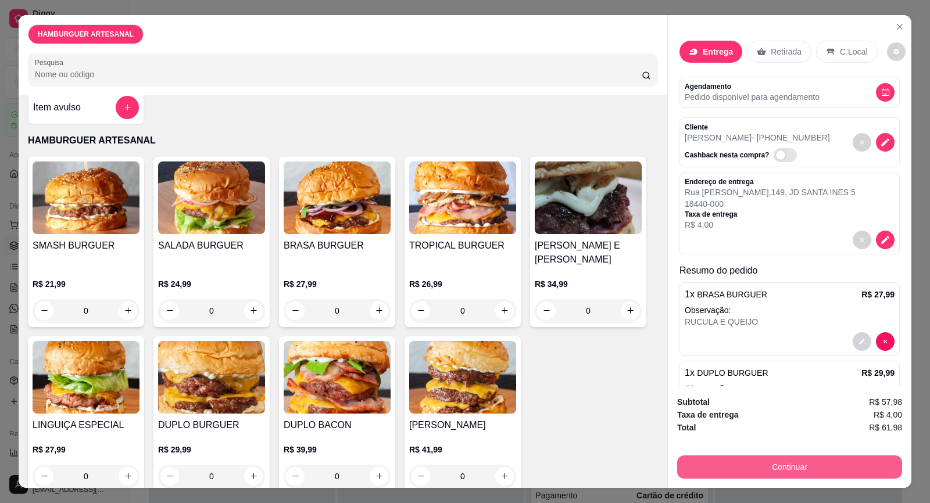
click at [784, 468] on button "Continuar" at bounding box center [789, 467] width 225 height 23
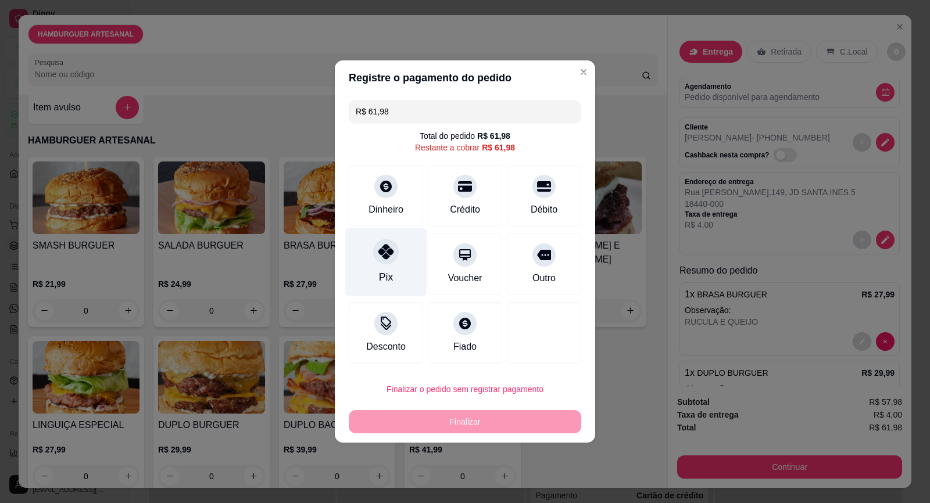
click at [388, 256] on icon at bounding box center [385, 251] width 15 height 15
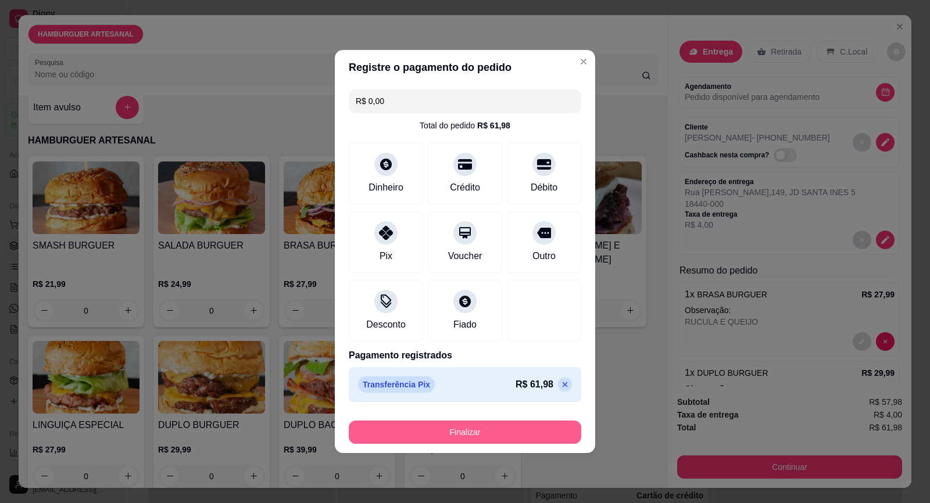
click at [481, 433] on button "Finalizar" at bounding box center [465, 432] width 232 height 23
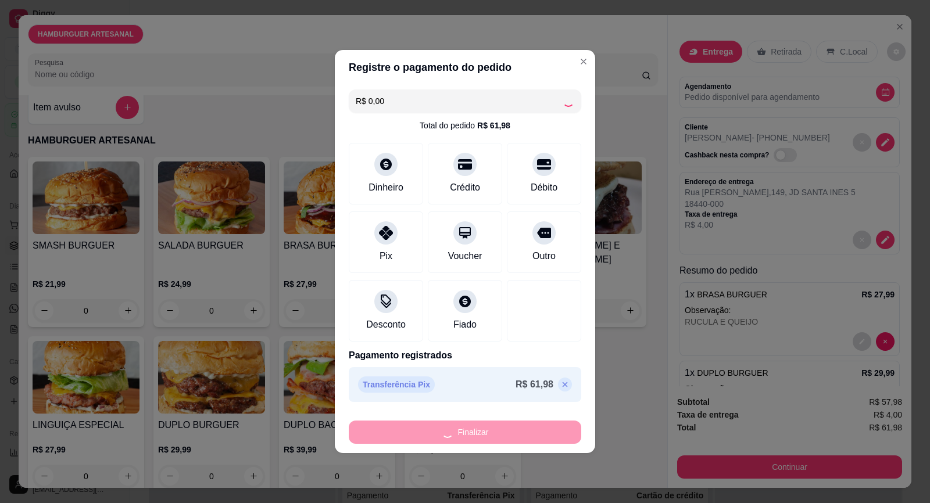
type input "-R$ 61,98"
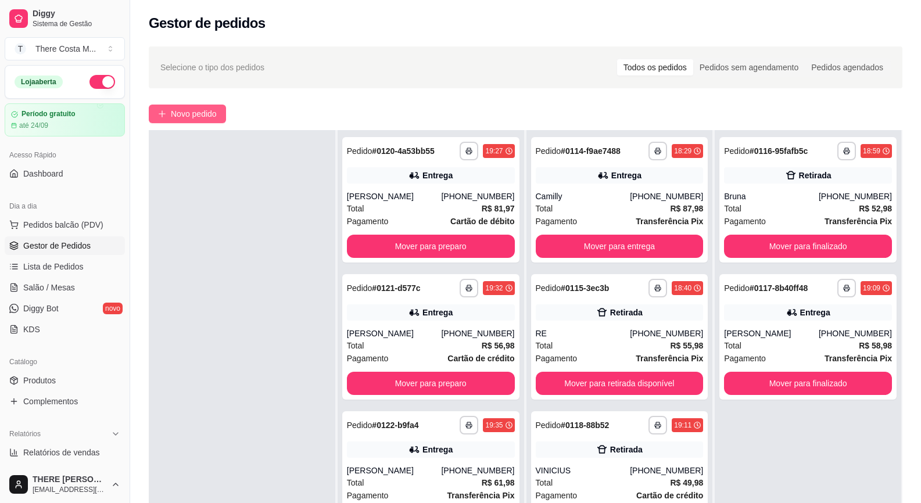
click at [186, 108] on span "Novo pedido" at bounding box center [194, 113] width 46 height 13
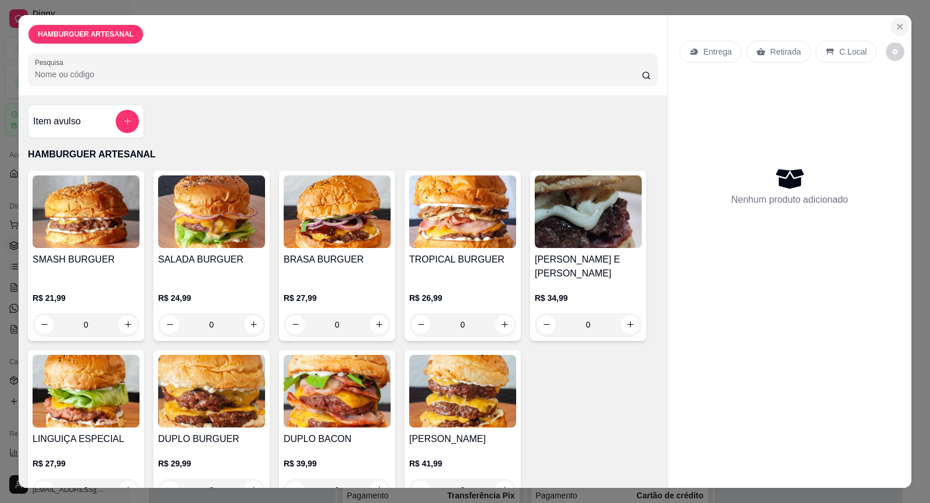
click at [898, 24] on icon "Close" at bounding box center [899, 26] width 9 height 9
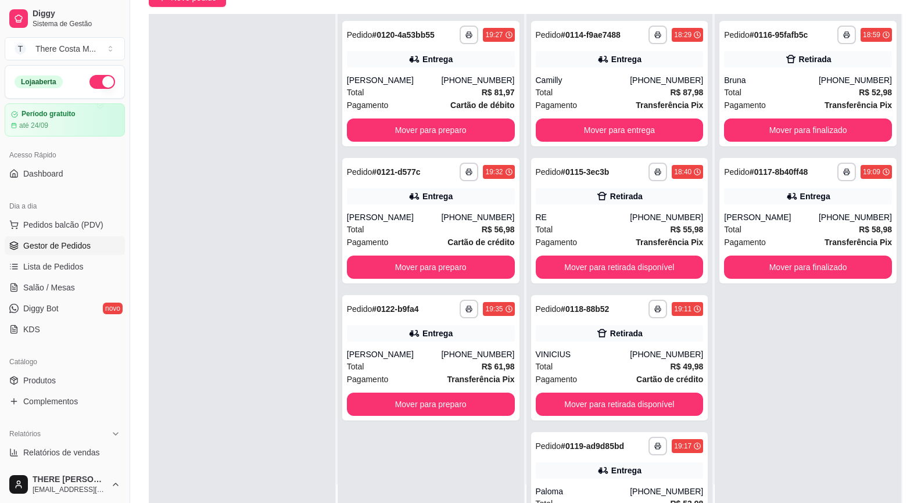
scroll to position [177, 0]
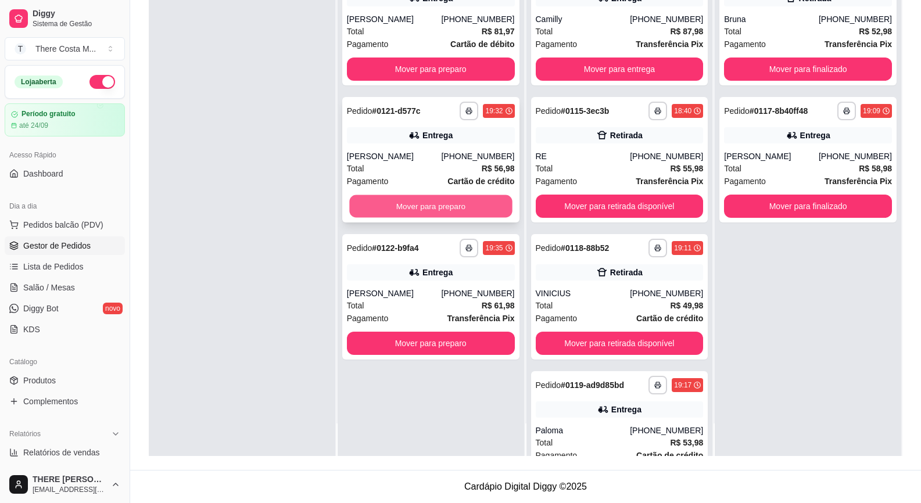
click at [442, 216] on button "Mover para preparo" at bounding box center [430, 206] width 163 height 23
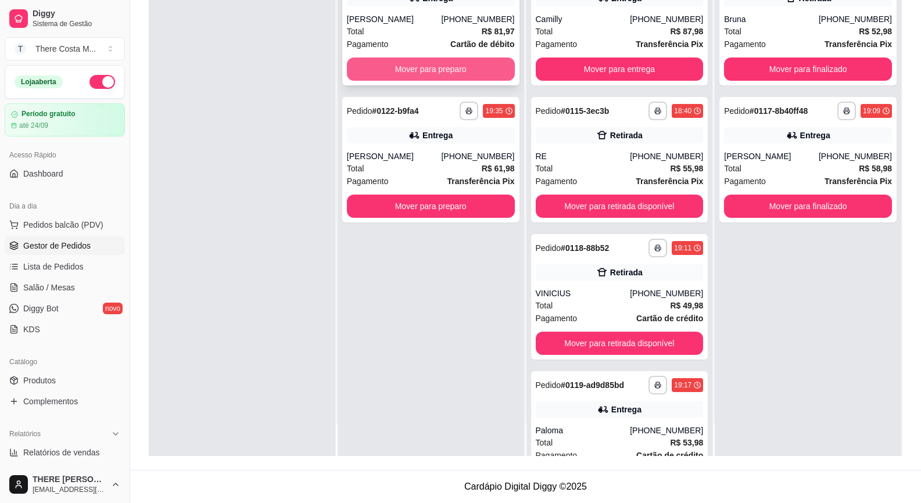
click at [361, 73] on button "Mover para preparo" at bounding box center [431, 69] width 168 height 23
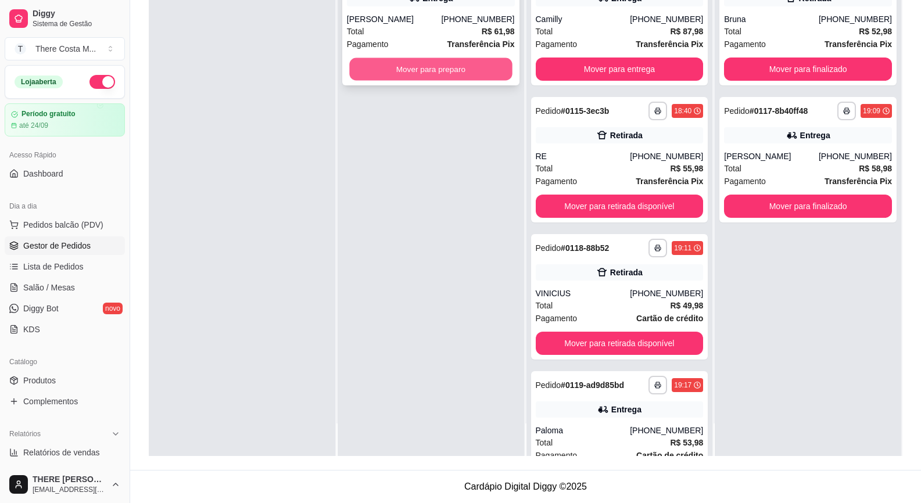
click at [406, 61] on button "Mover para preparo" at bounding box center [430, 69] width 163 height 23
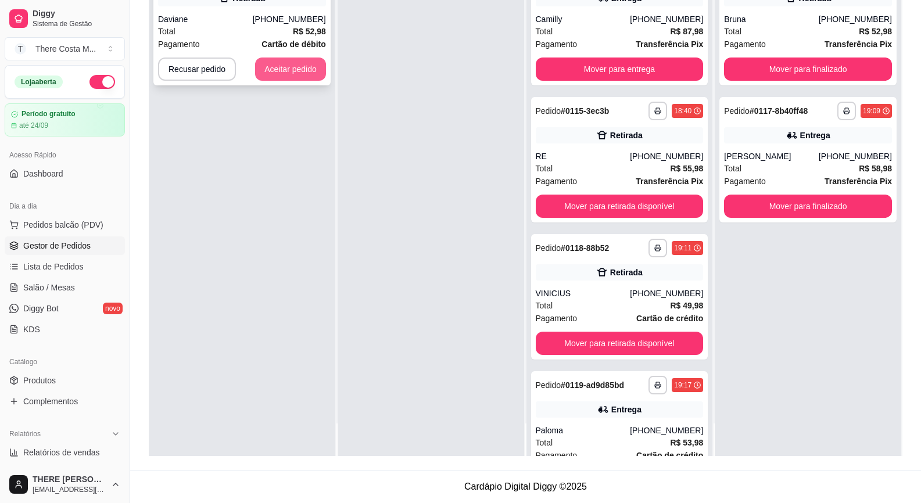
click at [292, 58] on button "Aceitar pedido" at bounding box center [290, 69] width 71 height 23
click at [311, 71] on button "Aceitar pedido" at bounding box center [290, 69] width 71 height 23
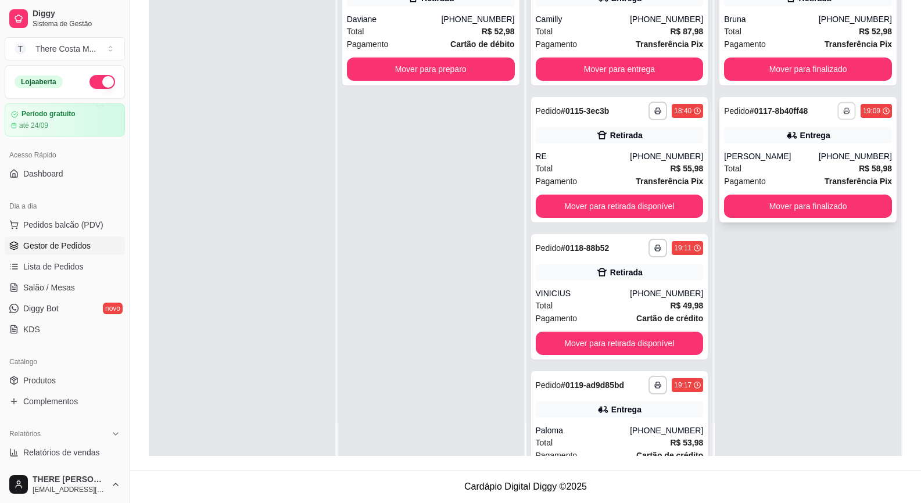
click at [843, 113] on icon "button" at bounding box center [846, 110] width 7 height 7
click at [811, 148] on button "IMPRESSORA" at bounding box center [806, 151] width 81 height 18
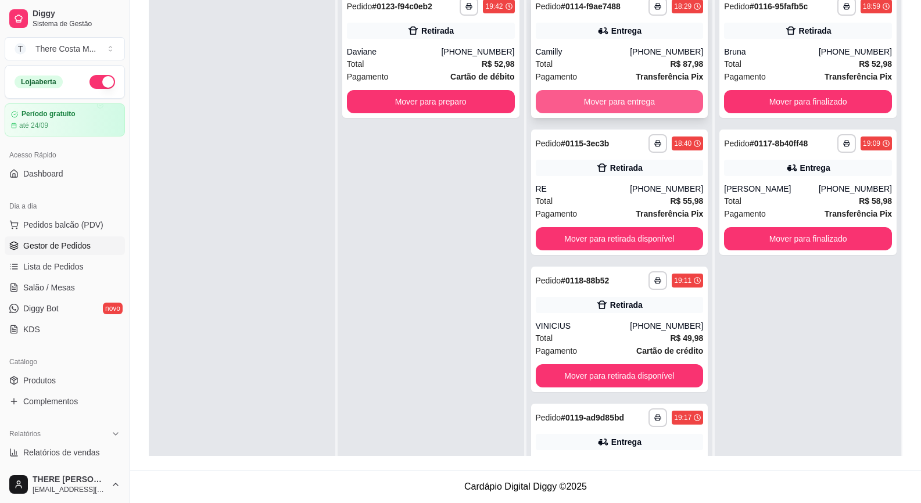
scroll to position [61, 0]
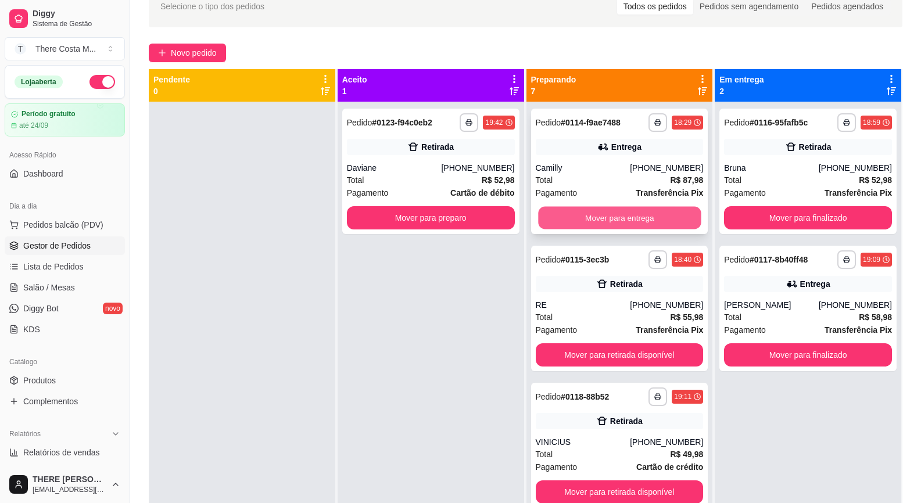
click at [590, 221] on button "Mover para entrega" at bounding box center [619, 218] width 163 height 23
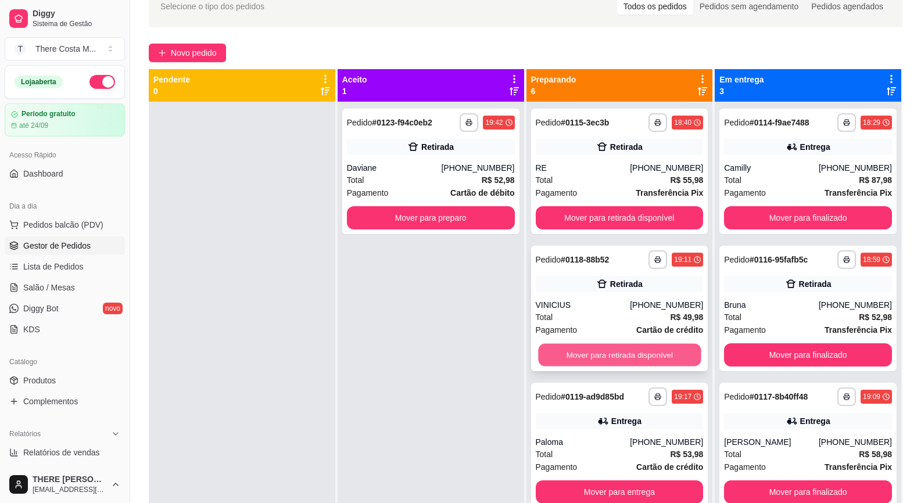
click at [607, 349] on button "Mover para retirada disponível" at bounding box center [619, 355] width 163 height 23
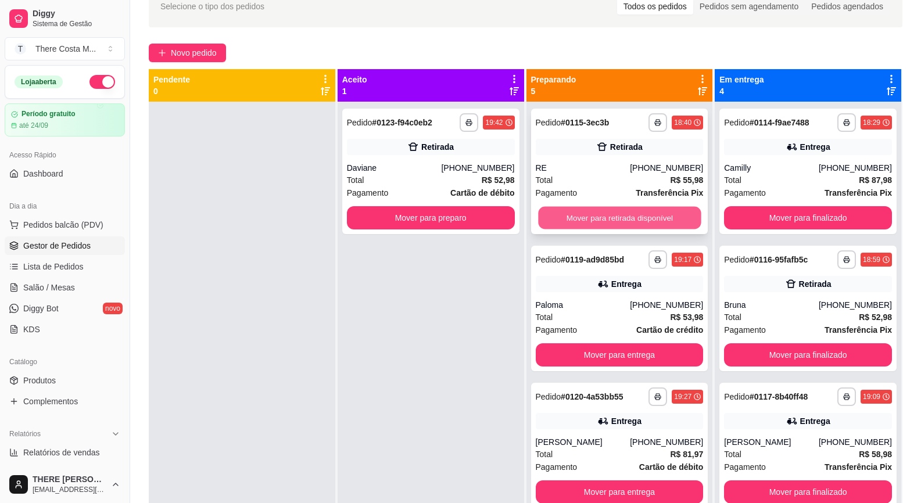
click at [629, 212] on button "Mover para retirada disponível" at bounding box center [619, 218] width 163 height 23
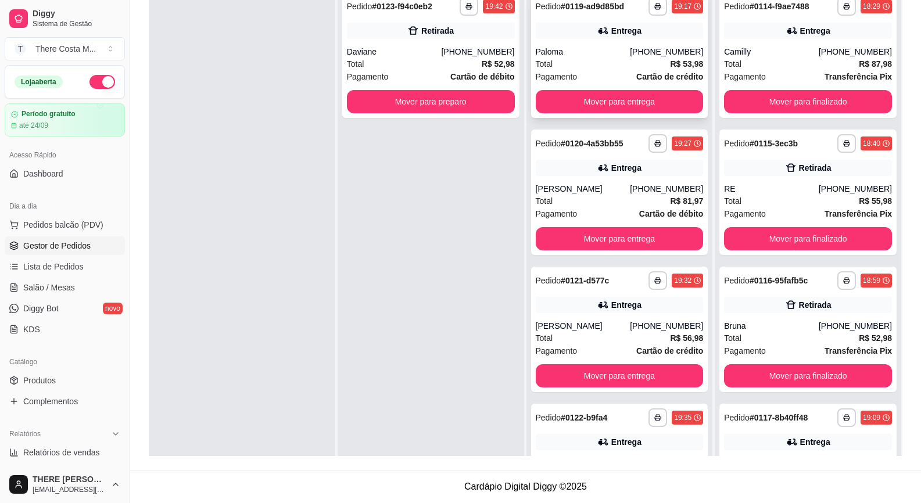
scroll to position [3, 0]
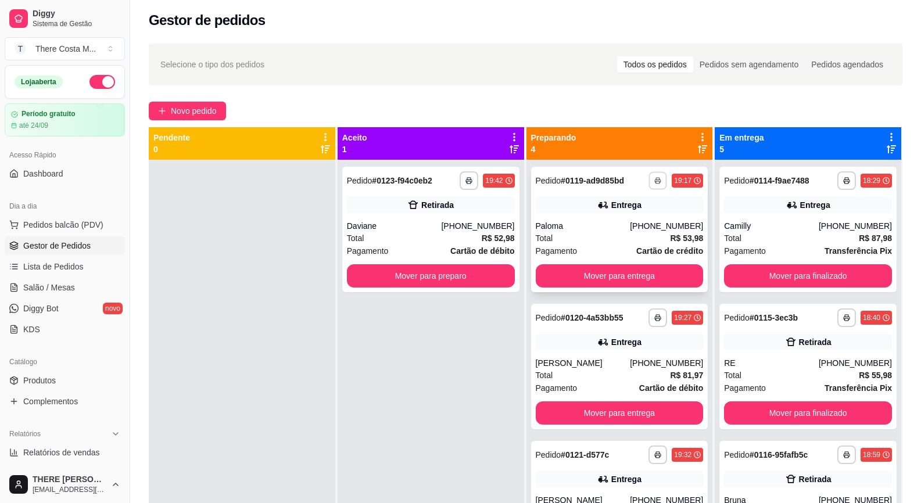
click at [654, 179] on icon "button" at bounding box center [657, 180] width 7 height 7
click at [610, 224] on button "IMPRESSORA" at bounding box center [612, 221] width 84 height 19
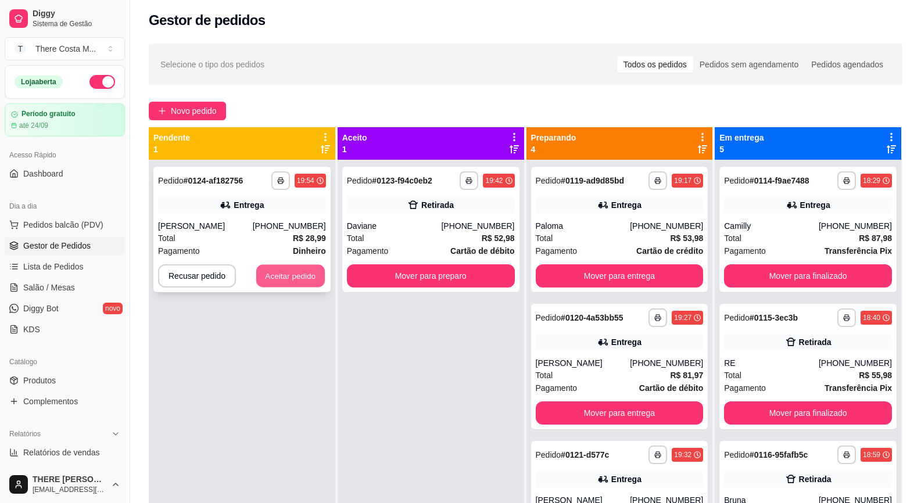
click at [281, 270] on button "Aceitar pedido" at bounding box center [290, 276] width 69 height 23
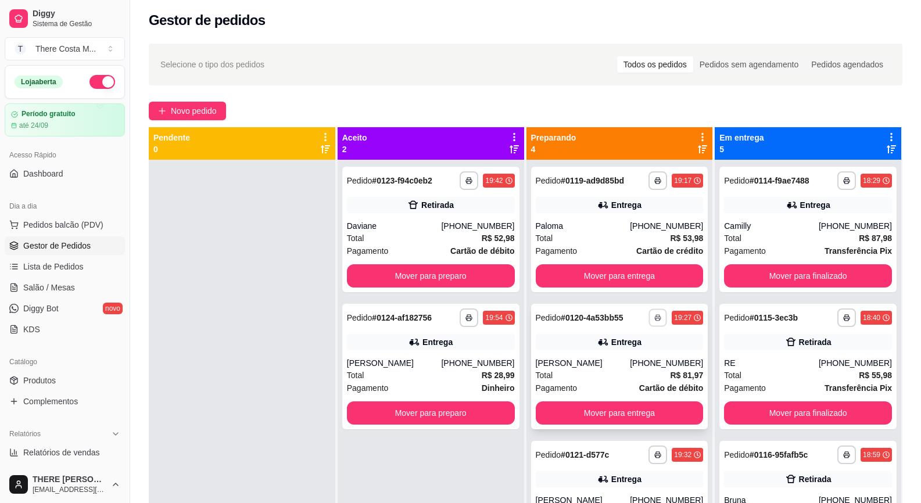
click at [656, 316] on polyline "button" at bounding box center [657, 316] width 3 height 2
click at [613, 357] on button "IMPRESSORA" at bounding box center [611, 358] width 81 height 18
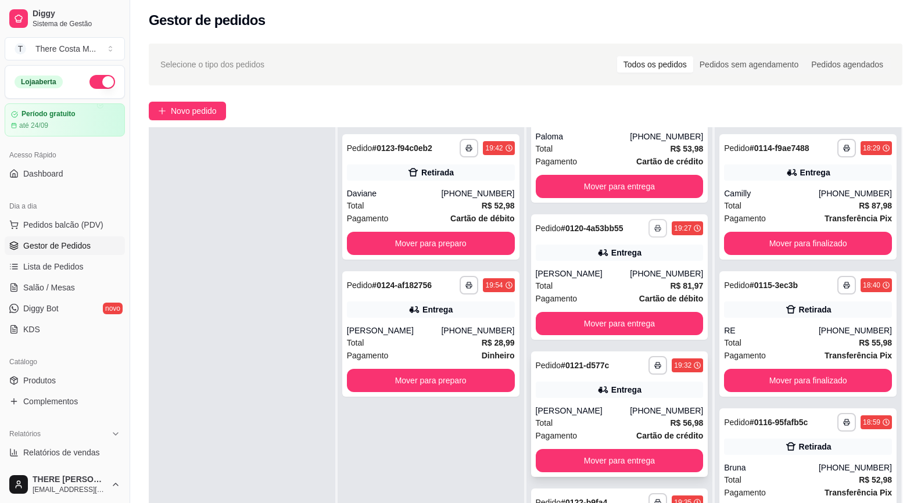
scroll to position [119, 0]
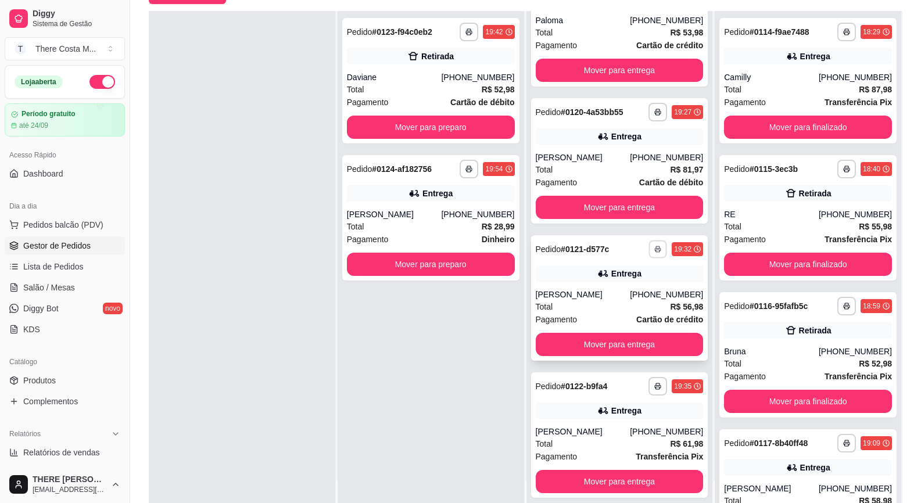
click at [655, 249] on icon "button" at bounding box center [658, 250] width 6 height 2
click at [626, 291] on button "IMPRESSORA" at bounding box center [612, 290] width 84 height 19
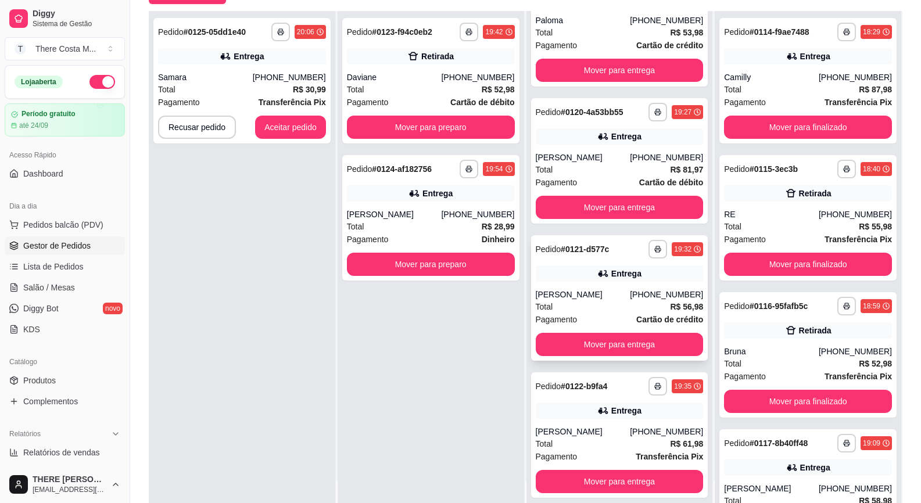
scroll to position [177, 0]
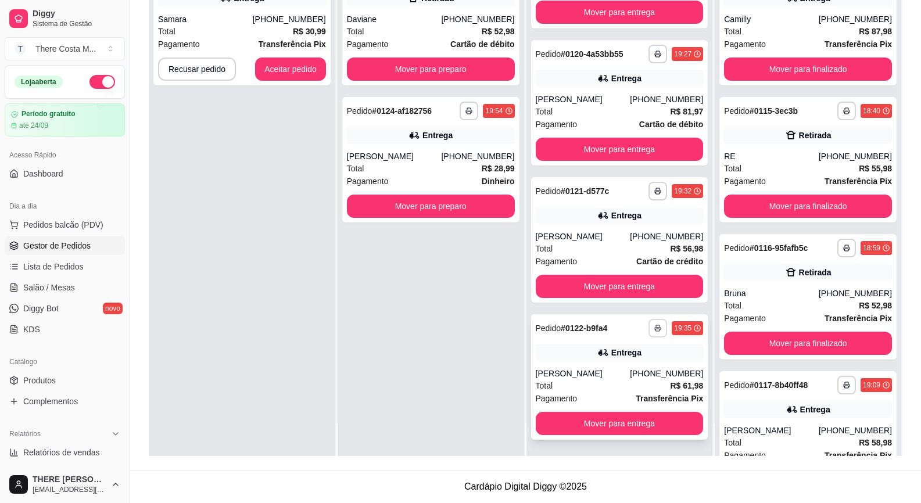
click at [656, 325] on polyline "button" at bounding box center [657, 326] width 3 height 2
click at [616, 366] on button "IMPRESSORA" at bounding box center [612, 369] width 84 height 19
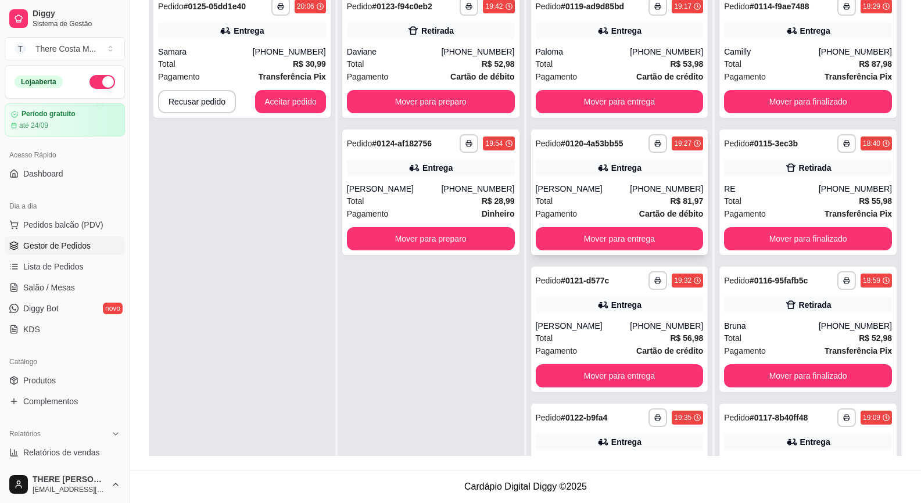
scroll to position [0, 0]
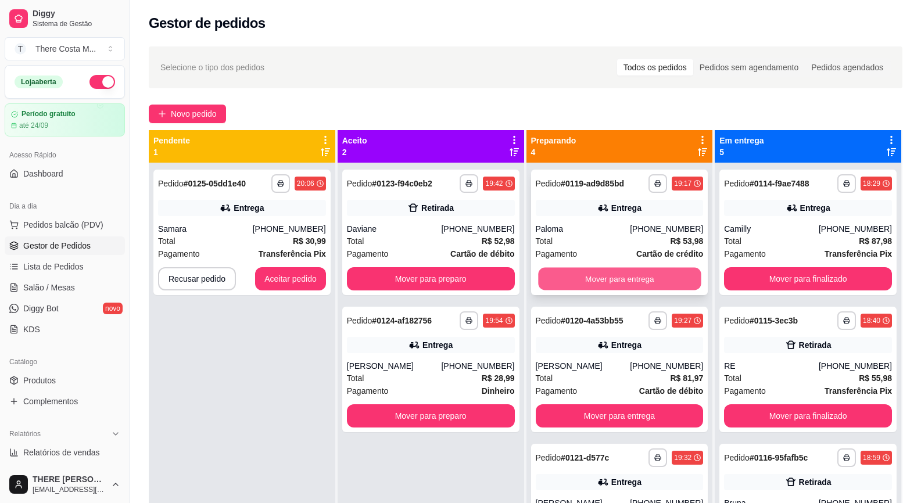
click at [646, 274] on button "Mover para entrega" at bounding box center [619, 279] width 163 height 23
click at [642, 276] on button "Mover para entrega" at bounding box center [620, 278] width 168 height 23
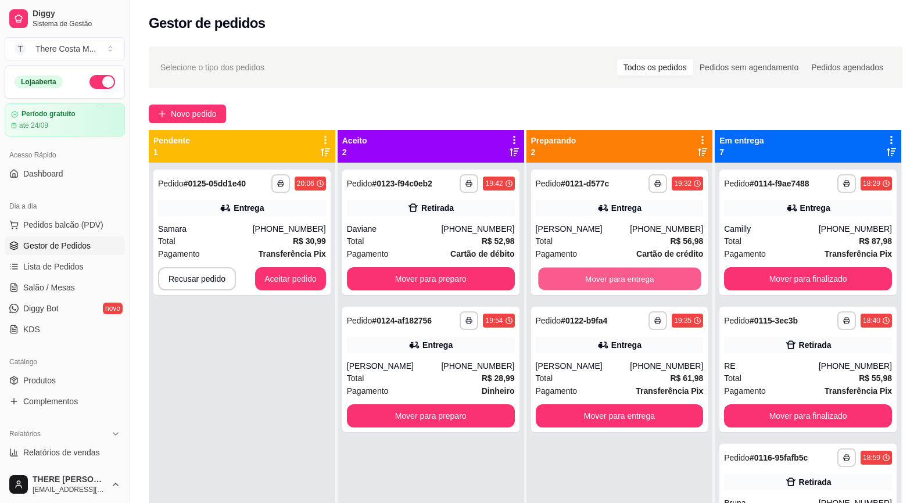
click at [642, 276] on button "Mover para entrega" at bounding box center [619, 279] width 163 height 23
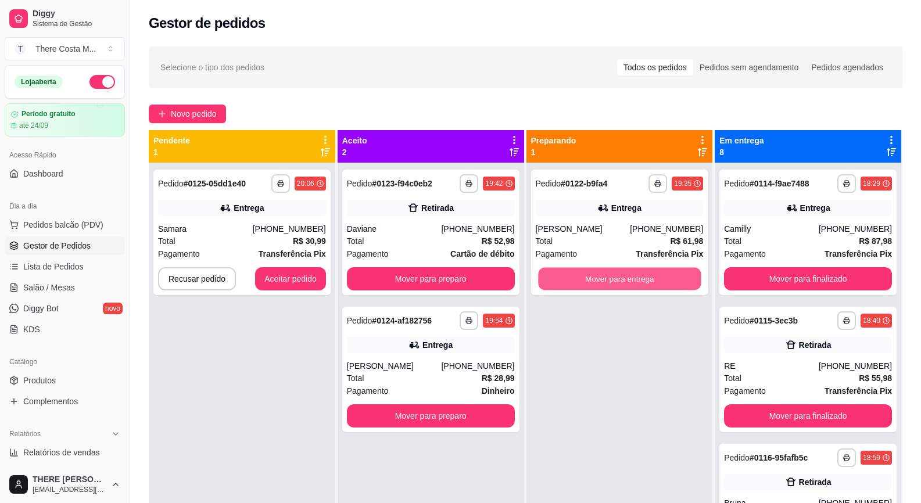
click at [642, 276] on button "Mover para entrega" at bounding box center [619, 279] width 163 height 23
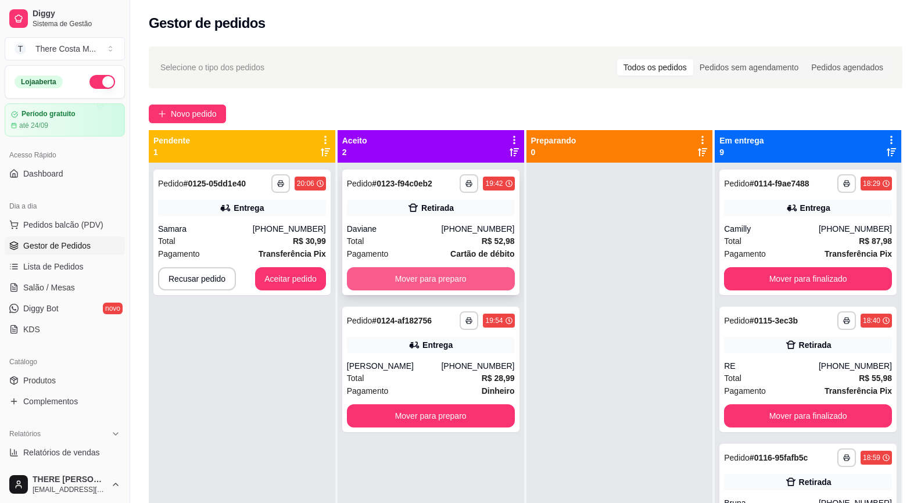
click at [440, 271] on button "Mover para preparo" at bounding box center [431, 278] width 168 height 23
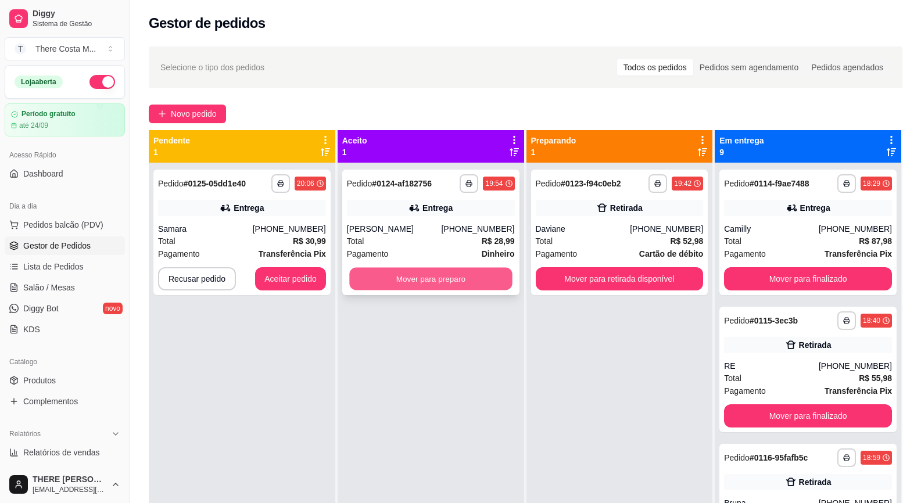
click at [457, 274] on button "Mover para preparo" at bounding box center [430, 279] width 163 height 23
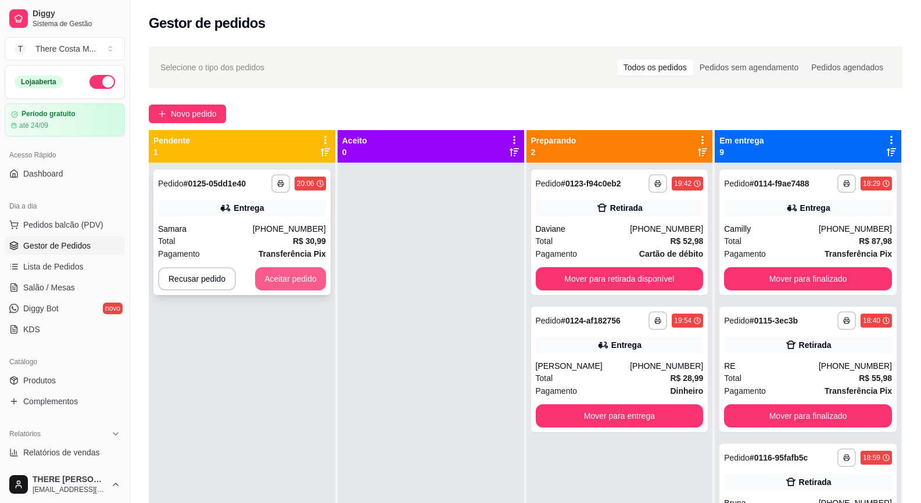
click at [306, 275] on button "Aceitar pedido" at bounding box center [290, 278] width 71 height 23
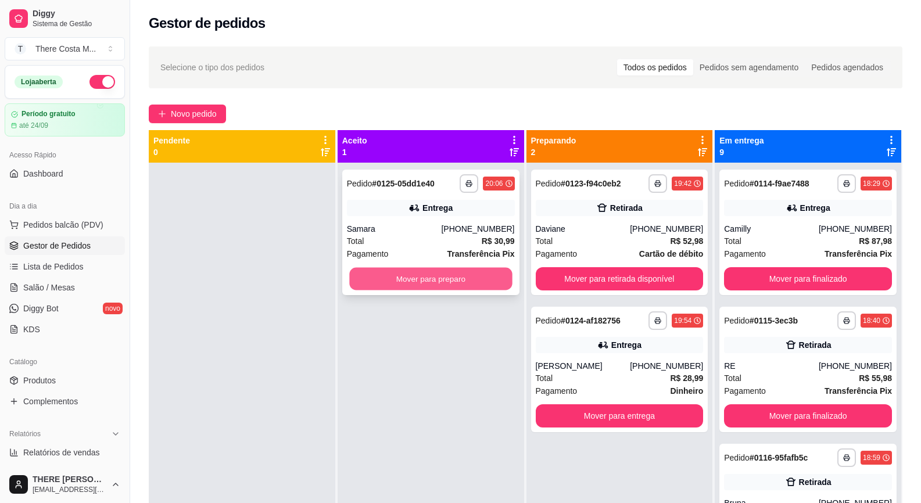
click at [436, 289] on button "Mover para preparo" at bounding box center [430, 279] width 163 height 23
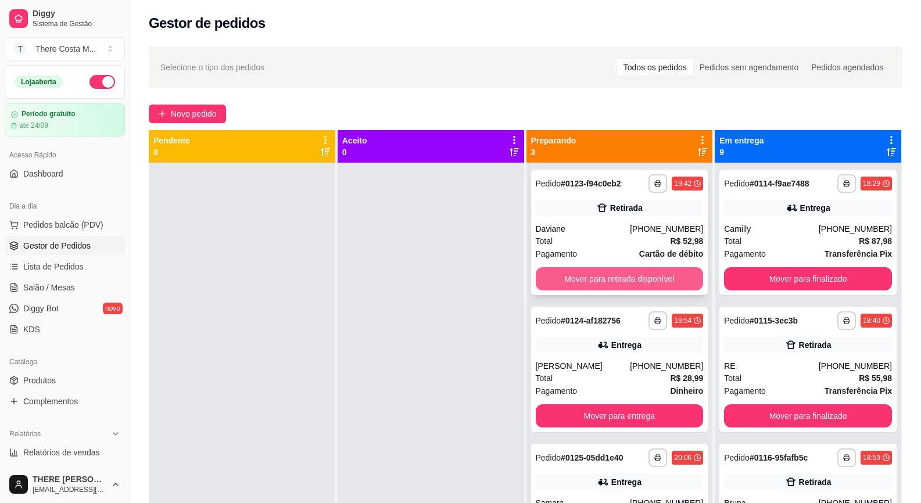
click at [662, 270] on button "Mover para retirada disponível" at bounding box center [620, 278] width 168 height 23
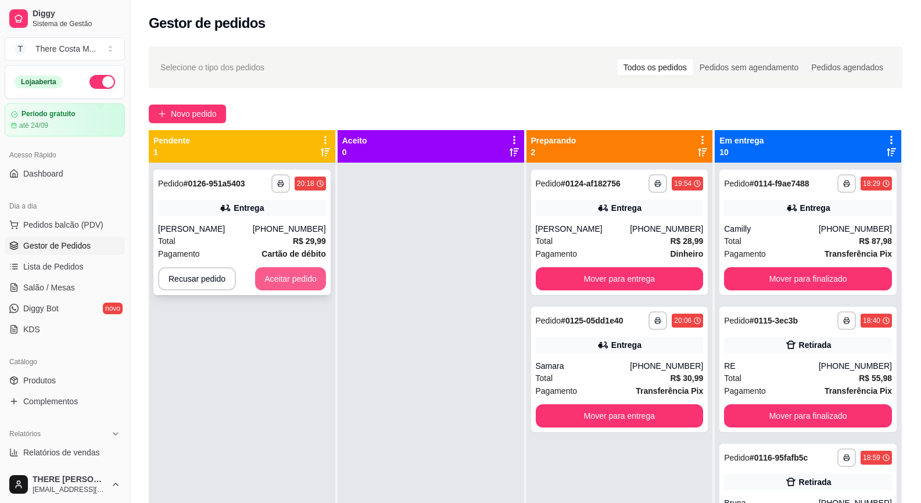
click at [288, 279] on button "Aceitar pedido" at bounding box center [290, 278] width 71 height 23
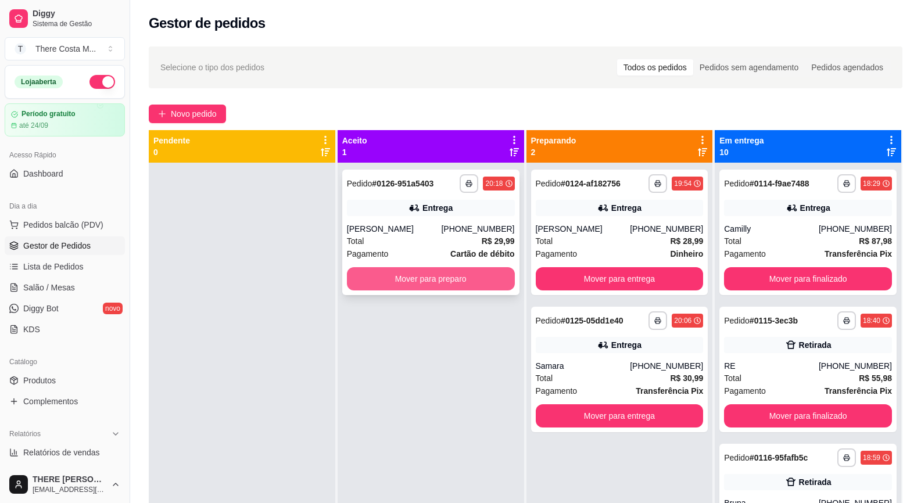
click at [475, 275] on button "Mover para preparo" at bounding box center [431, 278] width 168 height 23
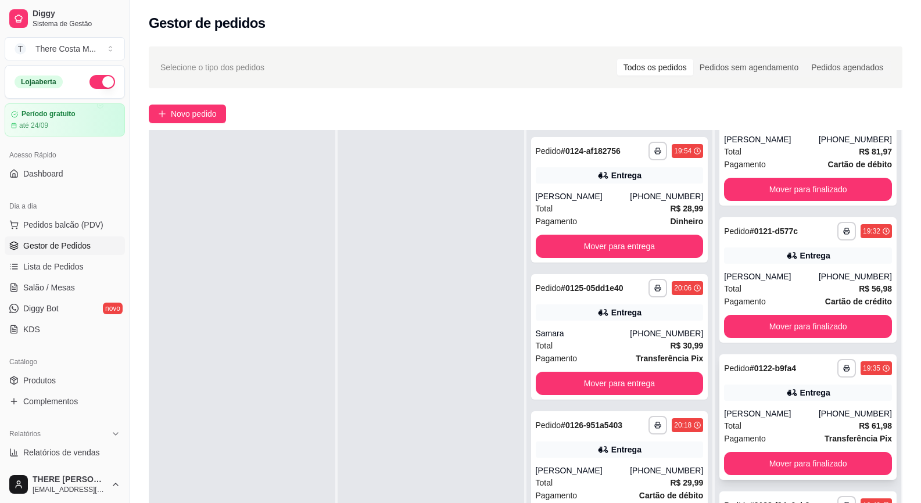
scroll to position [177, 0]
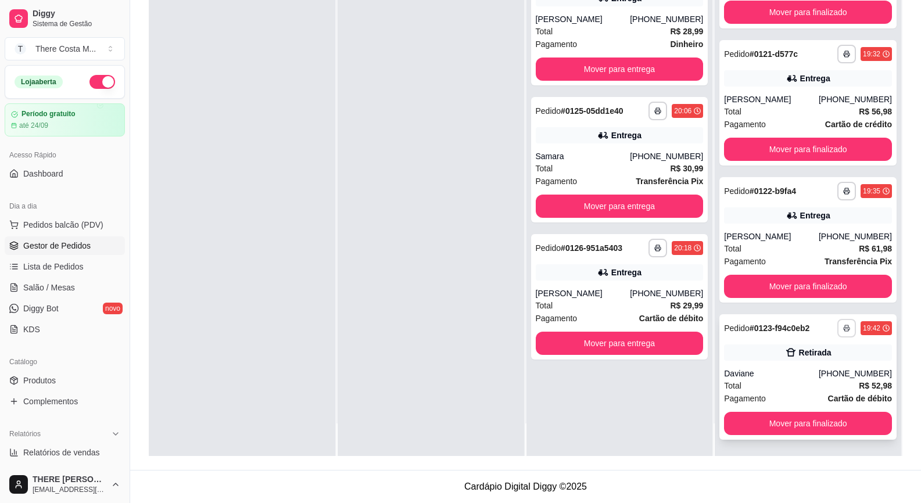
click at [837, 327] on button "button" at bounding box center [846, 328] width 19 height 19
click at [797, 371] on button "IMPRESSORA" at bounding box center [799, 369] width 84 height 19
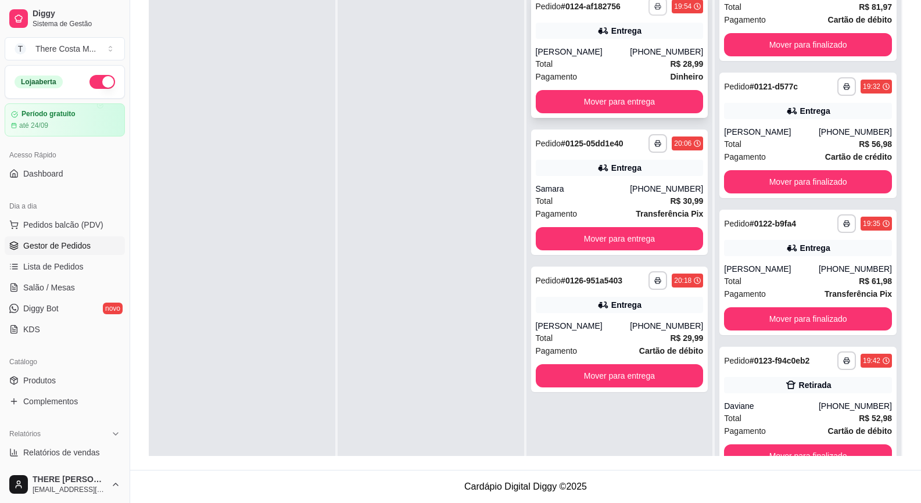
click at [654, 9] on icon "button" at bounding box center [657, 6] width 7 height 7
click at [627, 48] on button "IMPRESSORA" at bounding box center [621, 47] width 84 height 19
click at [648, 141] on button "button" at bounding box center [657, 143] width 19 height 19
click at [634, 180] on button "IMPRESSORA" at bounding box center [621, 184] width 84 height 19
click at [654, 278] on icon "button" at bounding box center [657, 280] width 7 height 7
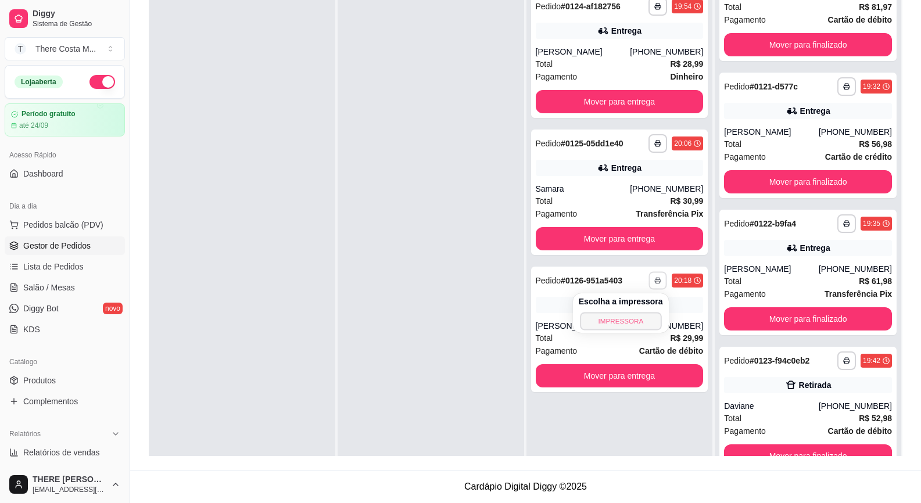
click at [625, 317] on button "IMPRESSORA" at bounding box center [620, 321] width 81 height 18
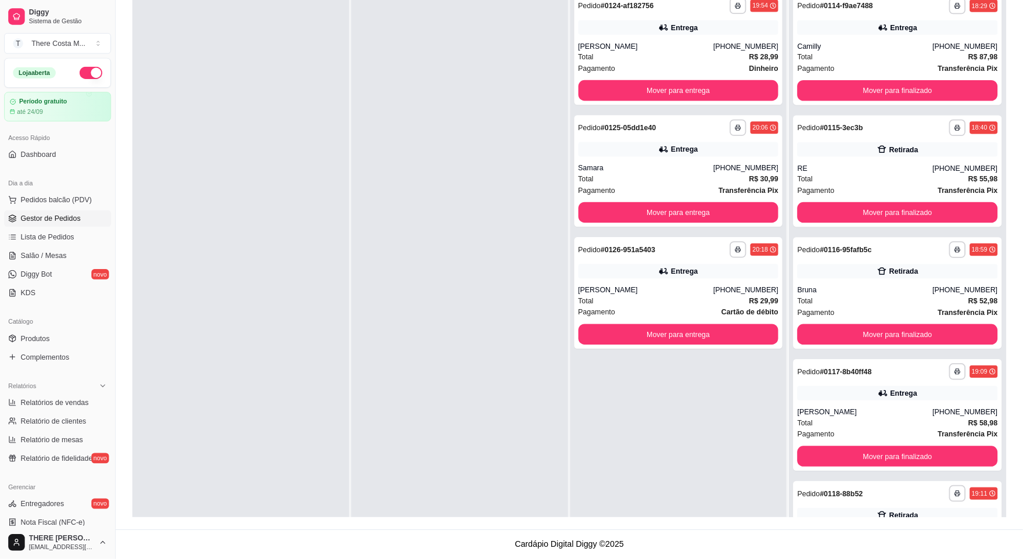
scroll to position [177, 0]
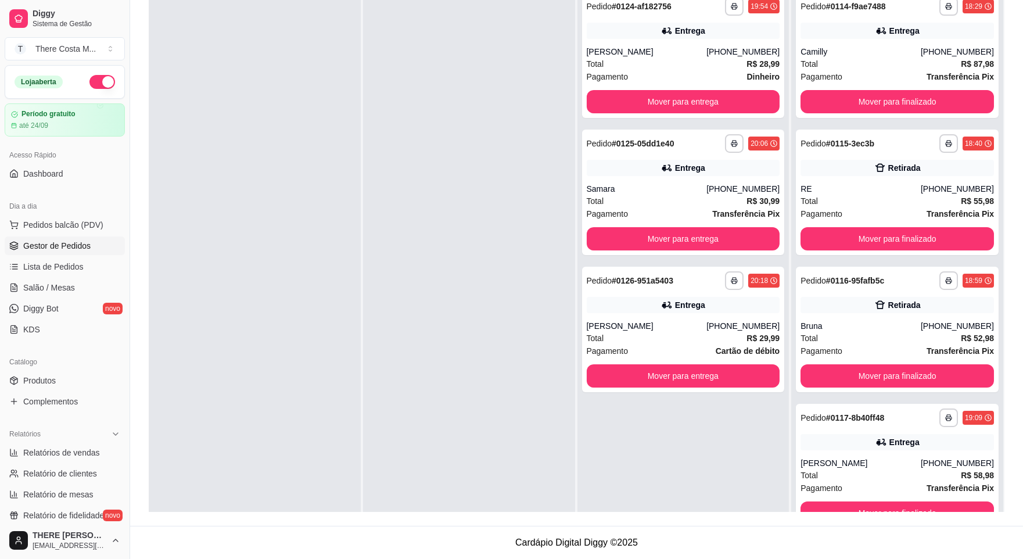
click at [518, 161] on div at bounding box center [469, 264] width 212 height 559
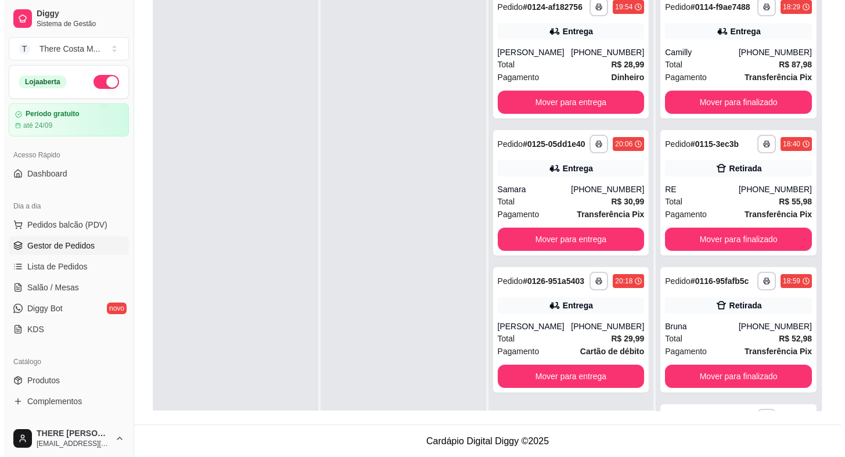
scroll to position [0, 0]
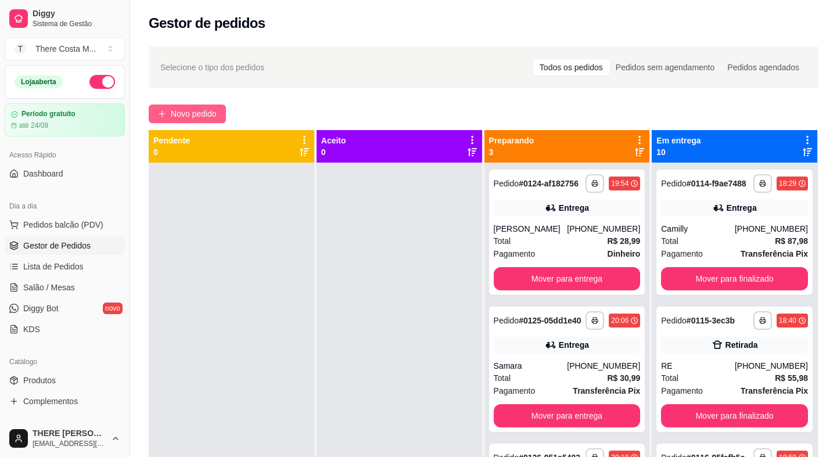
click at [200, 113] on span "Novo pedido" at bounding box center [194, 113] width 46 height 13
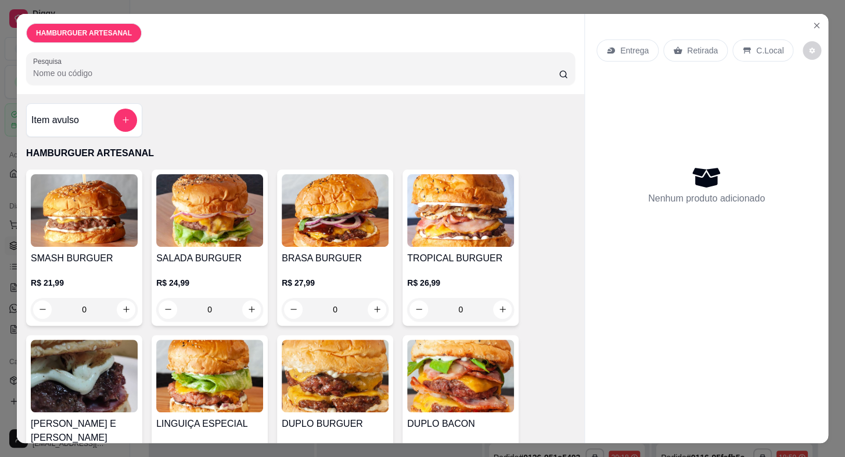
click at [628, 48] on p "Entrega" at bounding box center [635, 51] width 28 height 12
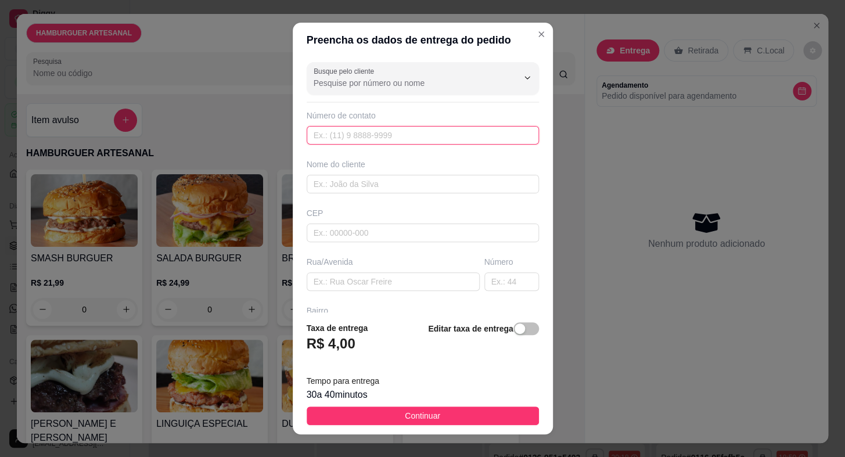
click at [377, 134] on input "text" at bounding box center [423, 135] width 232 height 19
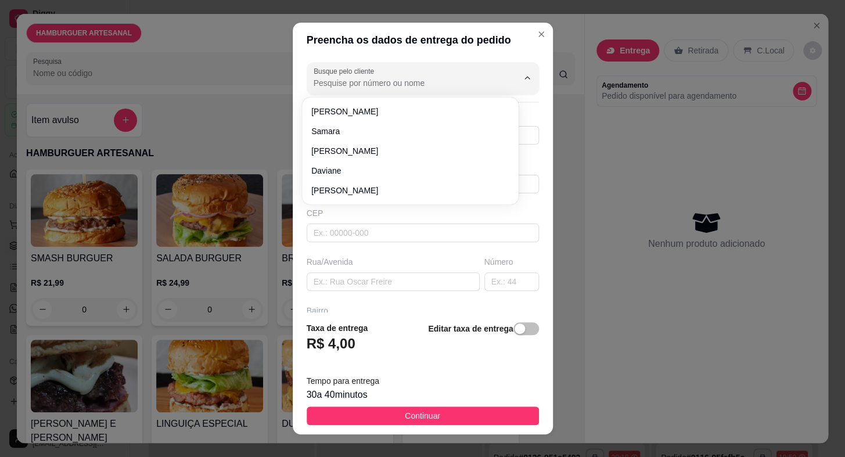
click at [383, 81] on input "Busque pelo cliente" at bounding box center [407, 83] width 186 height 12
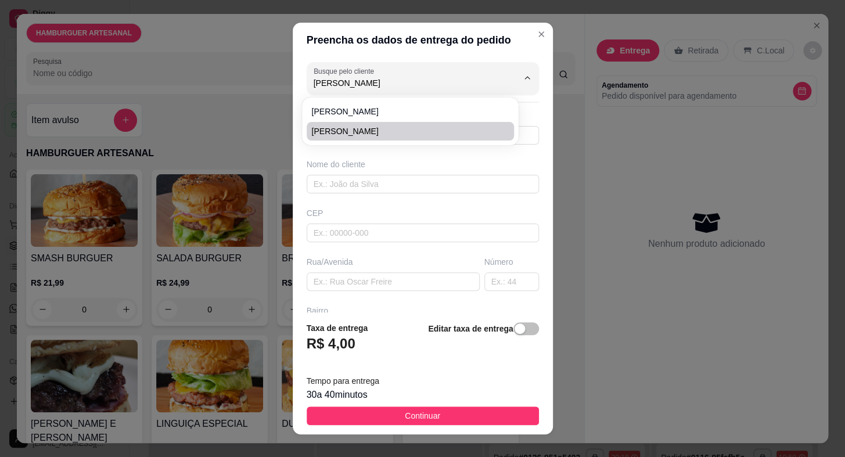
click at [397, 131] on span "[PERSON_NAME]" at bounding box center [404, 132] width 187 height 12
type input "[PERSON_NAME]"
type input "15997592618"
type input "[PERSON_NAME]"
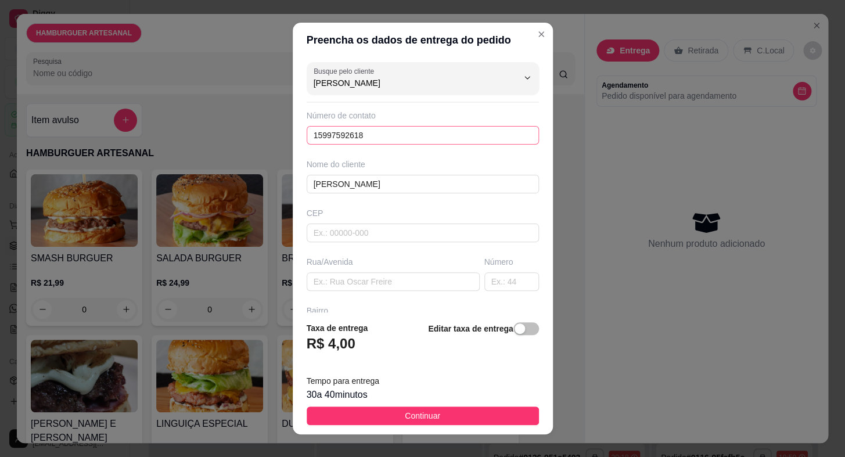
type input "[PERSON_NAME]"
click at [456, 135] on input "15997592618" at bounding box center [423, 135] width 232 height 19
type input "1"
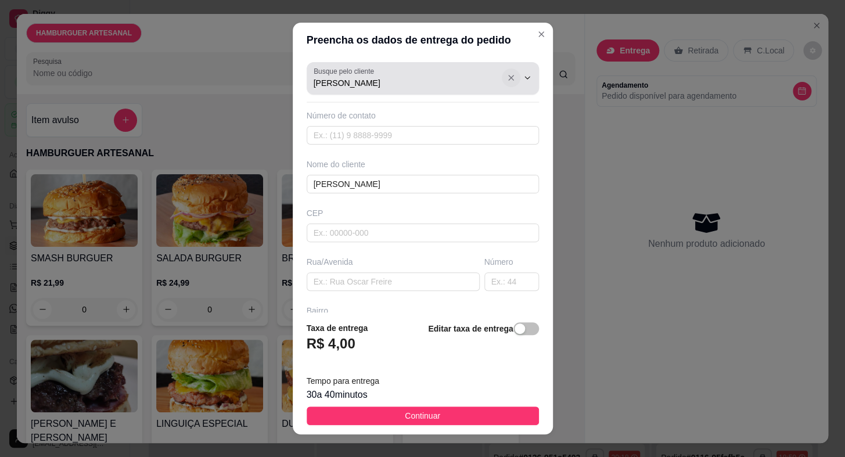
click at [507, 79] on icon "Show suggestions" at bounding box center [511, 77] width 9 height 9
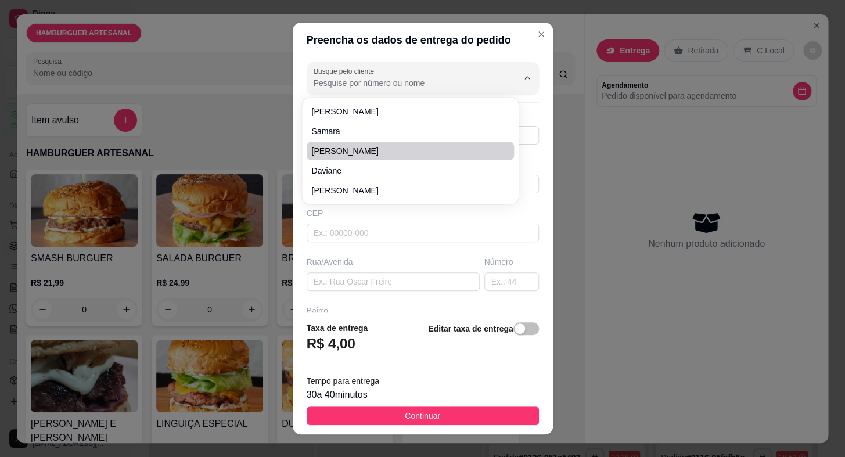
click at [173, 106] on div "Preencha os dados de entrega do pedido Busque pelo cliente Número de contato No…" at bounding box center [422, 228] width 845 height 457
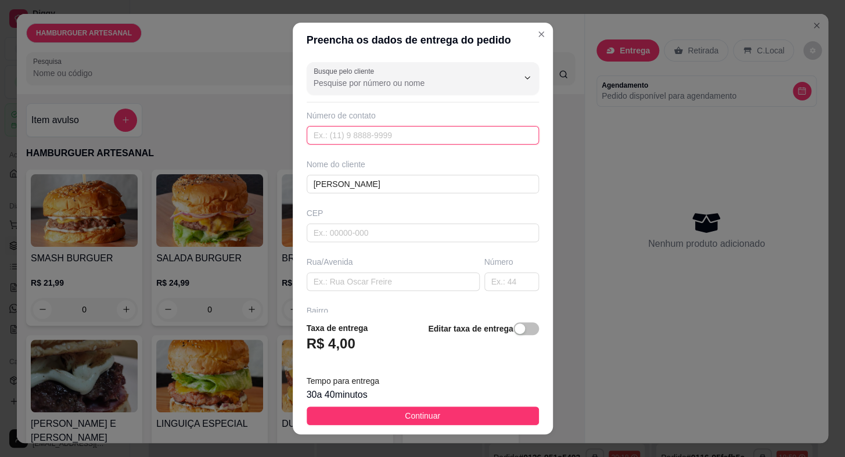
click at [330, 138] on input "text" at bounding box center [423, 135] width 232 height 19
type input "[PHONE_NUMBER]"
drag, startPoint x: 339, startPoint y: 189, endPoint x: 221, endPoint y: 187, distance: 117.4
click at [221, 187] on div "Preencha os dados de entrega do pedido Busque pelo cliente Número de contato [P…" at bounding box center [422, 228] width 845 height 457
drag, startPoint x: 383, startPoint y: 139, endPoint x: 238, endPoint y: 145, distance: 145.4
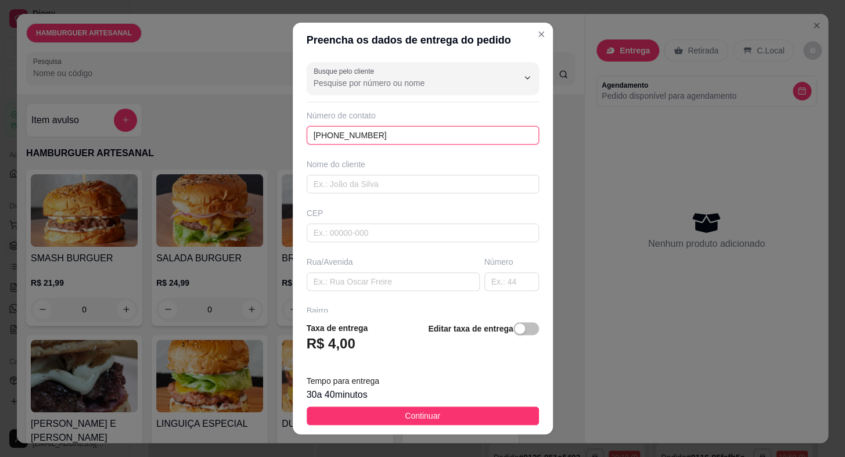
click at [238, 145] on div "Preencha os dados de entrega do pedido Busque pelo cliente Número de contato [P…" at bounding box center [422, 228] width 845 height 457
click at [321, 81] on input "Busque pelo cliente" at bounding box center [407, 83] width 186 height 12
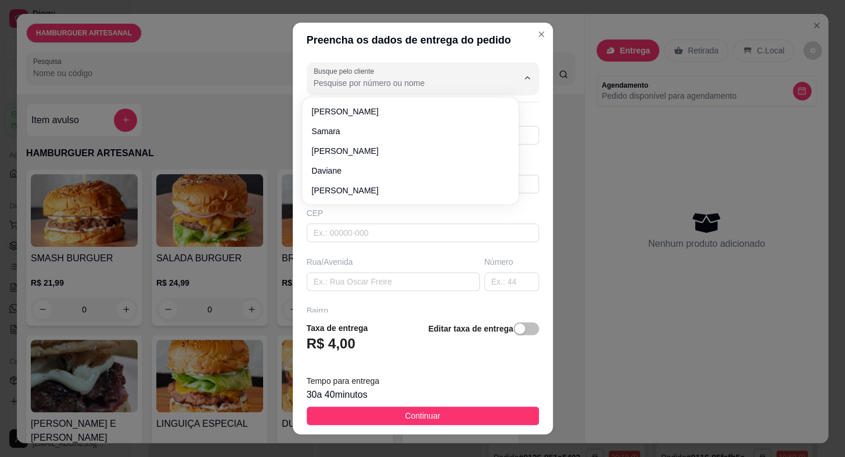
paste input "[PHONE_NUMBER]"
type input "[PHONE_NUMBER]"
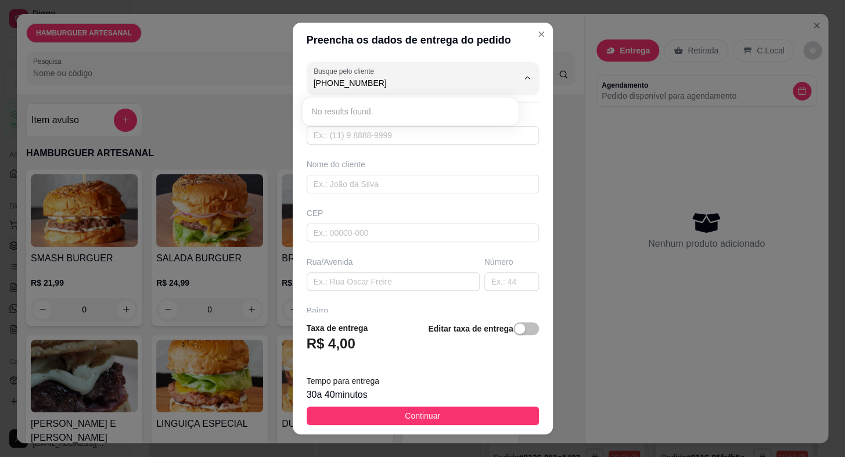
drag, startPoint x: 384, startPoint y: 84, endPoint x: 121, endPoint y: 124, distance: 265.7
click at [121, 124] on div "Preencha os dados de entrega do pedido Busque pelo cliente [PHONE_NUMBER] Númer…" at bounding box center [422, 228] width 845 height 457
click at [356, 122] on div "Número de contato" at bounding box center [423, 127] width 232 height 35
click at [342, 141] on input "text" at bounding box center [423, 135] width 232 height 19
paste input "[PHONE_NUMBER]"
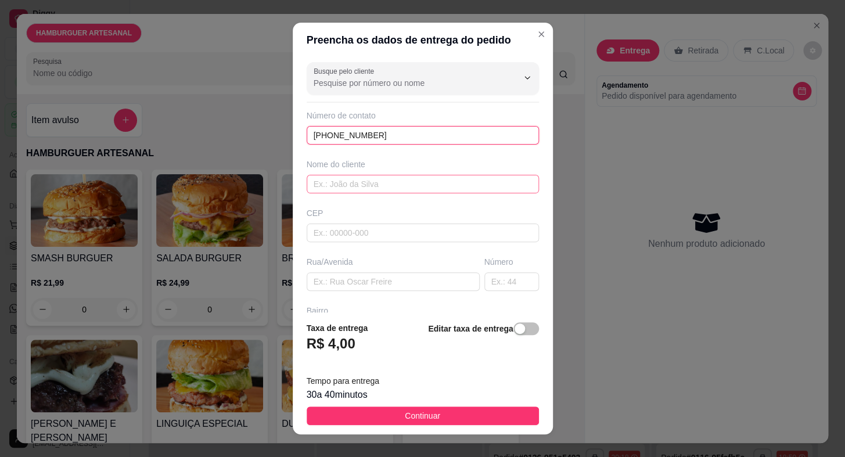
type input "[PHONE_NUMBER]"
click at [339, 186] on input "text" at bounding box center [423, 184] width 232 height 19
type input "[PERSON_NAME]"
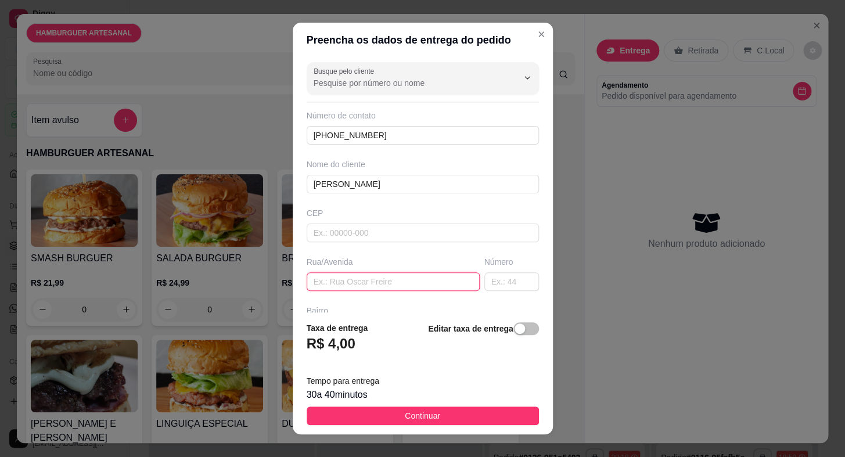
click at [349, 289] on input "text" at bounding box center [393, 282] width 173 height 19
type input "RUA TAQUARITUBA"
click at [488, 281] on input "text" at bounding box center [512, 282] width 55 height 19
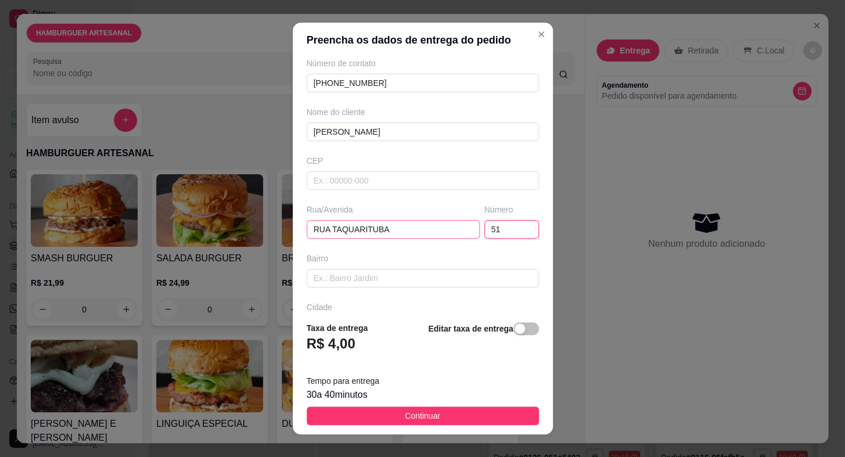
scroll to position [105, 0]
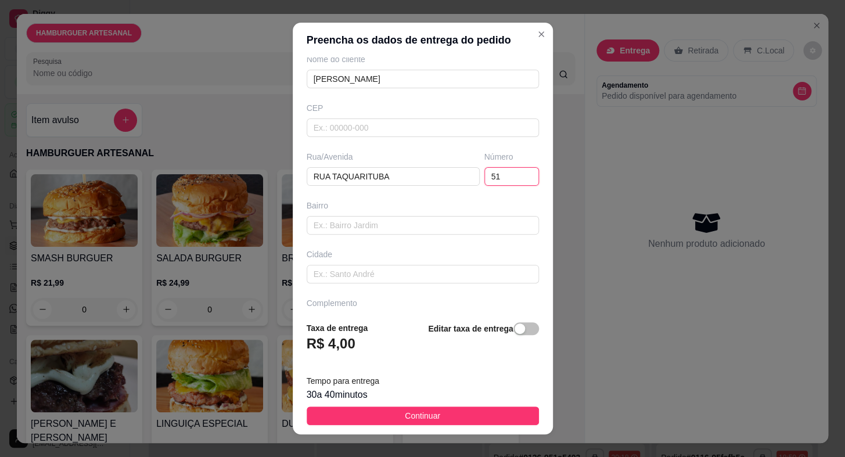
type input "51"
click at [369, 236] on div "Busque pelo cliente Número de contato [PHONE_NUMBER] Nome do cliente [PERSON_NA…" at bounding box center [423, 185] width 260 height 254
click at [379, 218] on input "text" at bounding box center [423, 225] width 232 height 19
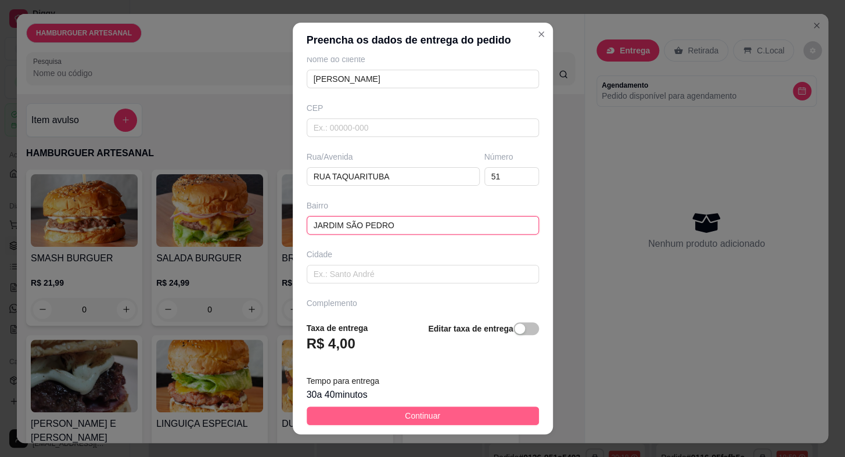
type input "JARDIM SÃO PEDRO"
click at [468, 415] on button "Continuar" at bounding box center [423, 416] width 232 height 19
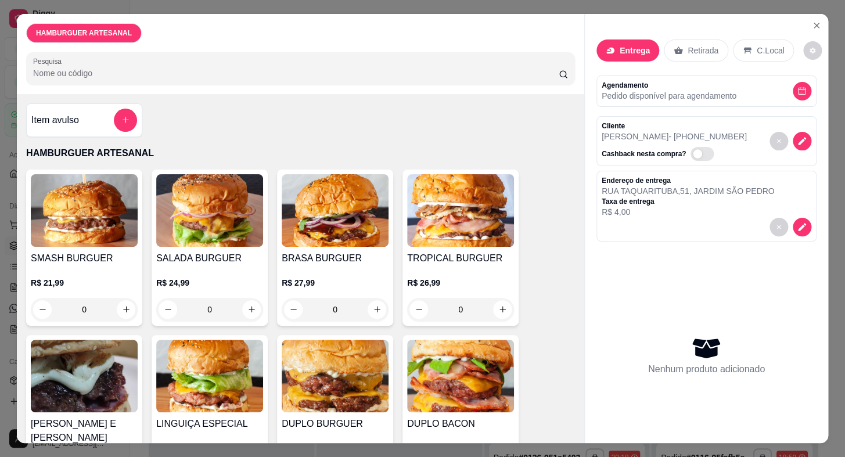
scroll to position [52, 0]
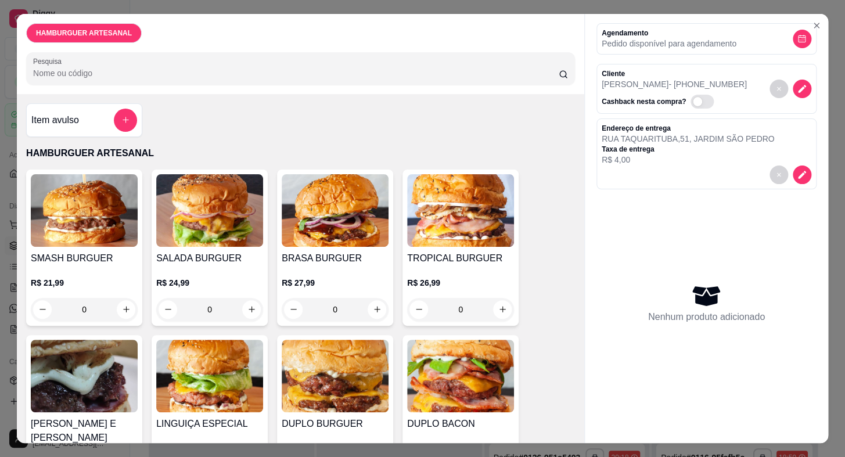
click at [201, 246] on div "SALADA BURGUER R$ 24,99 0" at bounding box center [210, 248] width 116 height 156
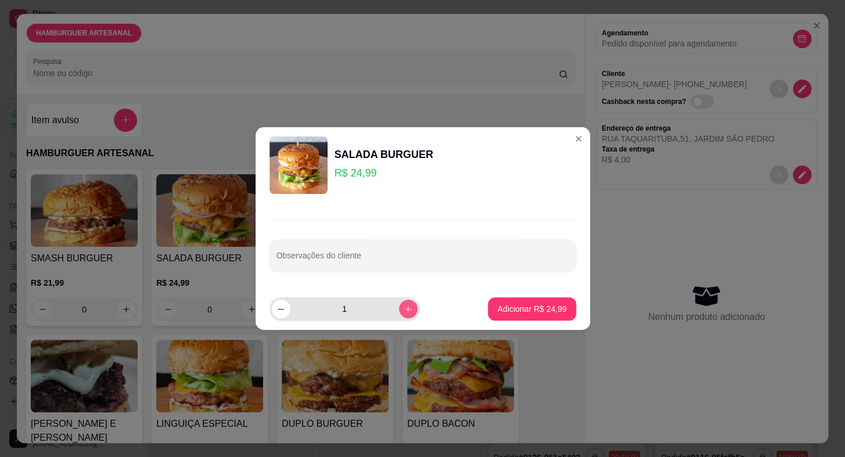
click at [406, 308] on button "increase-product-quantity" at bounding box center [408, 309] width 19 height 19
type input "2"
click at [510, 309] on p "Adicionar R$ 49,98" at bounding box center [531, 309] width 69 height 12
type input "2"
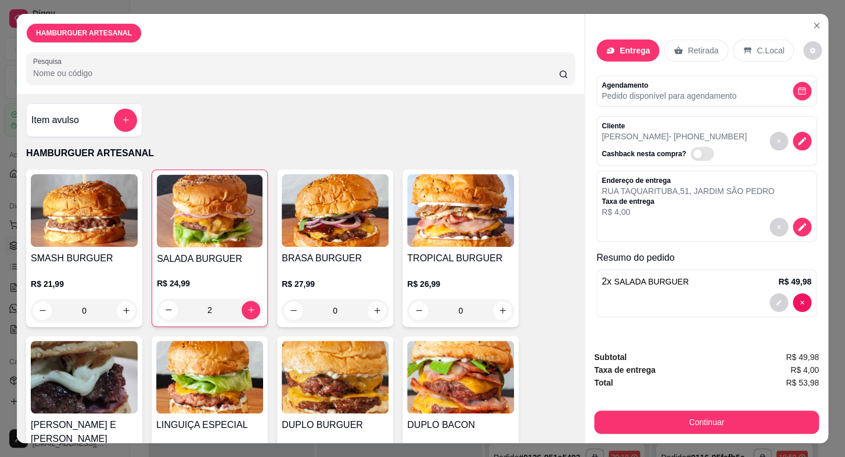
scroll to position [0, 0]
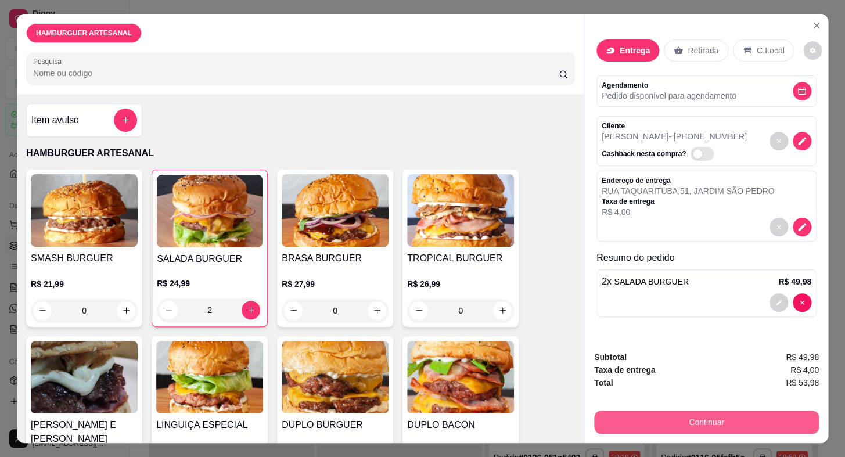
click at [686, 417] on button "Continuar" at bounding box center [706, 422] width 225 height 23
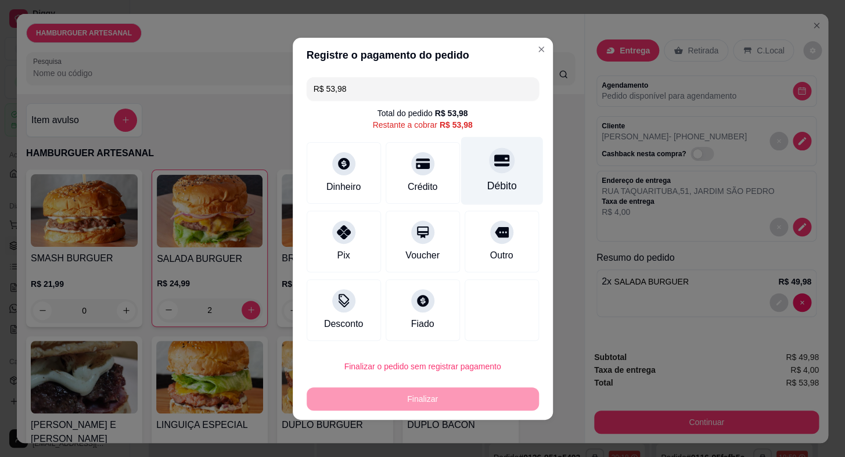
click at [502, 173] on div "Débito" at bounding box center [502, 171] width 82 height 68
type input "R$ 0,00"
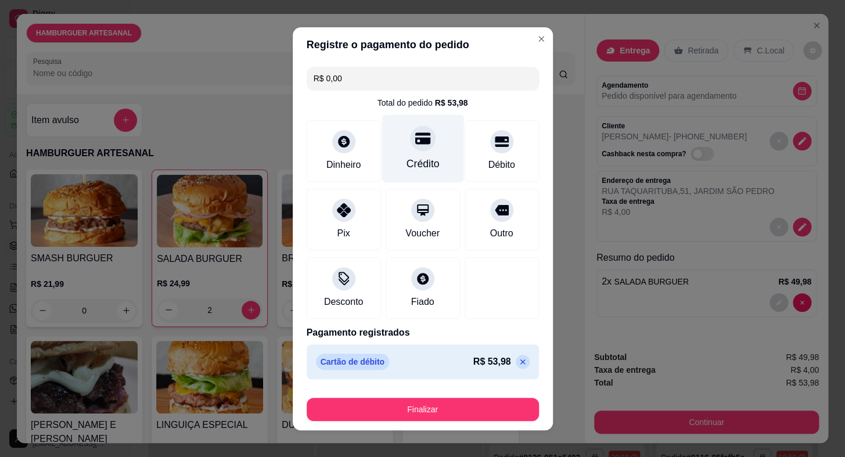
click at [397, 133] on div "Crédito" at bounding box center [423, 148] width 82 height 68
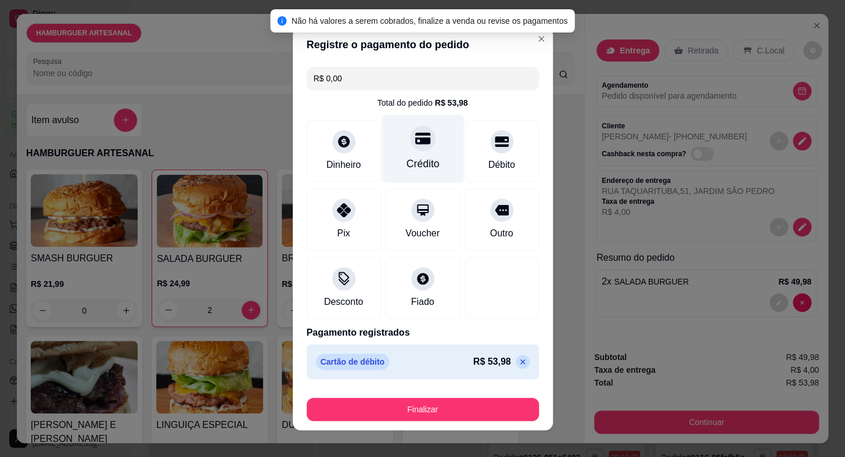
click at [418, 140] on icon at bounding box center [422, 138] width 15 height 12
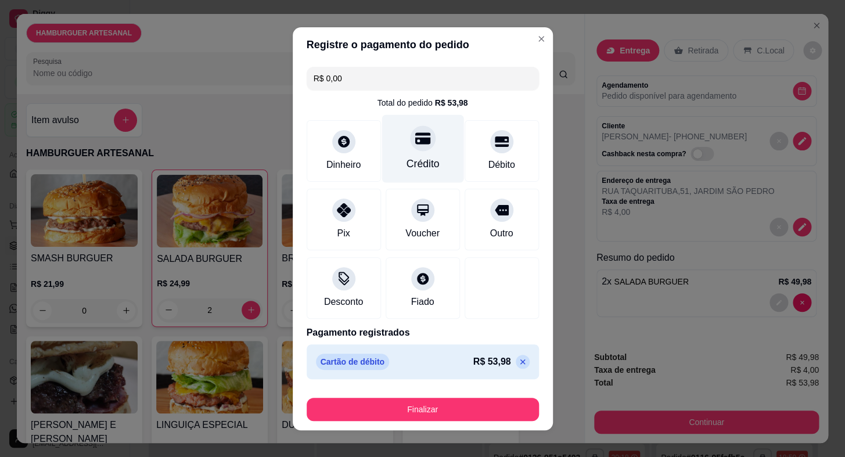
click at [418, 140] on icon at bounding box center [422, 138] width 15 height 12
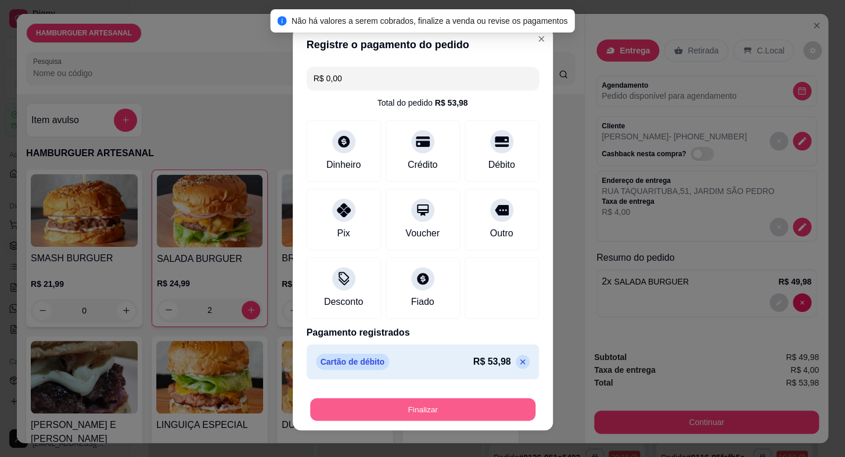
click at [443, 410] on button "Finalizar" at bounding box center [422, 409] width 225 height 23
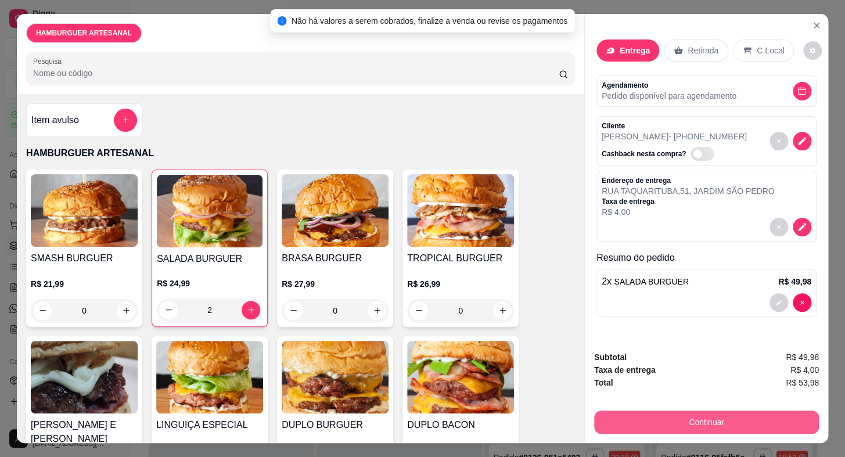
type input "0"
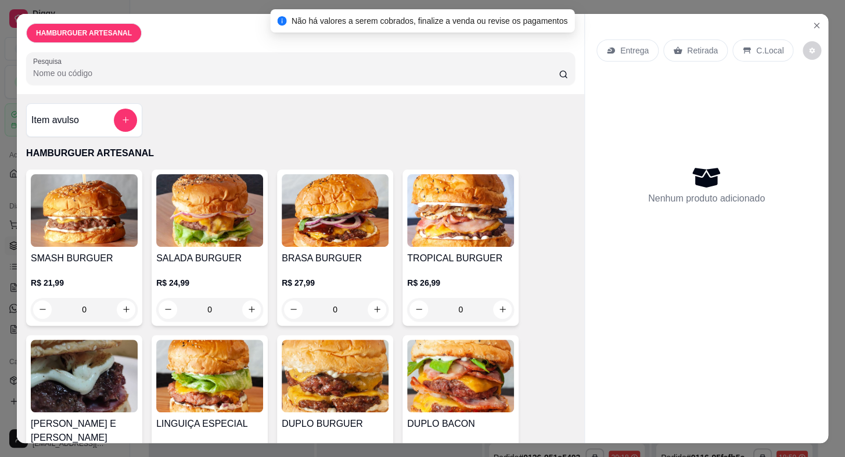
click at [671, 420] on div "Entrega Retirada C.Local Nenhum produto adicionado" at bounding box center [706, 219] width 243 height 411
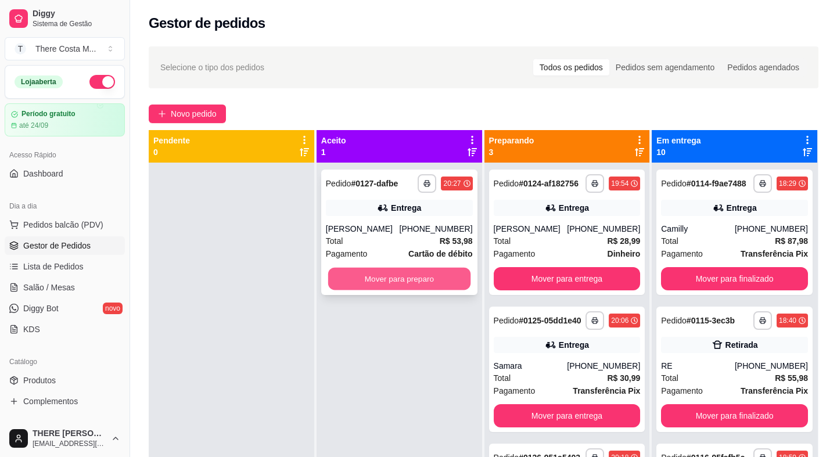
click at [407, 278] on button "Mover para preparo" at bounding box center [399, 279] width 142 height 23
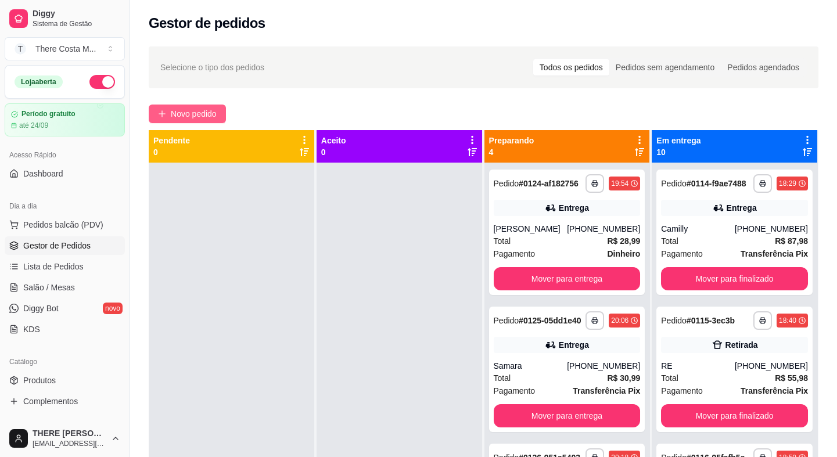
click at [219, 111] on button "Novo pedido" at bounding box center [187, 114] width 77 height 19
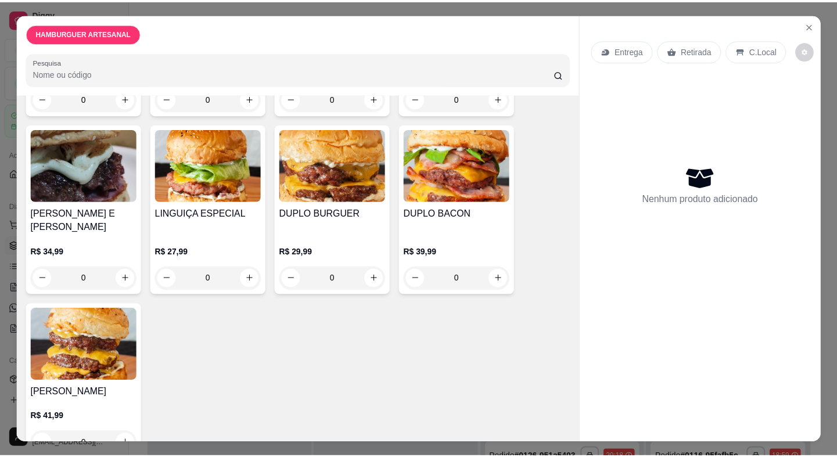
scroll to position [52, 0]
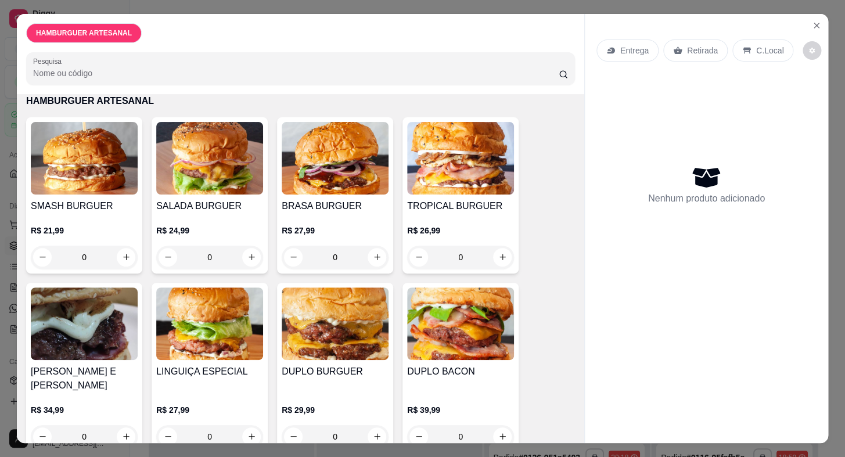
click at [453, 156] on img at bounding box center [460, 158] width 107 height 73
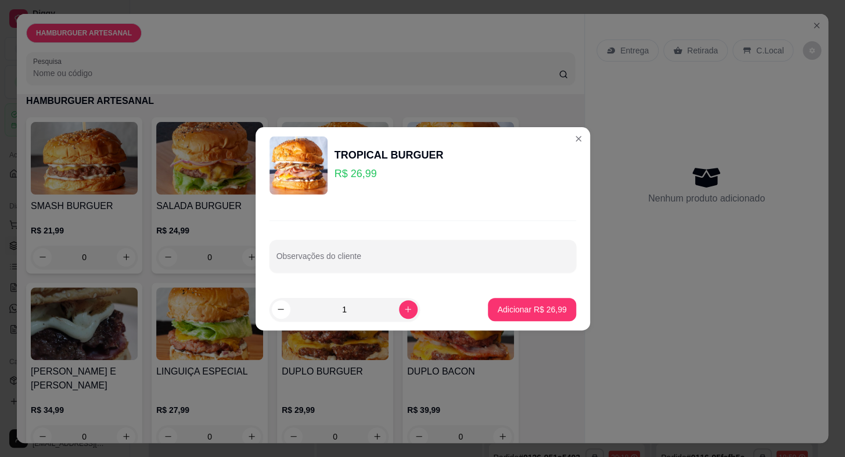
click at [538, 289] on footer "1 Adicionar R$ 26,99" at bounding box center [423, 310] width 335 height 42
click at [539, 307] on p "Adicionar R$ 26,99" at bounding box center [531, 310] width 69 height 12
type input "1"
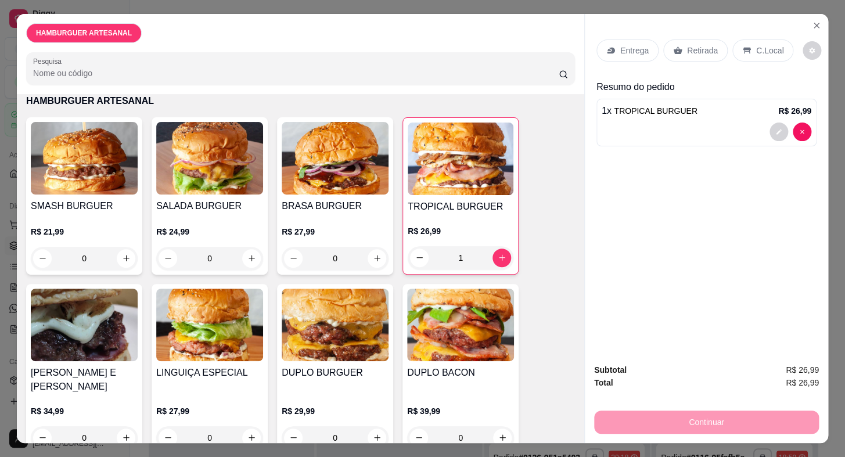
click at [628, 52] on p "Entrega" at bounding box center [635, 51] width 28 height 12
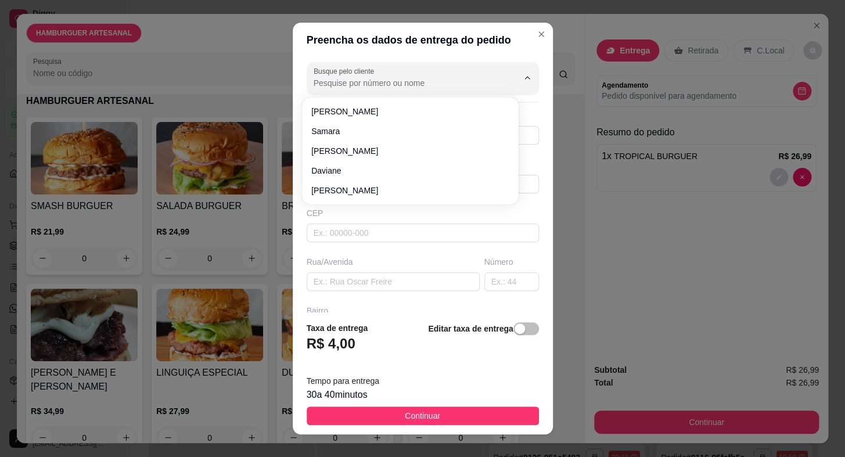
click at [344, 78] on input "Busque pelo cliente" at bounding box center [407, 83] width 186 height 12
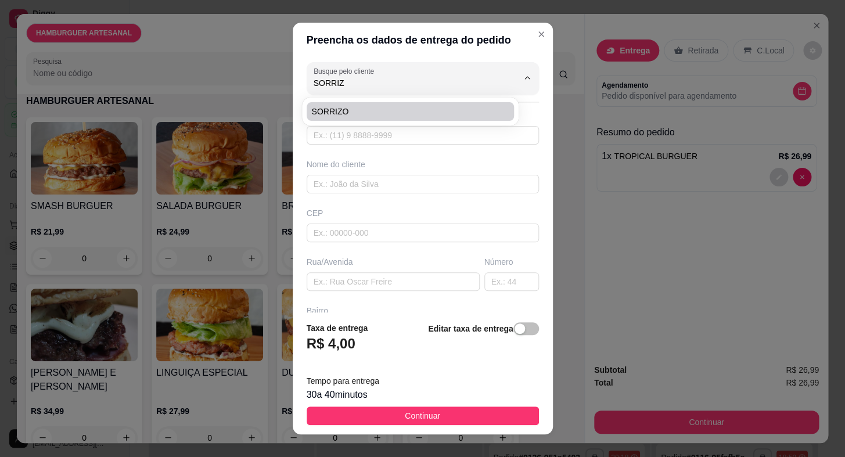
click at [350, 106] on span "SORRIZO" at bounding box center [404, 112] width 187 height 12
type input "SORRIZO"
type input "15997115884"
type input "SORRIZO"
type input "[PERSON_NAME]"
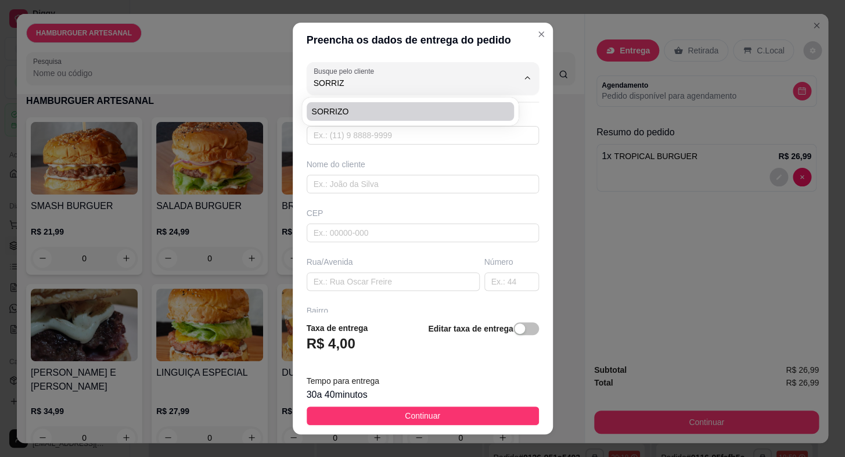
type input "139"
type input "SANTA INES"
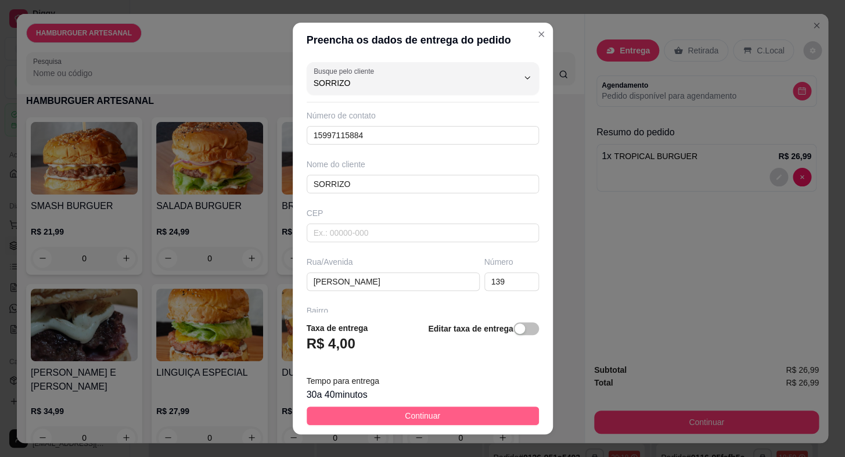
type input "SORRIZO"
click at [420, 413] on span "Continuar" at bounding box center [422, 416] width 35 height 13
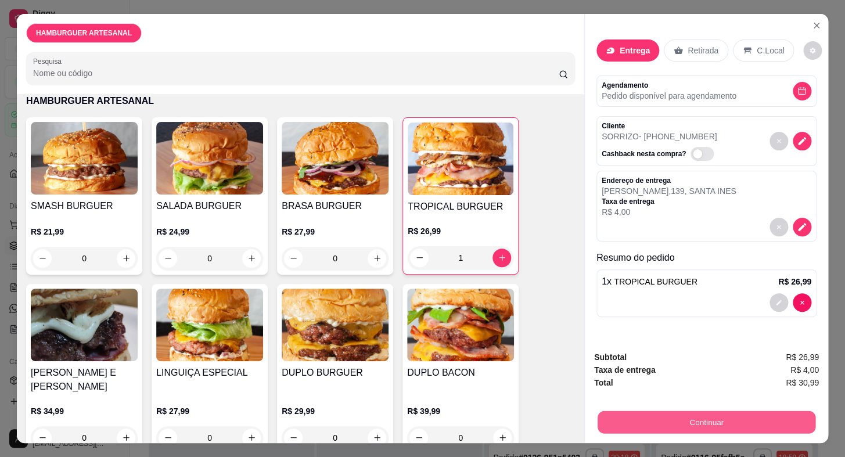
click at [691, 420] on button "Continuar" at bounding box center [707, 422] width 218 height 23
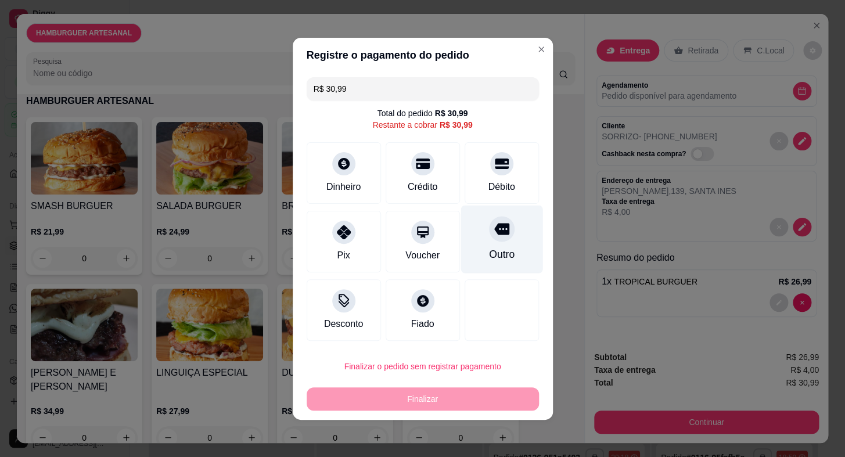
click at [495, 227] on icon at bounding box center [501, 229] width 15 height 12
type input "R$ 0,00"
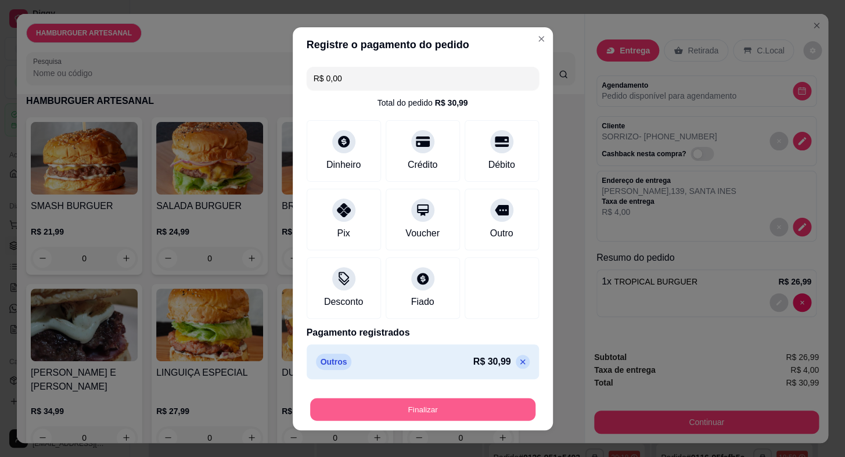
click at [482, 404] on button "Finalizar" at bounding box center [422, 409] width 225 height 23
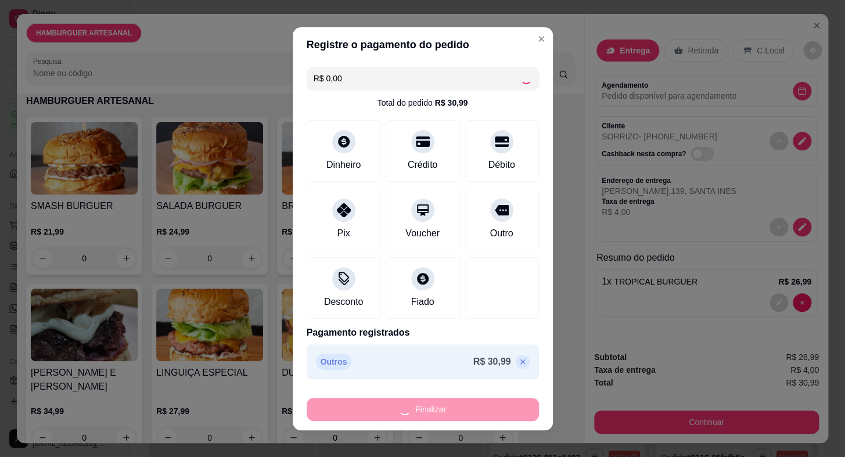
type input "0"
type input "-R$ 30,99"
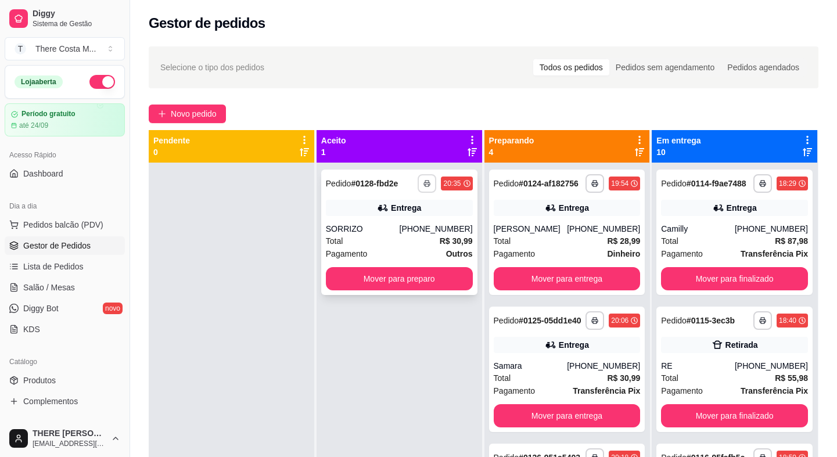
click at [423, 188] on button "button" at bounding box center [427, 183] width 19 height 19
click at [418, 216] on button "IMPRESSORA" at bounding box center [392, 224] width 81 height 18
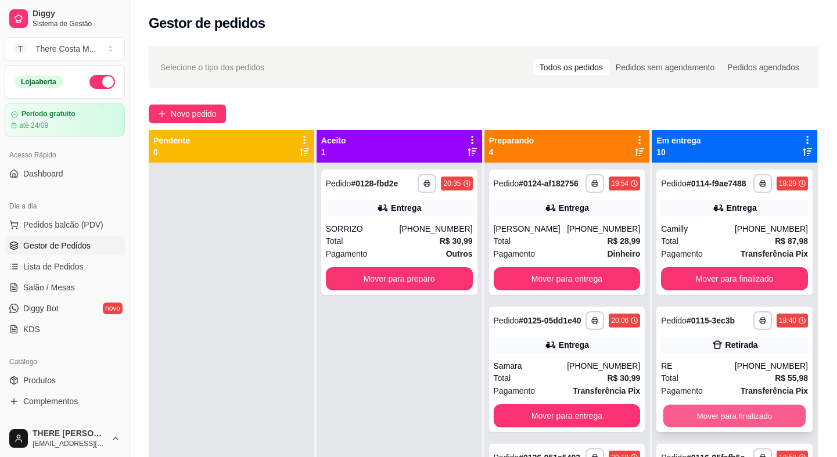
click at [761, 421] on button "Mover para finalizado" at bounding box center [735, 416] width 142 height 23
click at [744, 425] on button "Mover para finalizado" at bounding box center [734, 415] width 147 height 23
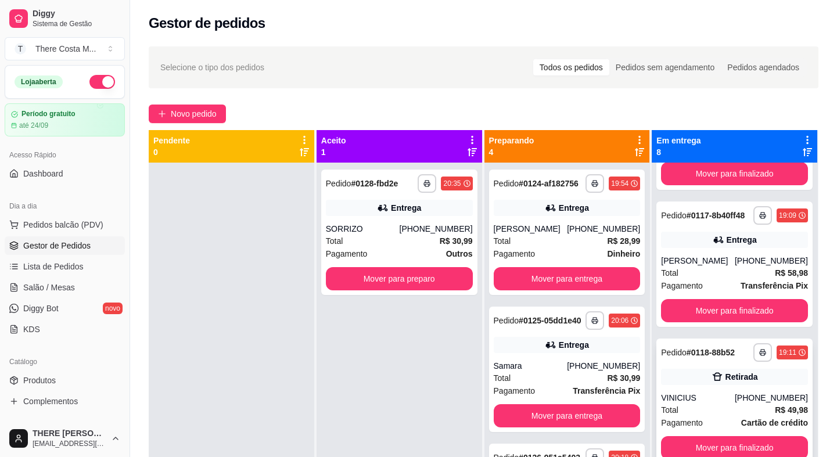
scroll to position [211, 0]
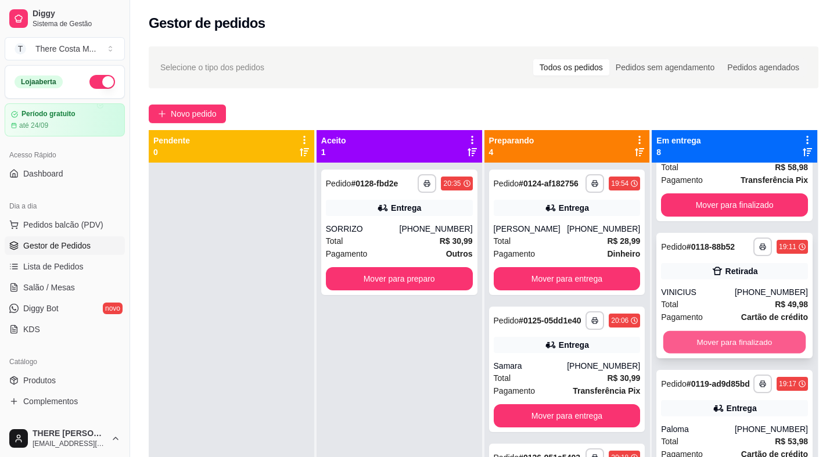
click at [737, 354] on button "Mover para finalizado" at bounding box center [735, 342] width 142 height 23
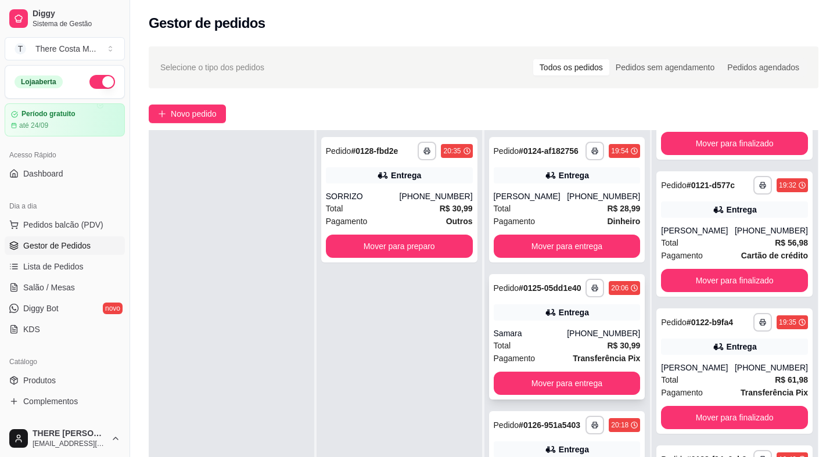
scroll to position [0, 0]
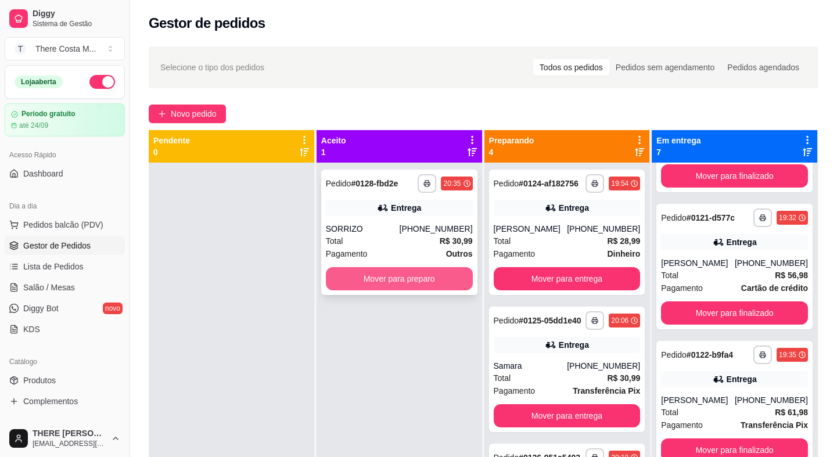
click at [424, 274] on button "Mover para preparo" at bounding box center [399, 278] width 147 height 23
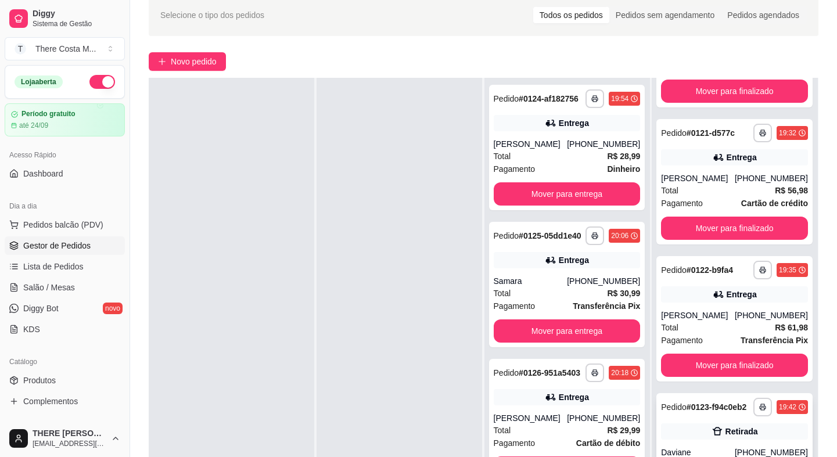
scroll to position [177, 0]
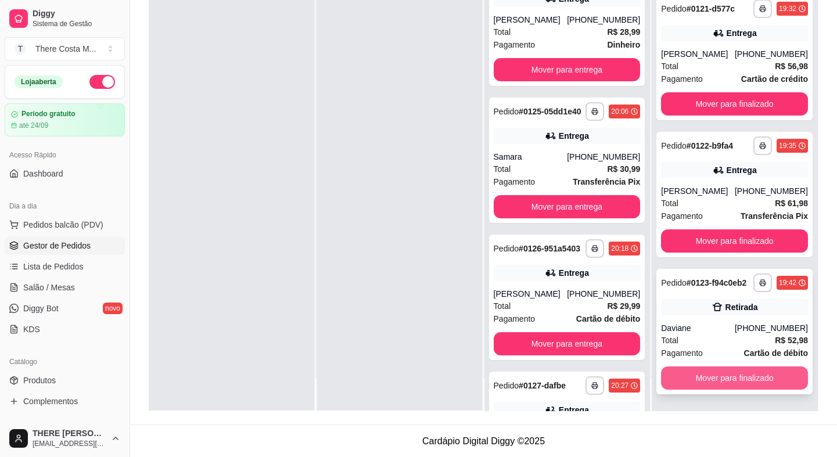
click at [743, 377] on button "Mover para finalizado" at bounding box center [734, 378] width 147 height 23
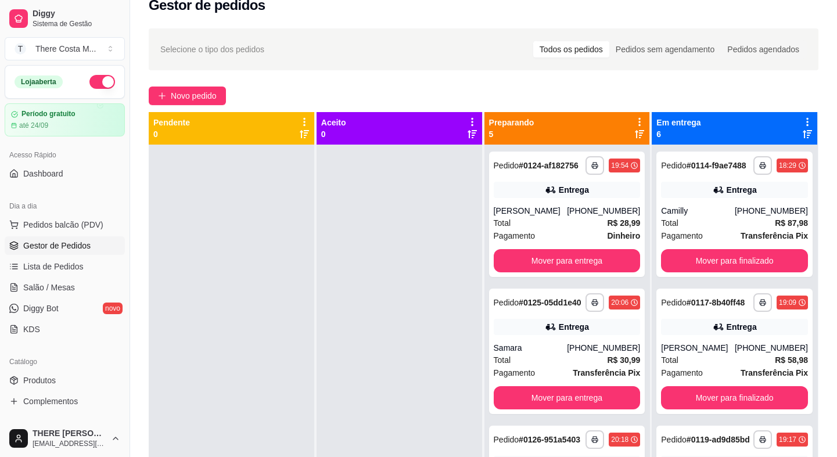
scroll to position [0, 0]
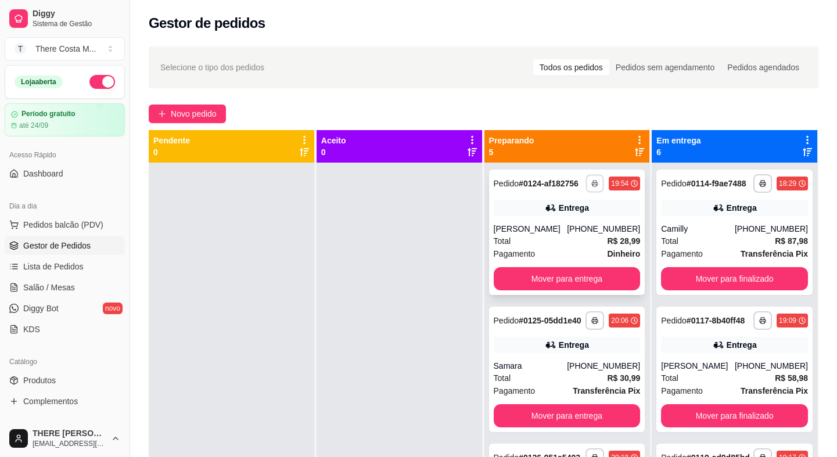
click at [592, 187] on icon "button" at bounding box center [595, 183] width 7 height 7
click at [562, 231] on button "IMPRESSORA" at bounding box center [550, 229] width 84 height 19
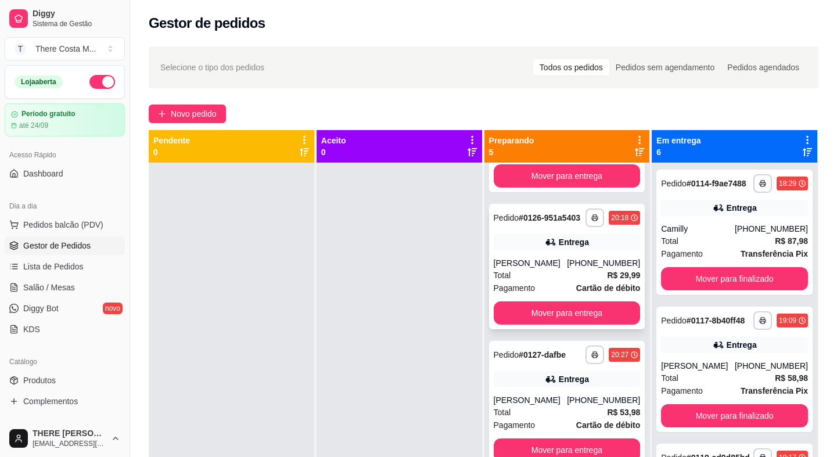
scroll to position [267, 0]
click at [572, 396] on div "[PHONE_NUMBER]" at bounding box center [603, 401] width 73 height 12
click at [592, 357] on icon "button" at bounding box center [595, 355] width 7 height 7
click at [551, 398] on button "IMPRESSORA" at bounding box center [550, 396] width 84 height 19
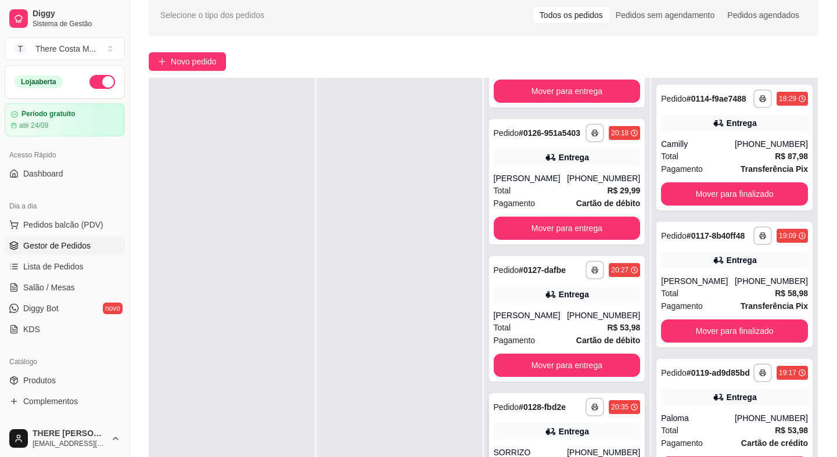
scroll to position [177, 0]
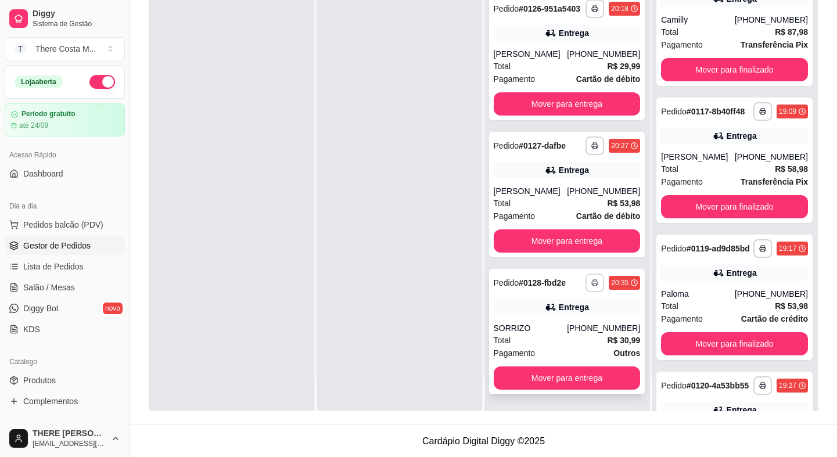
click at [586, 286] on button "button" at bounding box center [595, 283] width 19 height 19
click at [558, 324] on button "IMPRESSORA" at bounding box center [550, 323] width 81 height 18
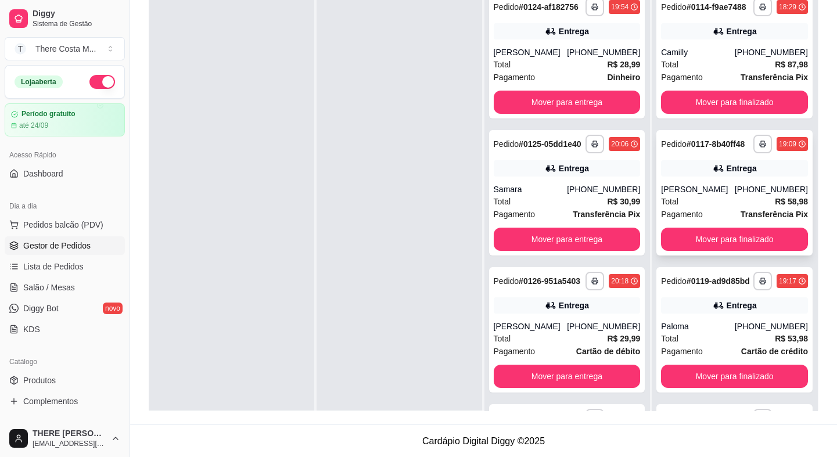
scroll to position [0, 0]
